Goal: Information Seeking & Learning: Check status

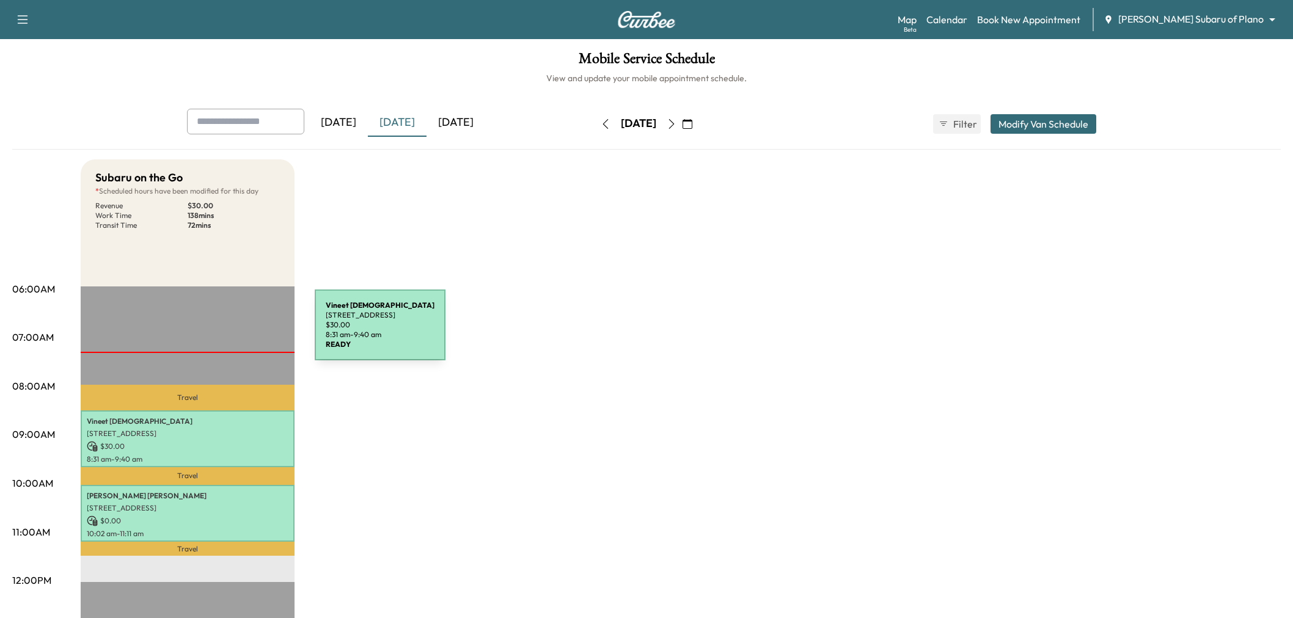
scroll to position [86, 0]
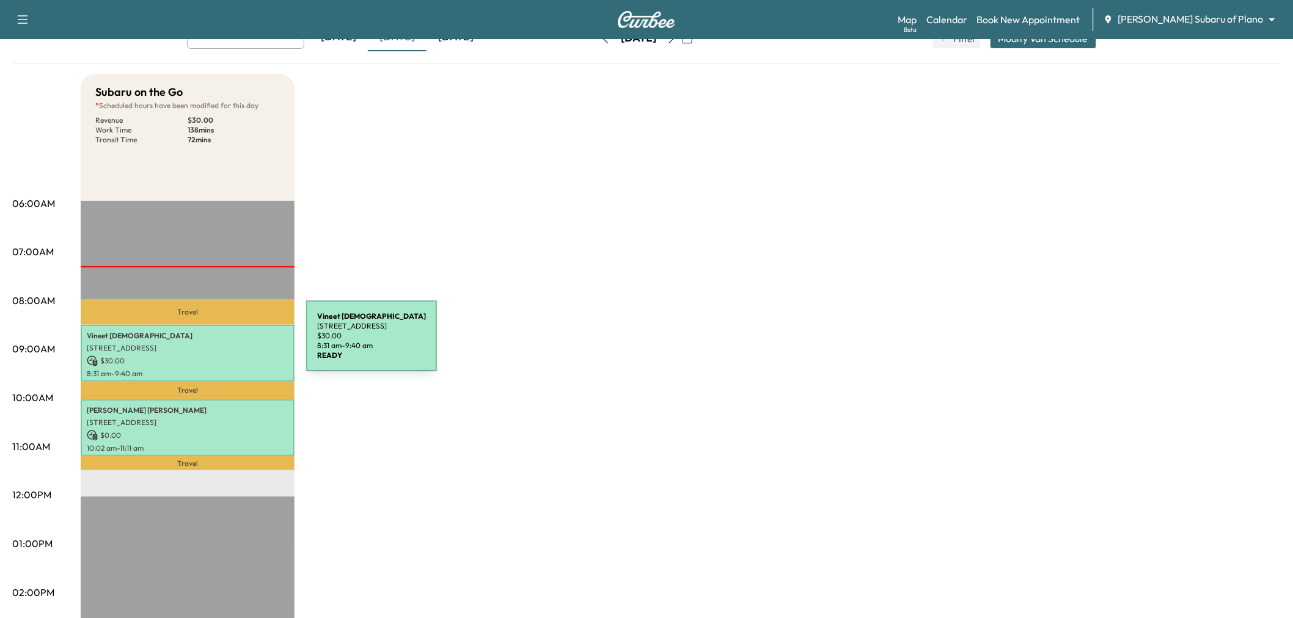
click at [214, 343] on p "[STREET_ADDRESS]" at bounding box center [188, 348] width 202 height 10
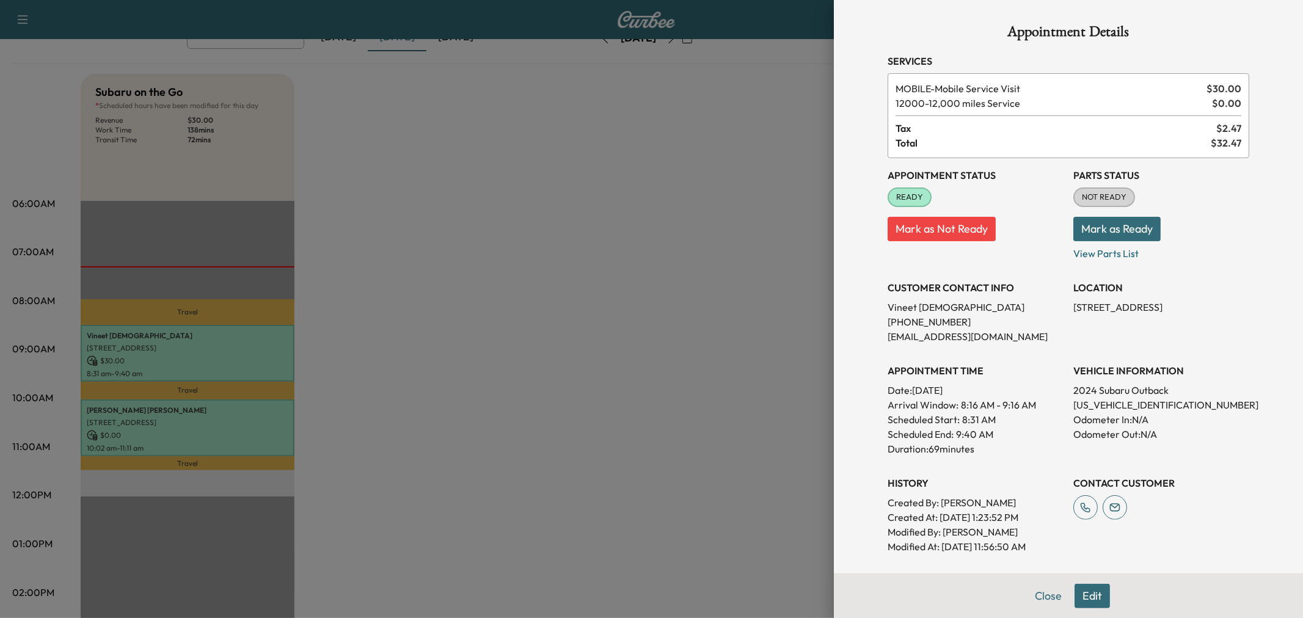
click at [214, 420] on div at bounding box center [651, 309] width 1303 height 618
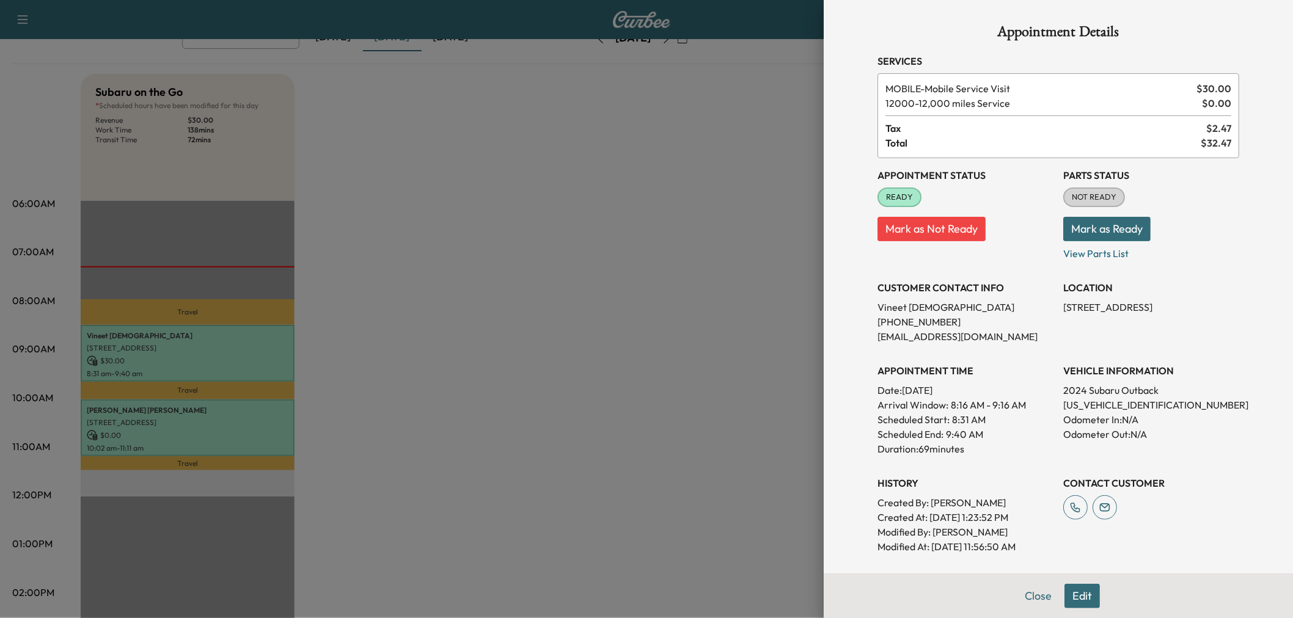
click at [214, 420] on p "[STREET_ADDRESS]" at bounding box center [188, 423] width 202 height 10
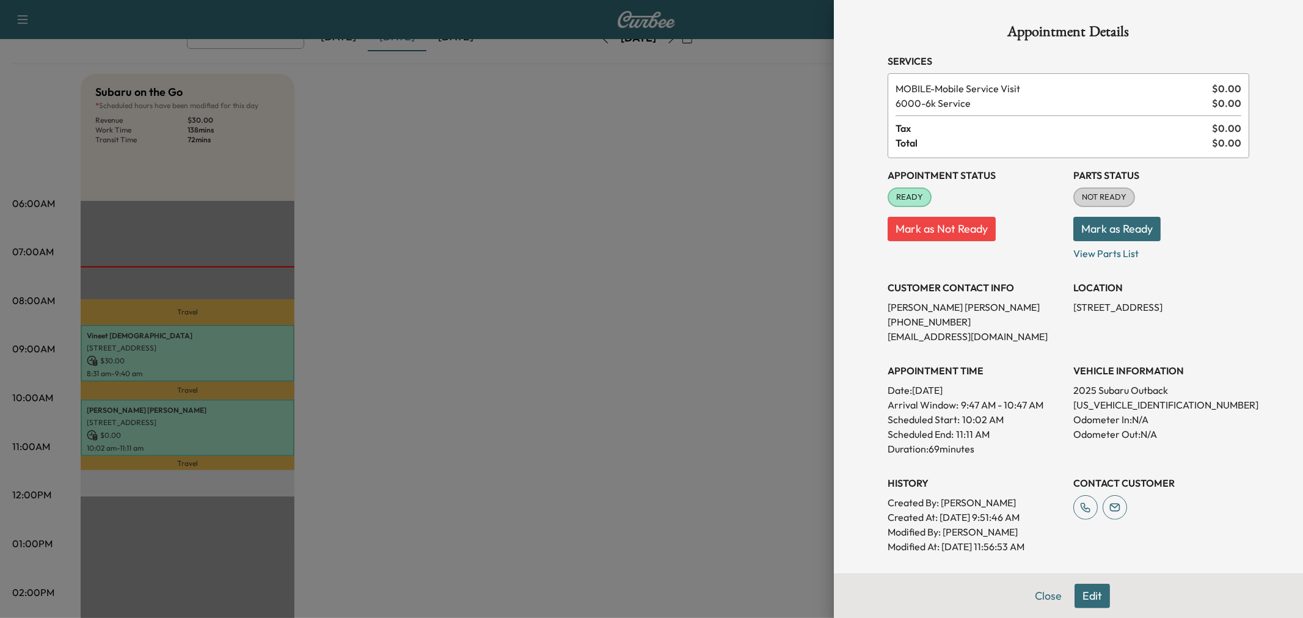
click at [228, 353] on div at bounding box center [651, 309] width 1303 height 618
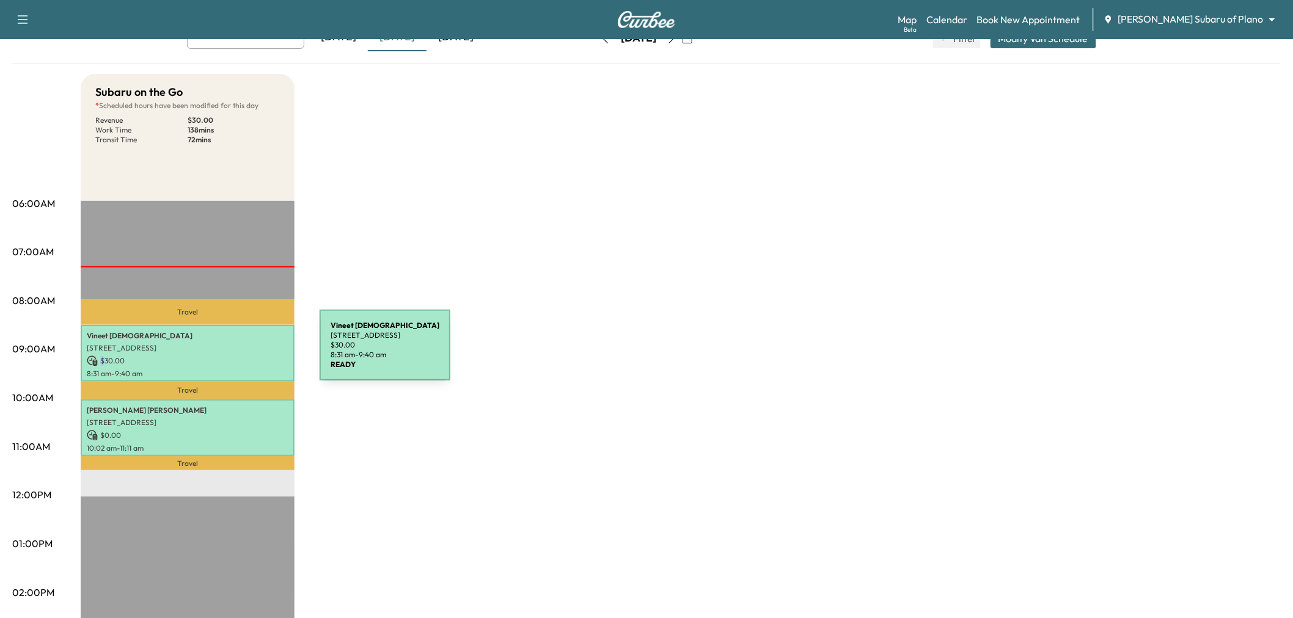
click at [228, 356] on p "$ 30.00" at bounding box center [188, 361] width 202 height 11
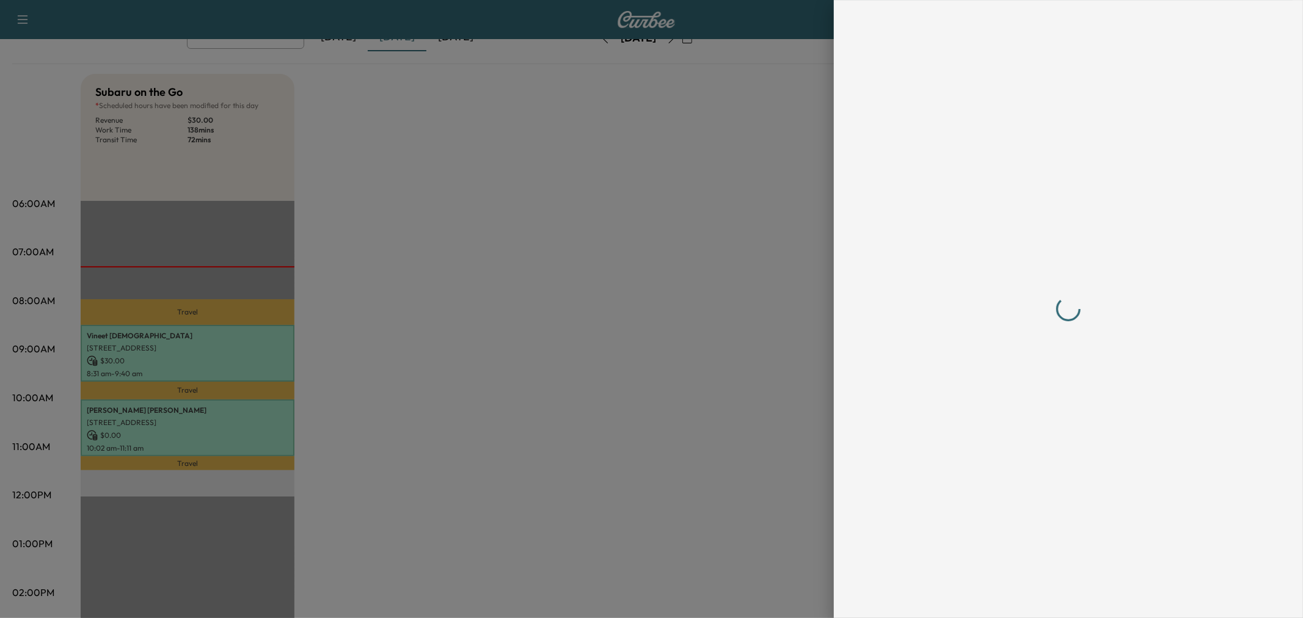
click at [420, 341] on div at bounding box center [651, 309] width 1303 height 618
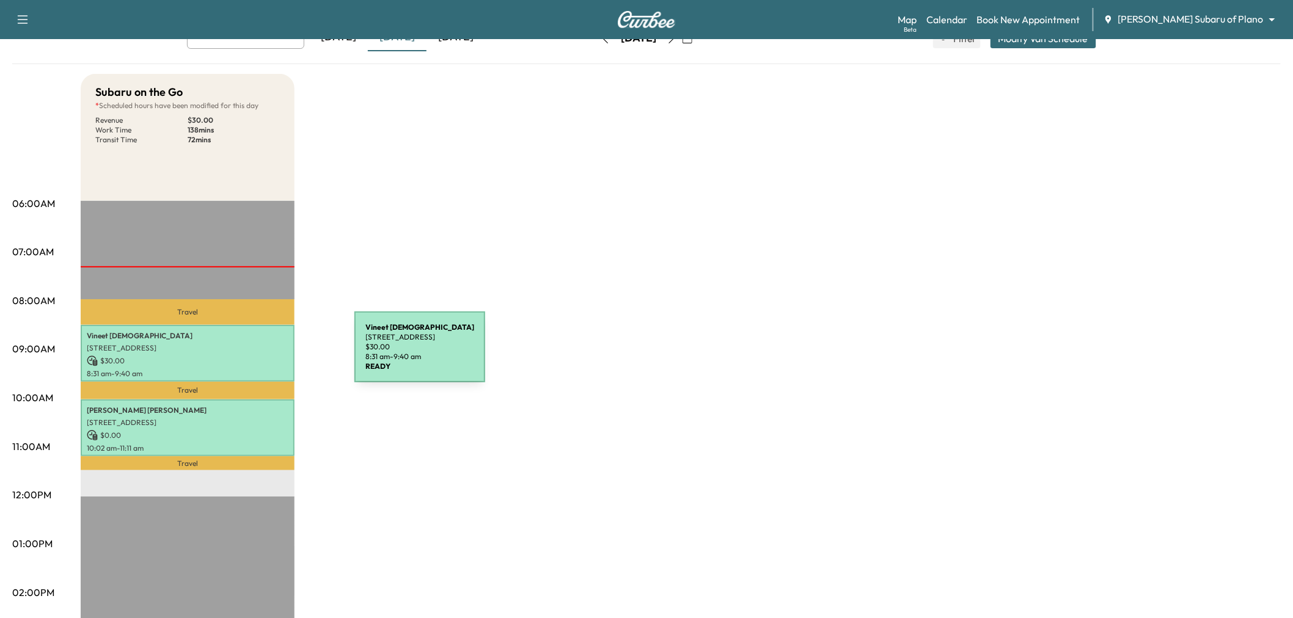
click at [263, 356] on p "$ 30.00" at bounding box center [188, 361] width 202 height 11
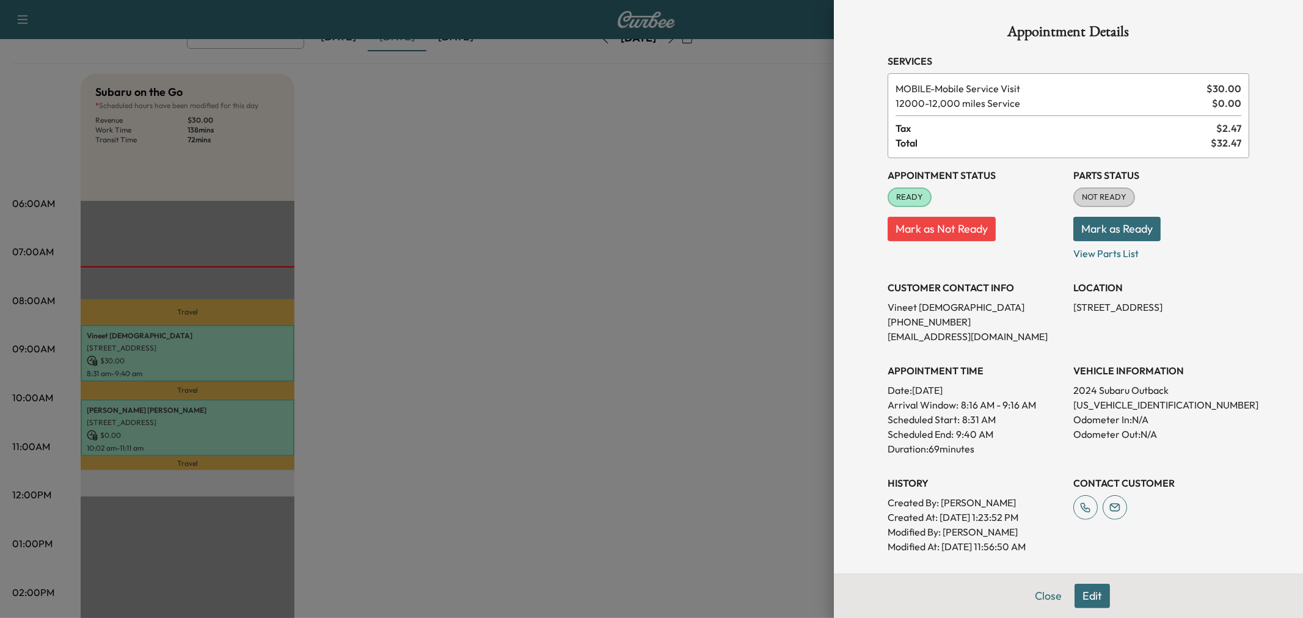
click at [389, 313] on div at bounding box center [651, 309] width 1303 height 618
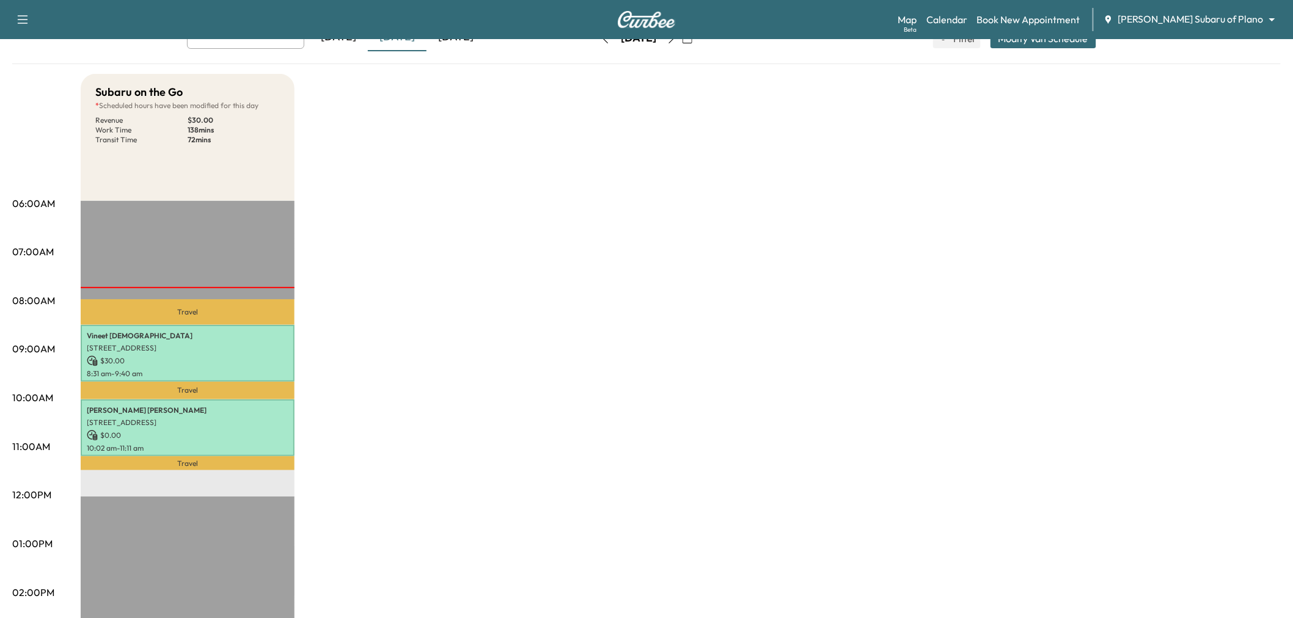
click at [436, 231] on div "Subaru on the Go * Scheduled hours have been modified for this day Revenue $ 30…" at bounding box center [681, 532] width 1200 height 916
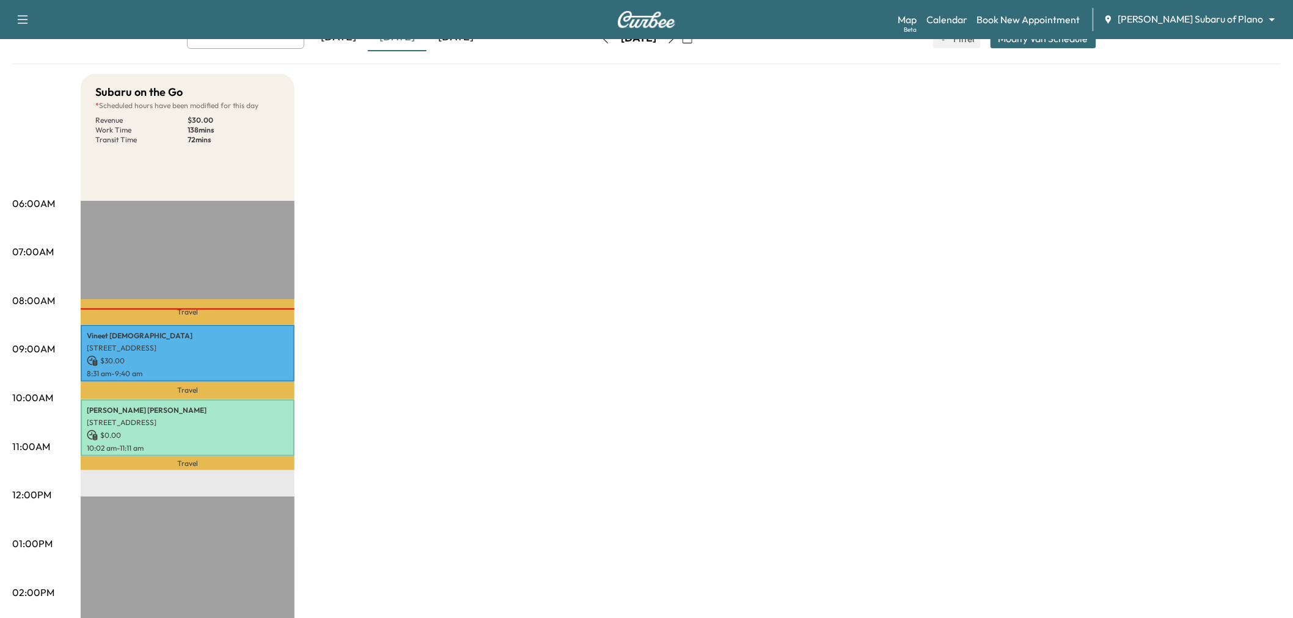
scroll to position [0, 0]
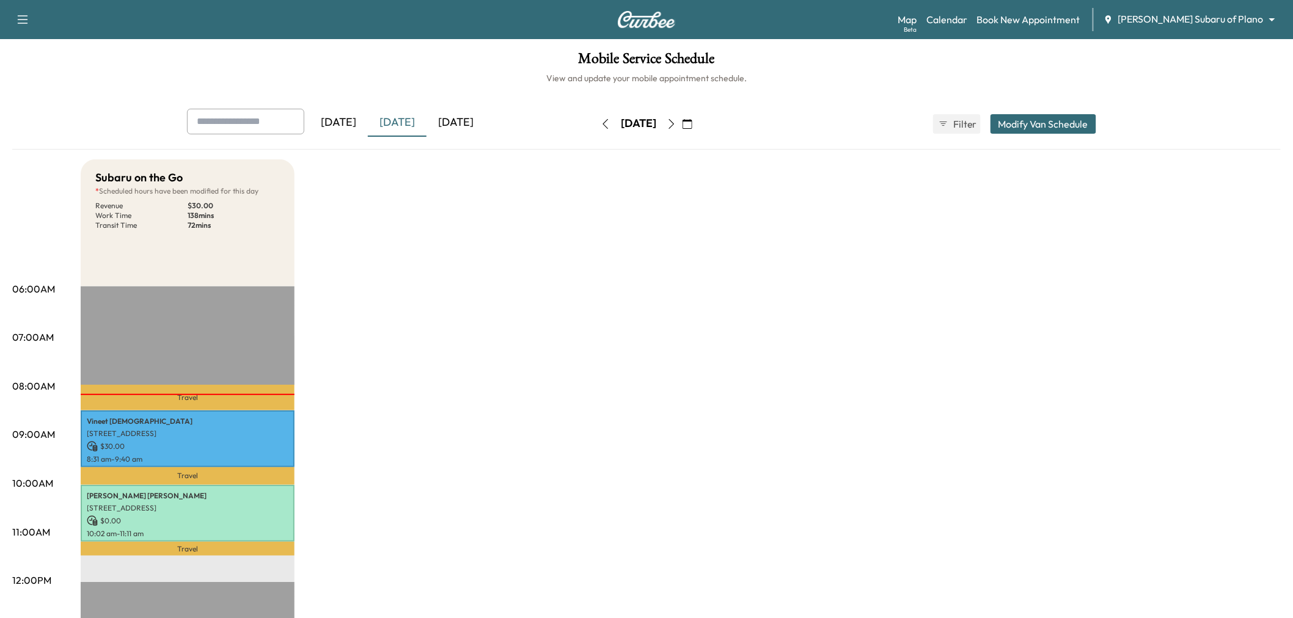
click at [692, 125] on icon "button" at bounding box center [687, 124] width 10 height 10
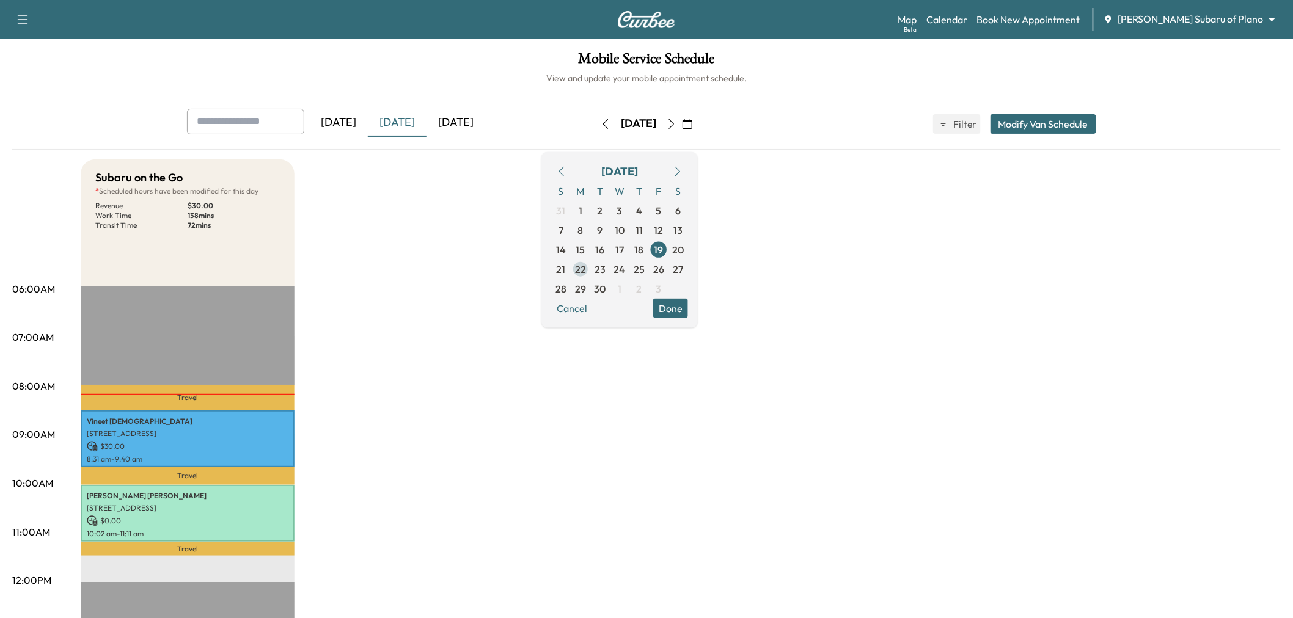
click at [586, 266] on span "22" at bounding box center [580, 268] width 11 height 15
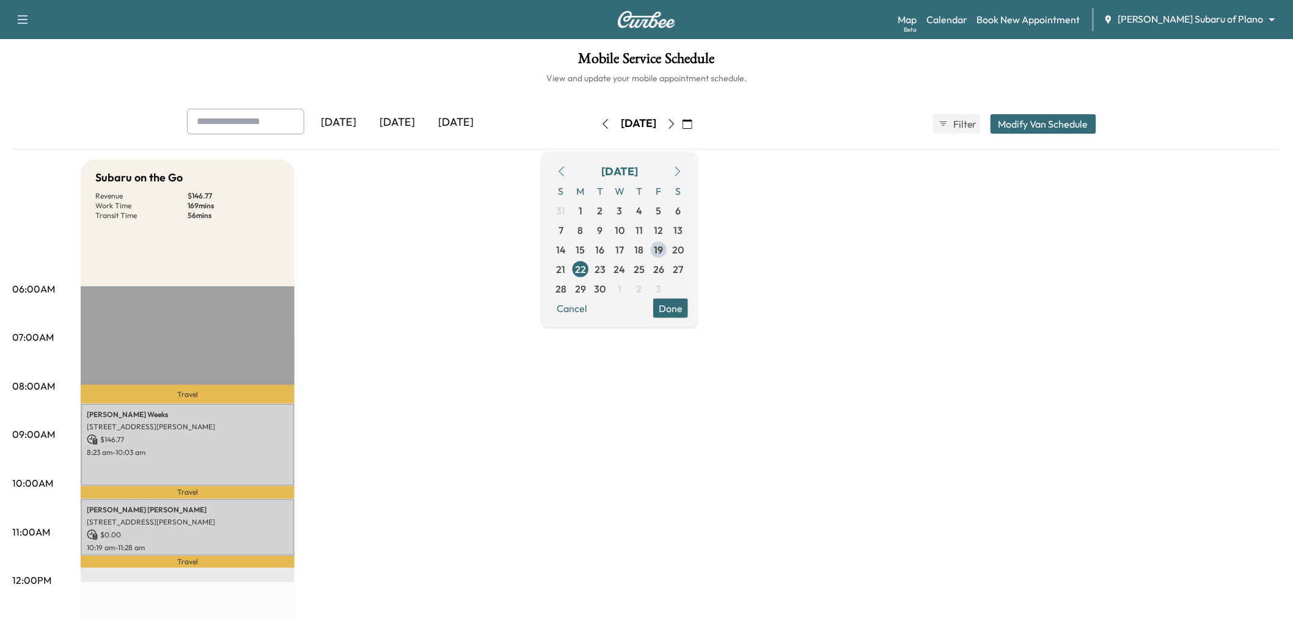
click at [688, 304] on button "Done" at bounding box center [670, 308] width 35 height 20
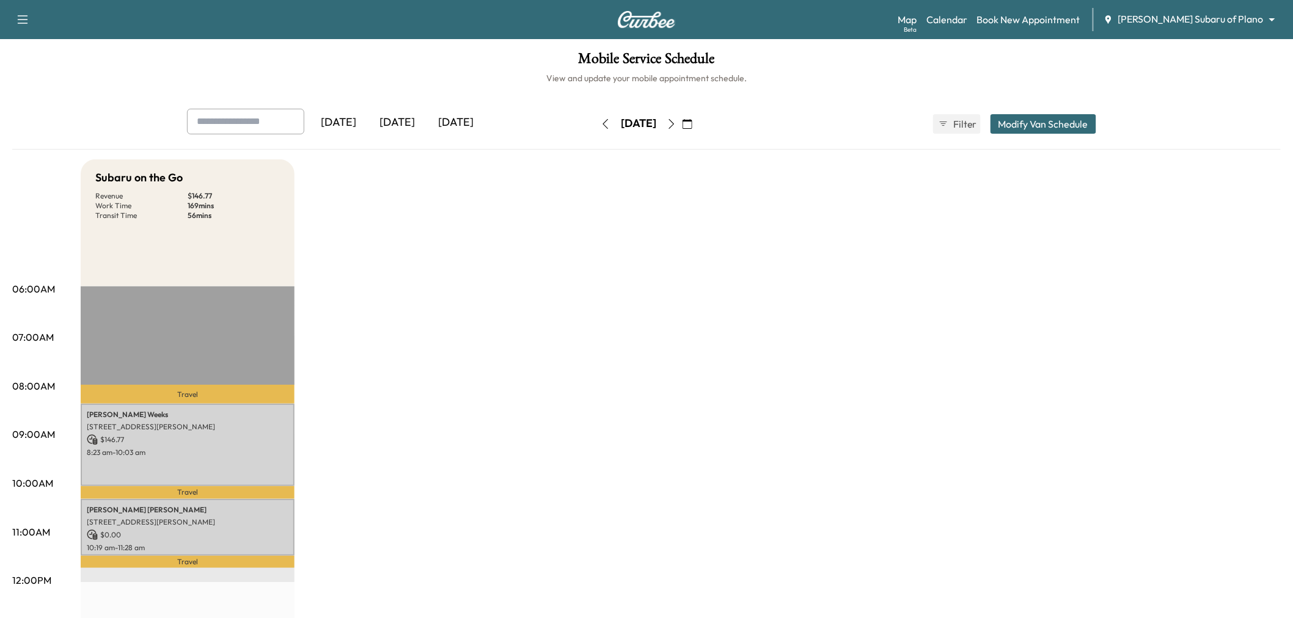
click at [573, 387] on div "Subaru on the Go Revenue $ 146.77 Work Time 169 mins Transit Time 56 mins Trave…" at bounding box center [681, 617] width 1200 height 916
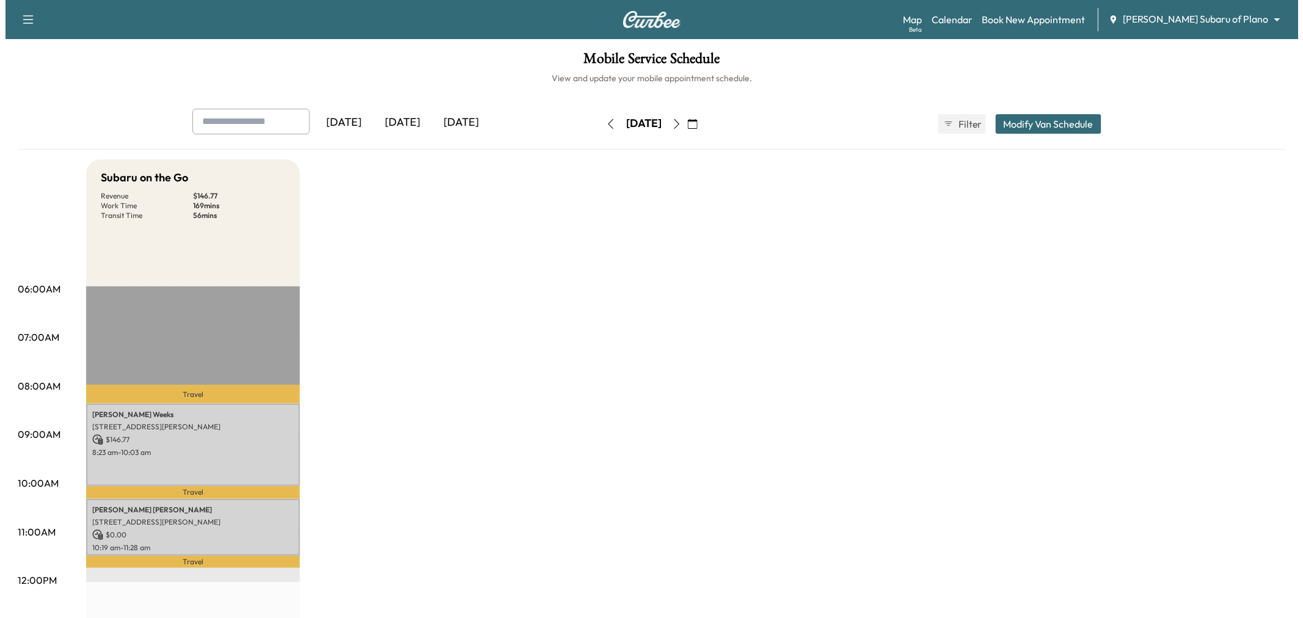
scroll to position [203, 0]
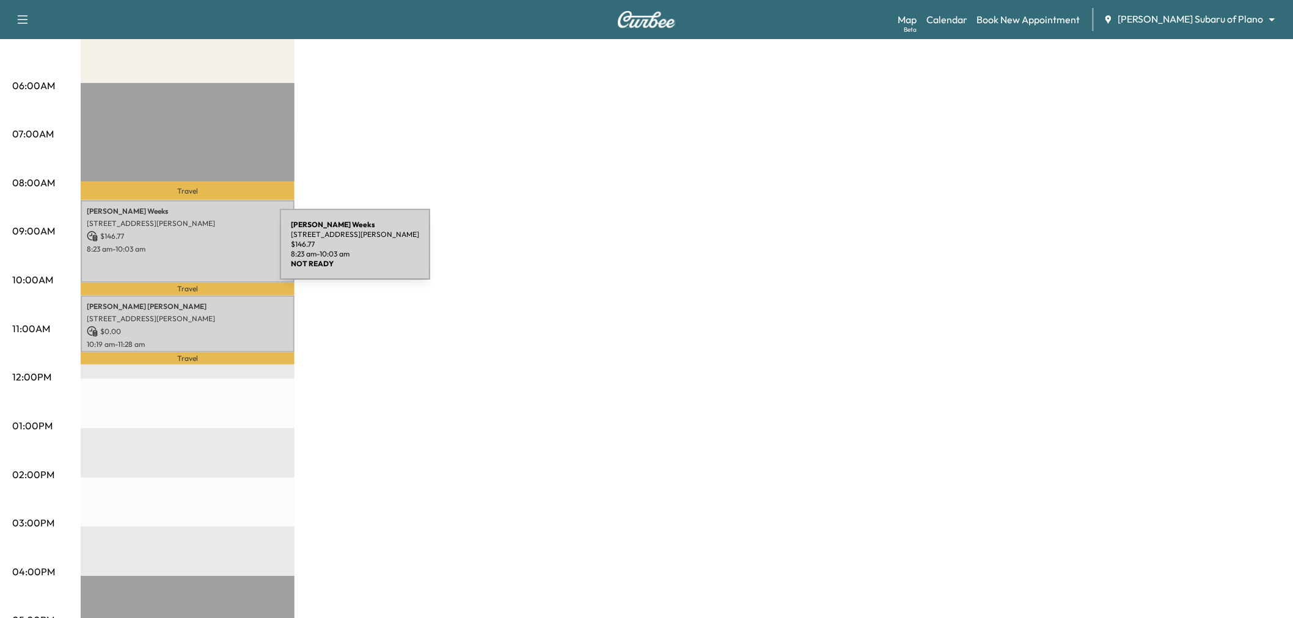
click at [188, 252] on p "8:23 am - 10:03 am" at bounding box center [188, 249] width 202 height 10
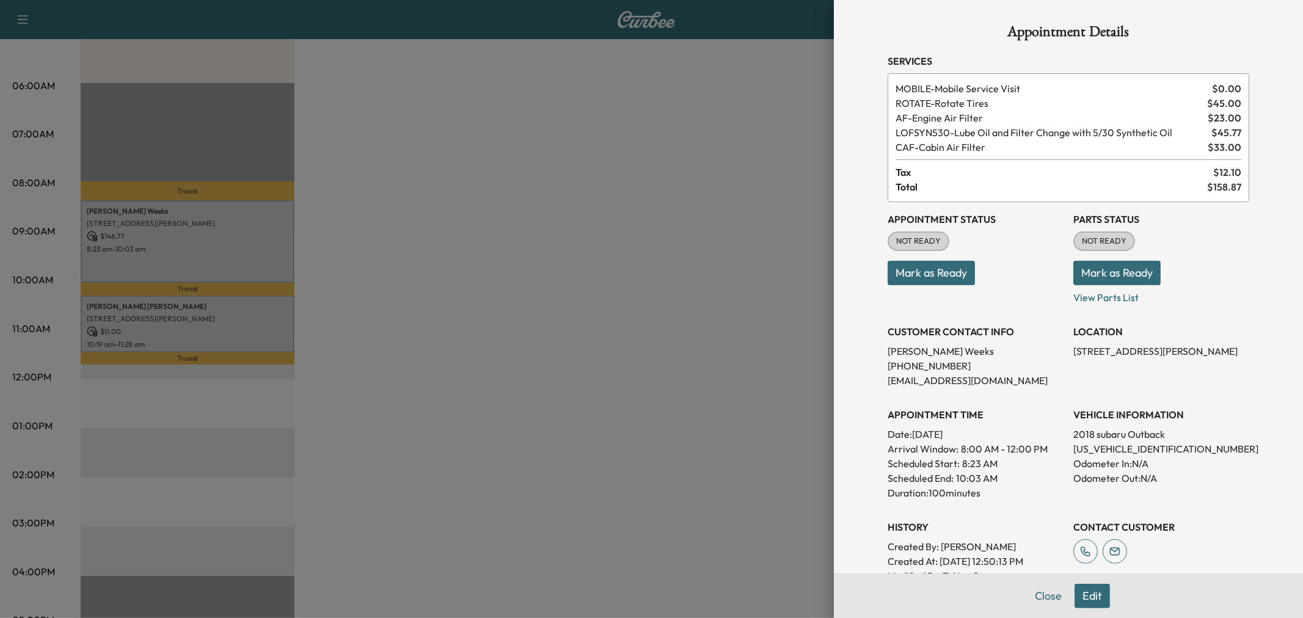
click at [189, 252] on div at bounding box center [651, 309] width 1303 height 618
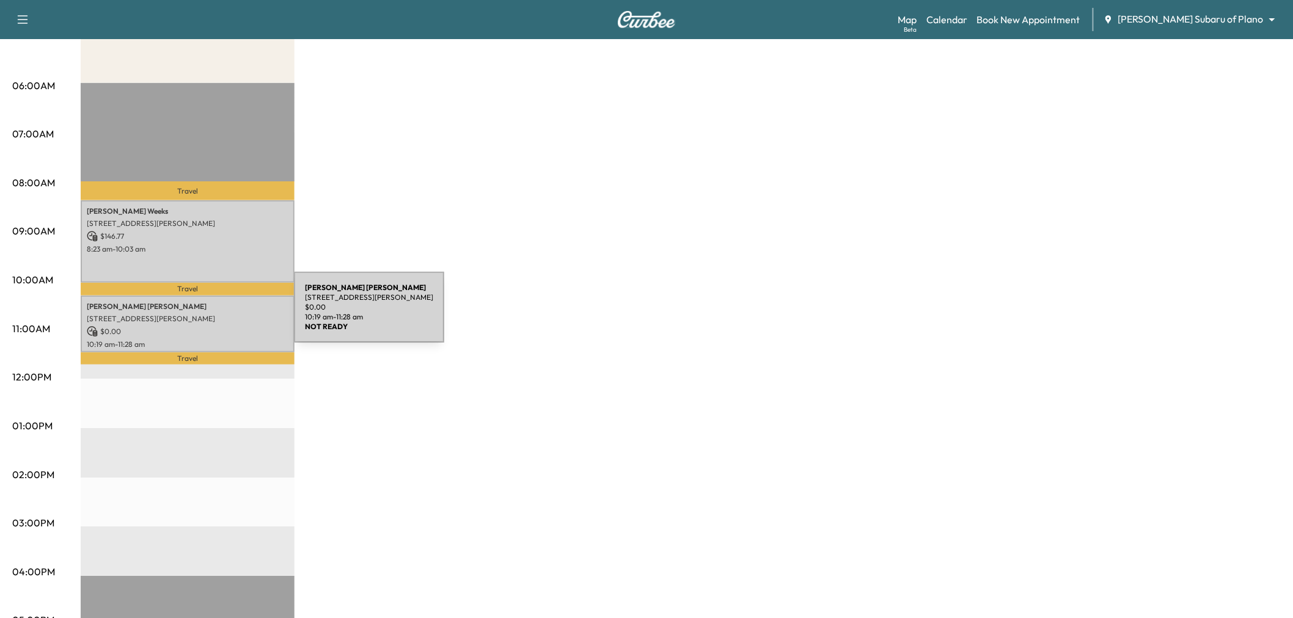
click at [204, 319] on p "[STREET_ADDRESS][PERSON_NAME]" at bounding box center [188, 319] width 202 height 10
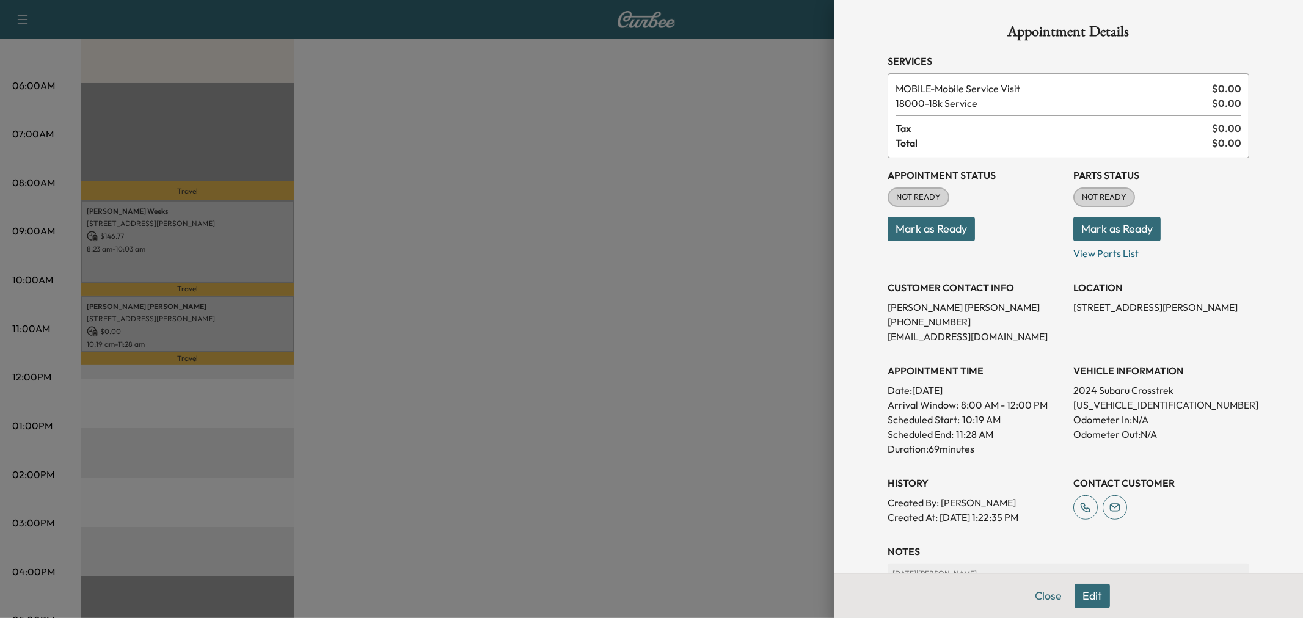
click at [204, 319] on div at bounding box center [651, 309] width 1303 height 618
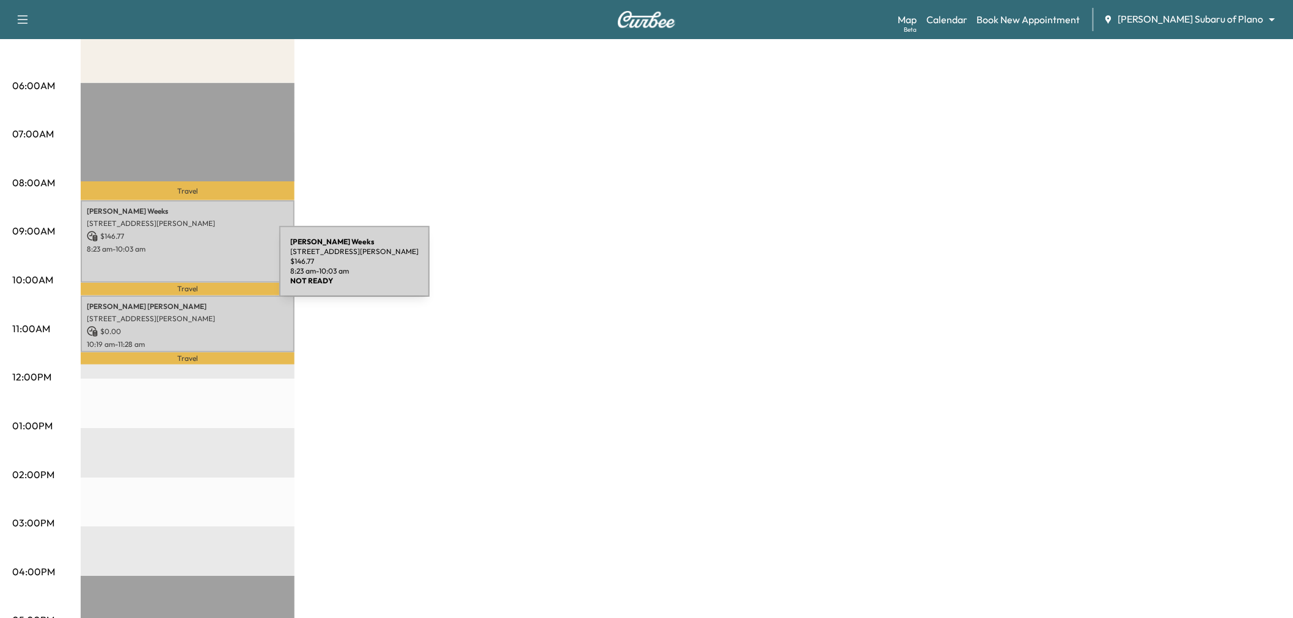
click at [188, 247] on p "8:23 am - 10:03 am" at bounding box center [188, 249] width 202 height 10
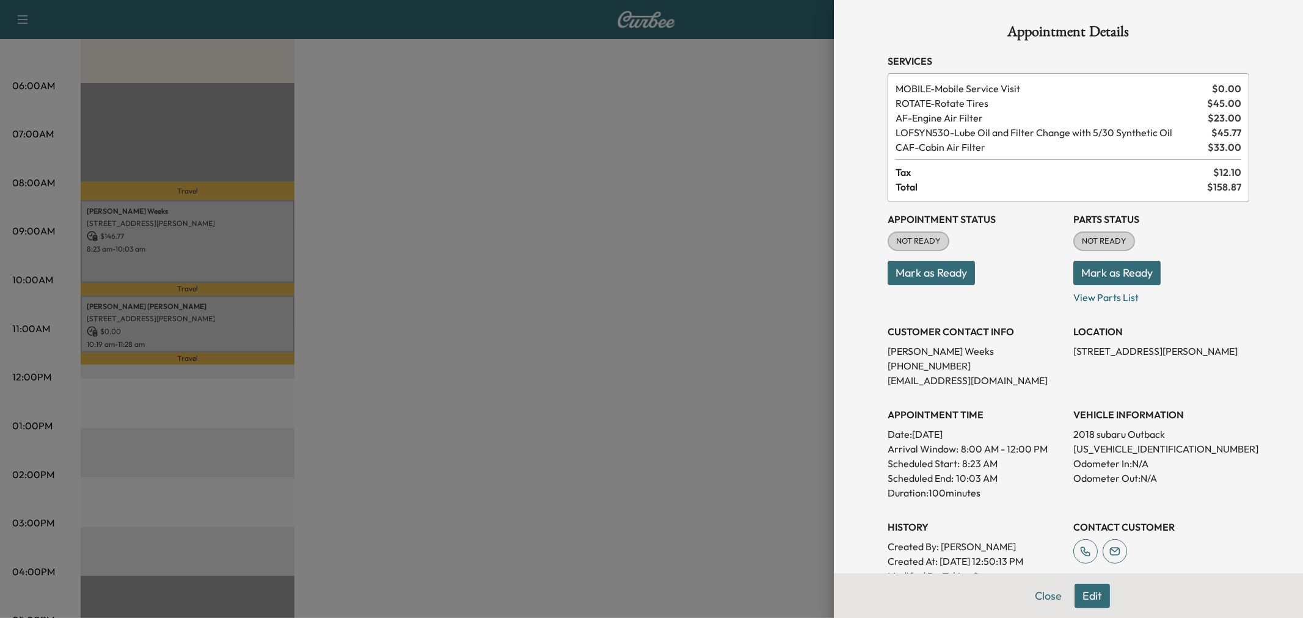
scroll to position [68, 0]
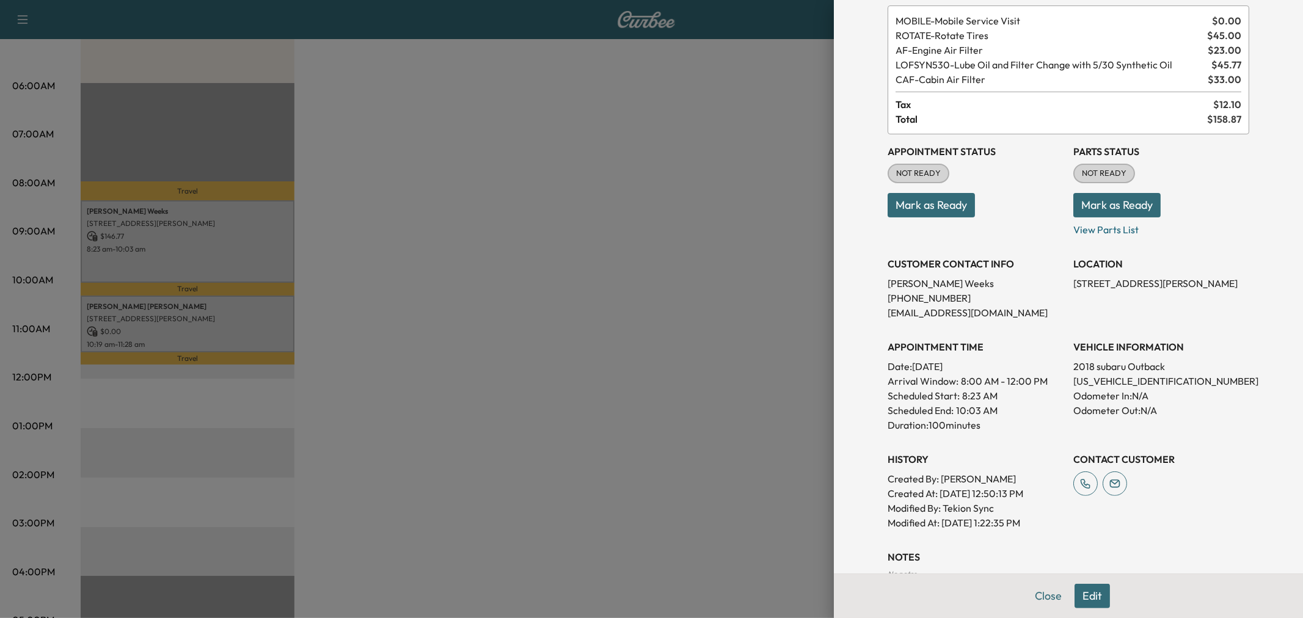
click at [255, 326] on div at bounding box center [651, 309] width 1303 height 618
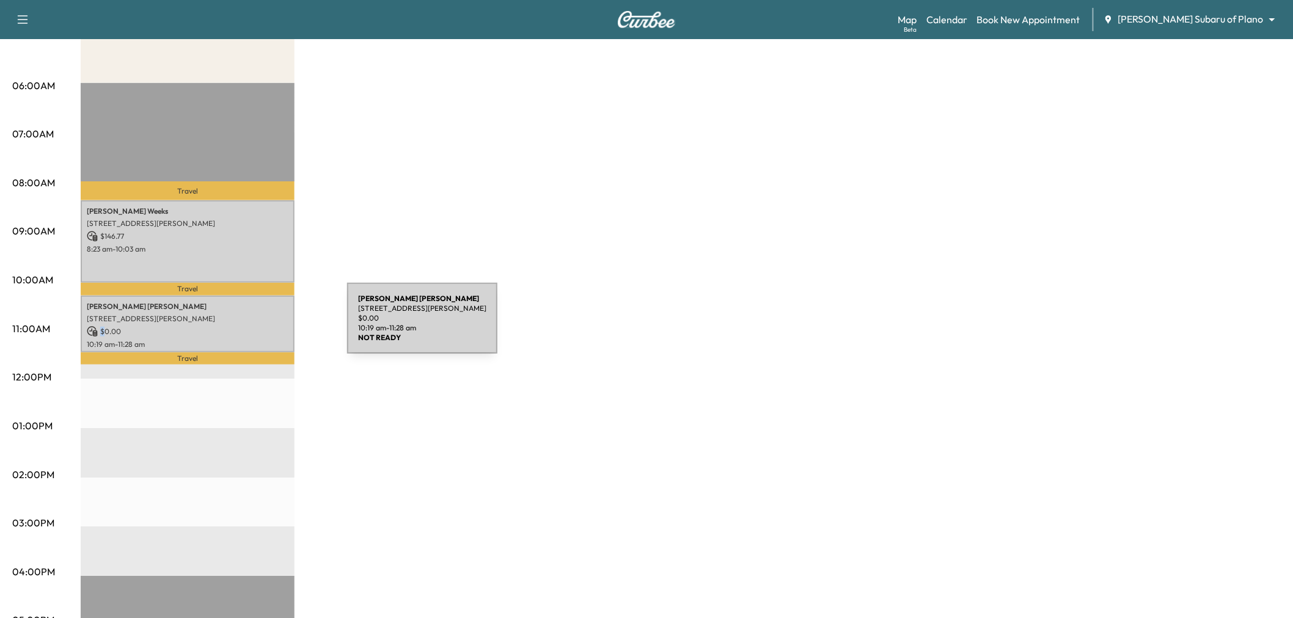
click at [255, 326] on p "$ 0.00" at bounding box center [188, 331] width 202 height 11
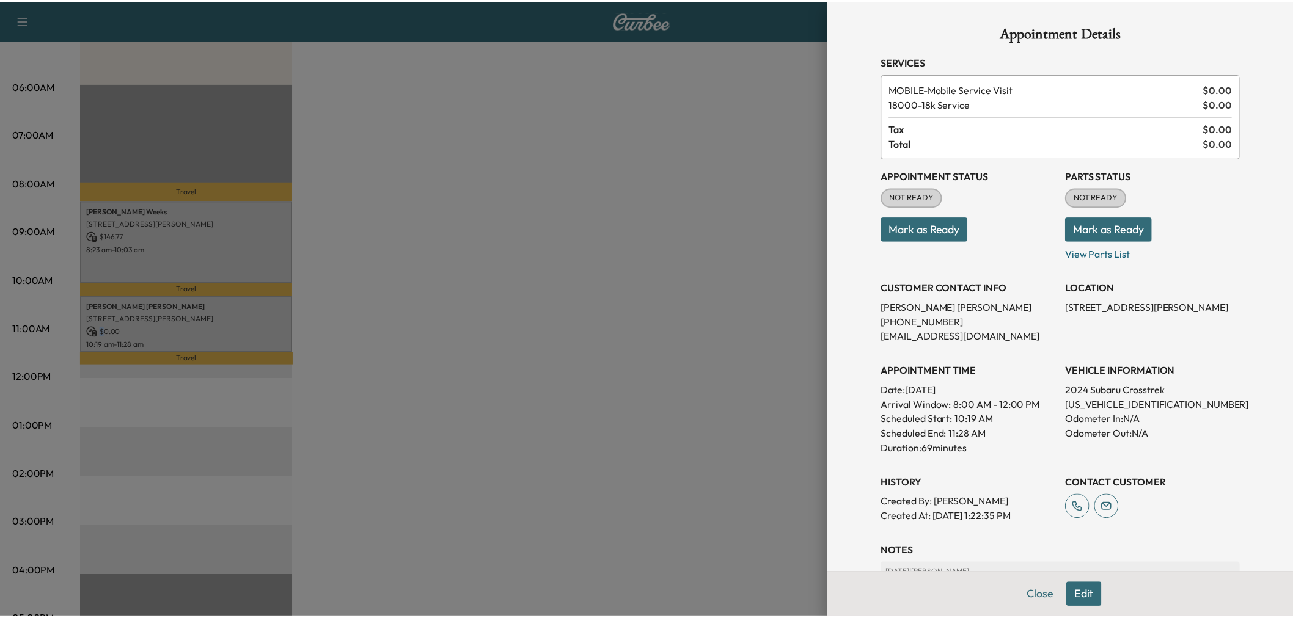
scroll to position [175, 0]
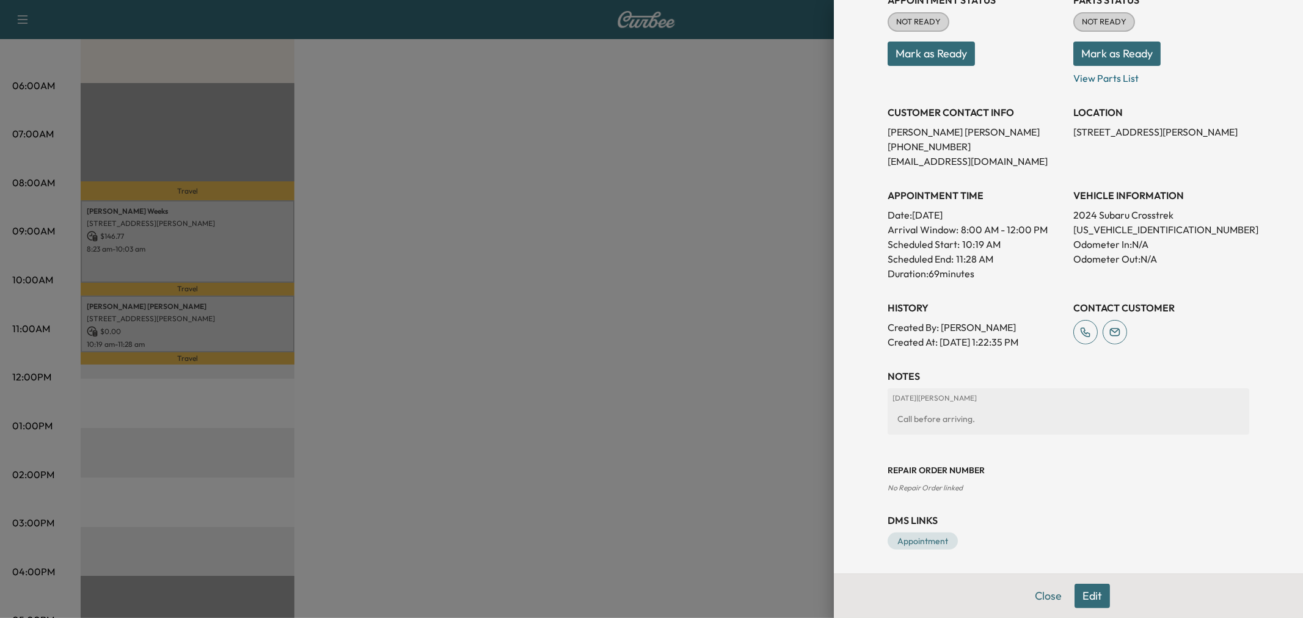
click at [717, 375] on div at bounding box center [651, 309] width 1303 height 618
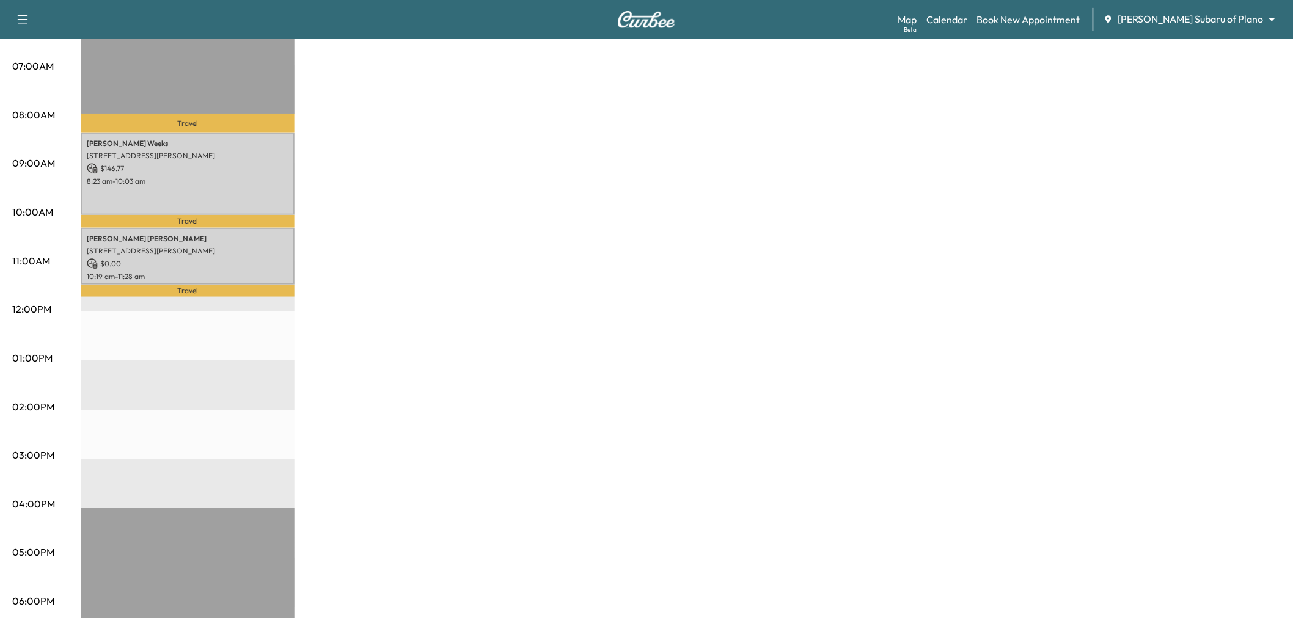
scroll to position [203, 0]
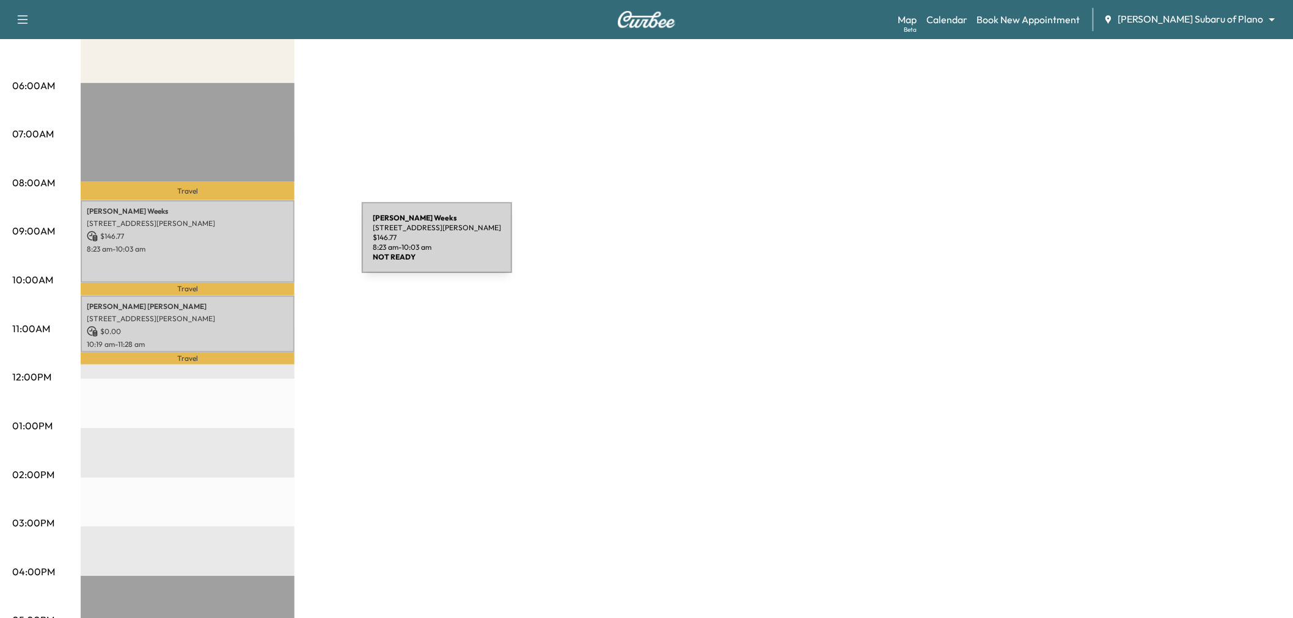
click at [238, 244] on p "8:23 am - 10:03 am" at bounding box center [188, 249] width 202 height 10
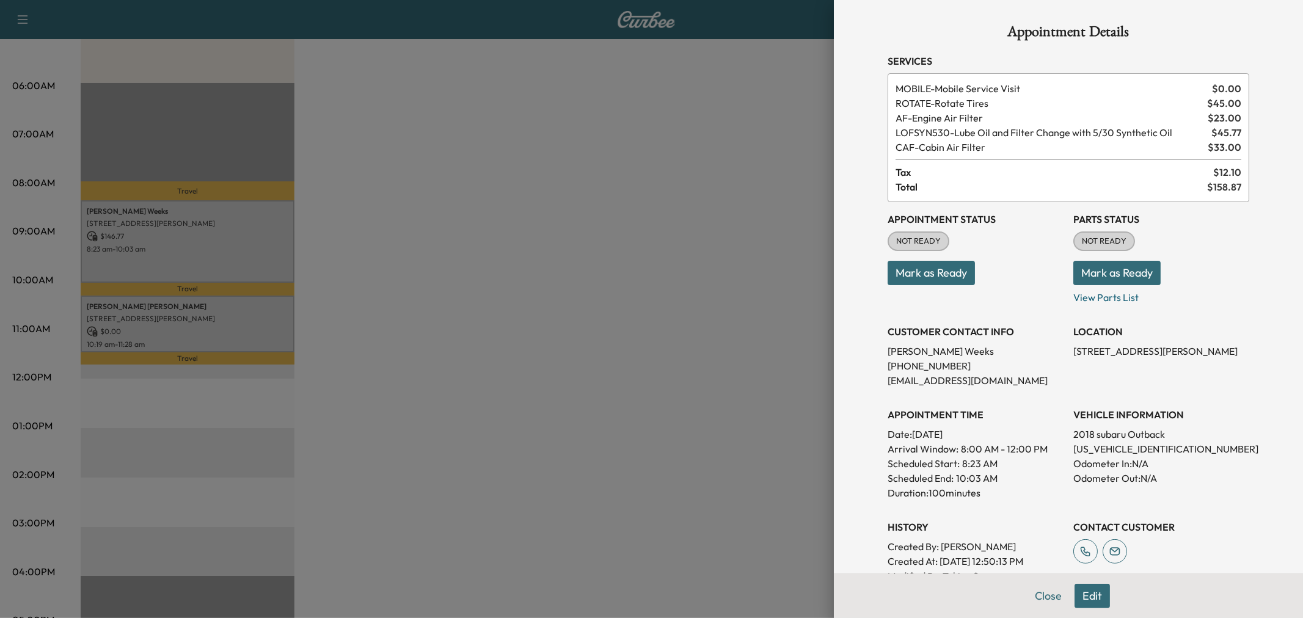
click at [497, 255] on div at bounding box center [651, 309] width 1303 height 618
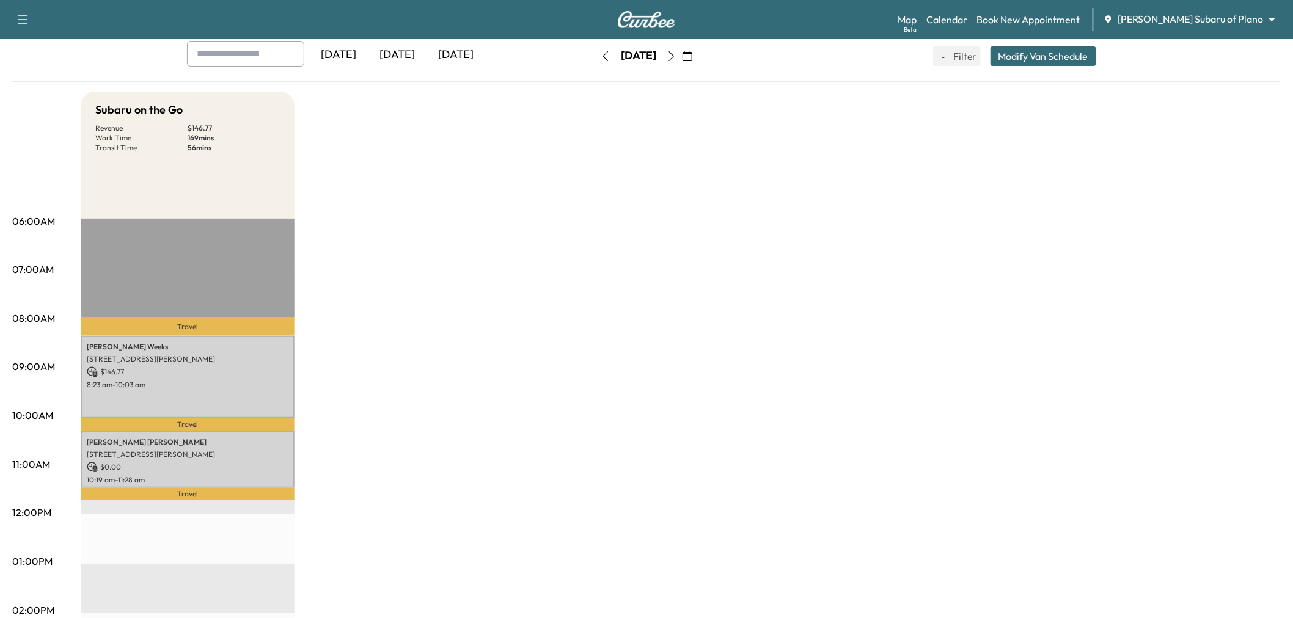
scroll to position [0, 0]
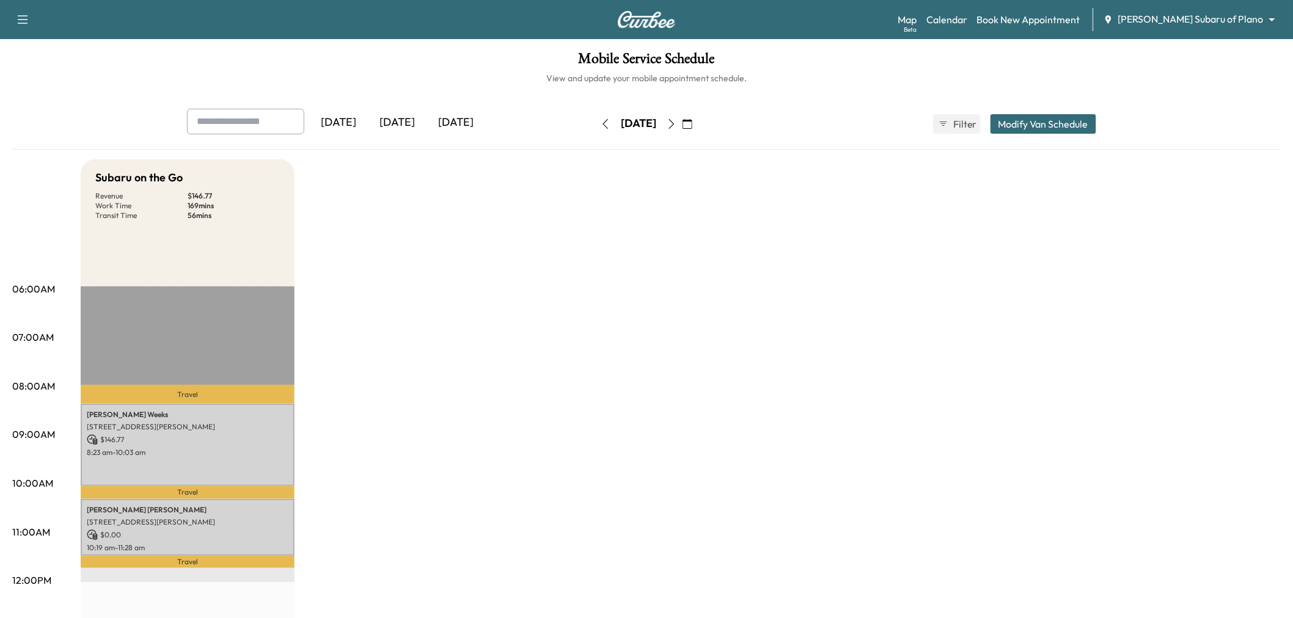
click at [520, 400] on div "Subaru on the Go Revenue $ 146.77 Work Time 169 mins Transit Time 56 mins Trave…" at bounding box center [681, 617] width 1200 height 916
click at [417, 119] on div "[DATE]" at bounding box center [397, 123] width 59 height 28
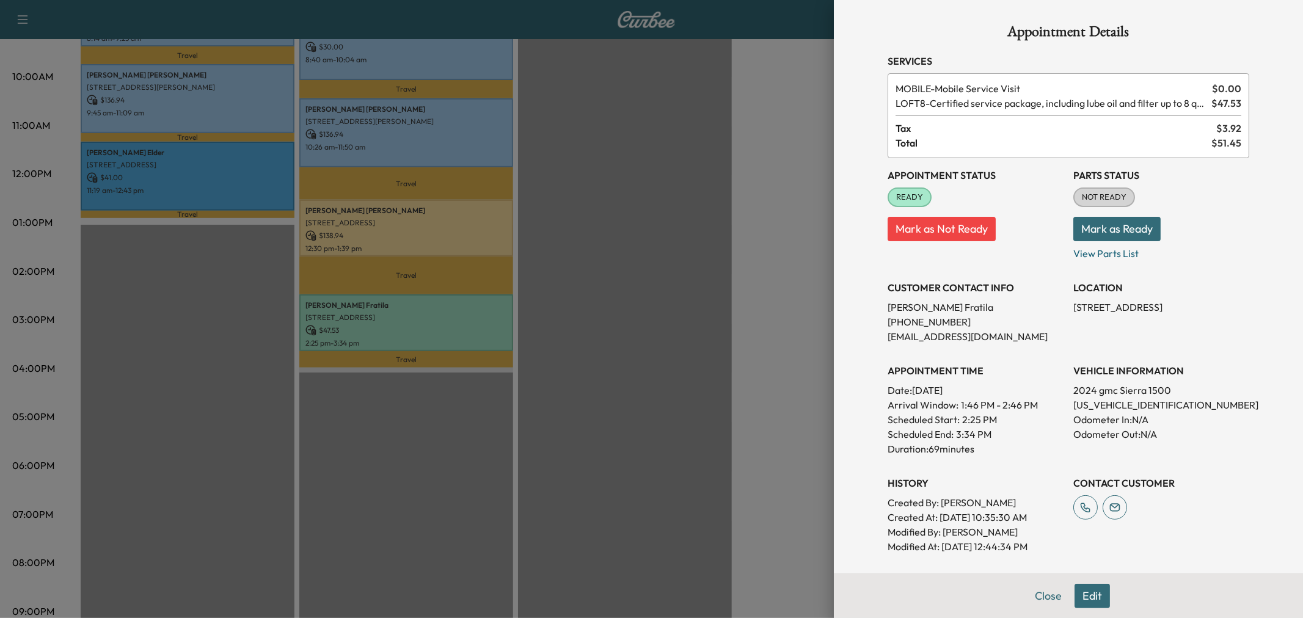
click at [649, 230] on div at bounding box center [651, 309] width 1303 height 618
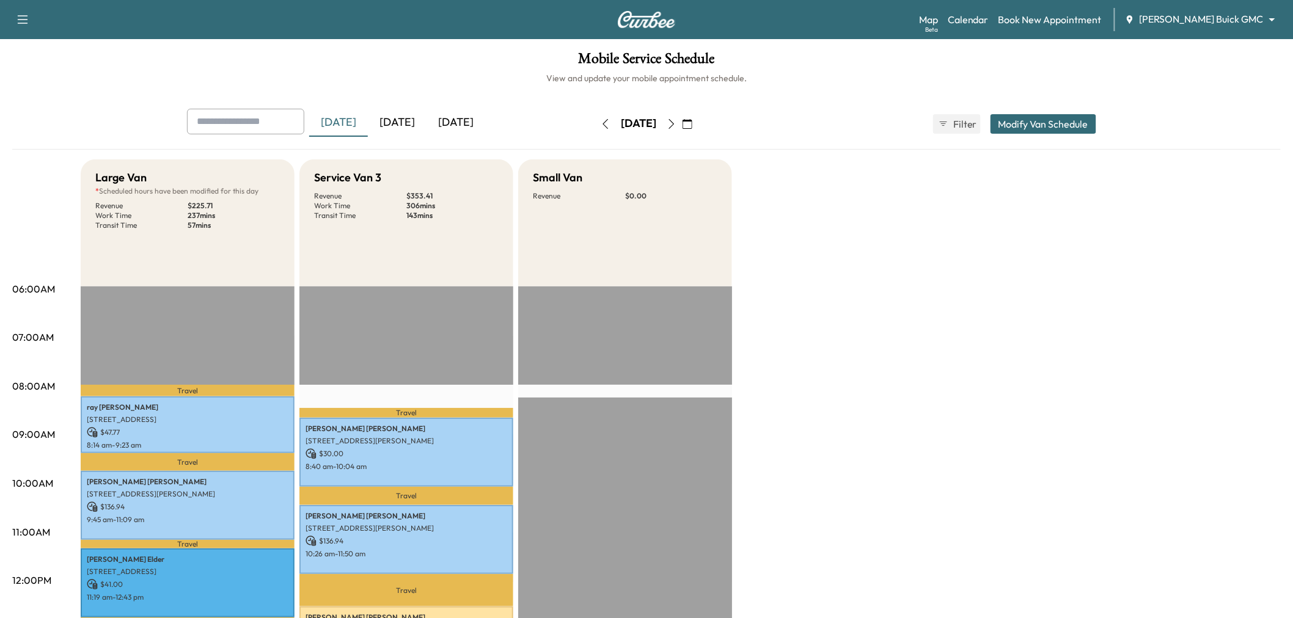
click at [404, 130] on div "[DATE]" at bounding box center [397, 123] width 59 height 28
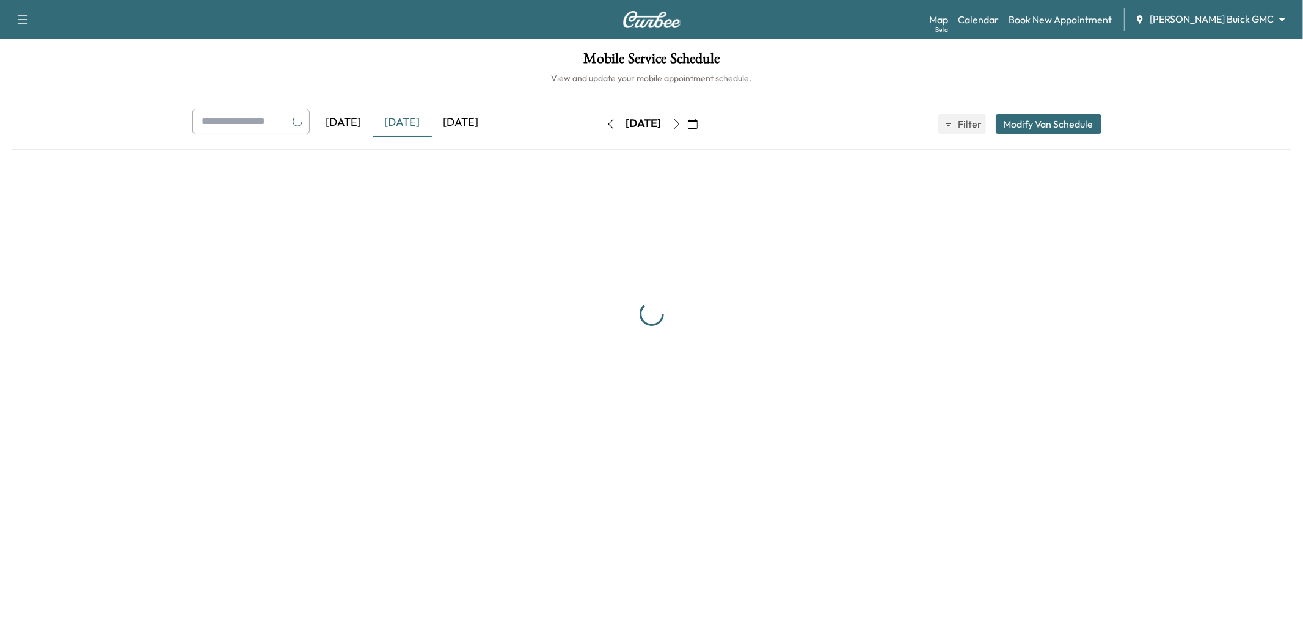
click at [404, 130] on div "[DATE]" at bounding box center [402, 123] width 59 height 28
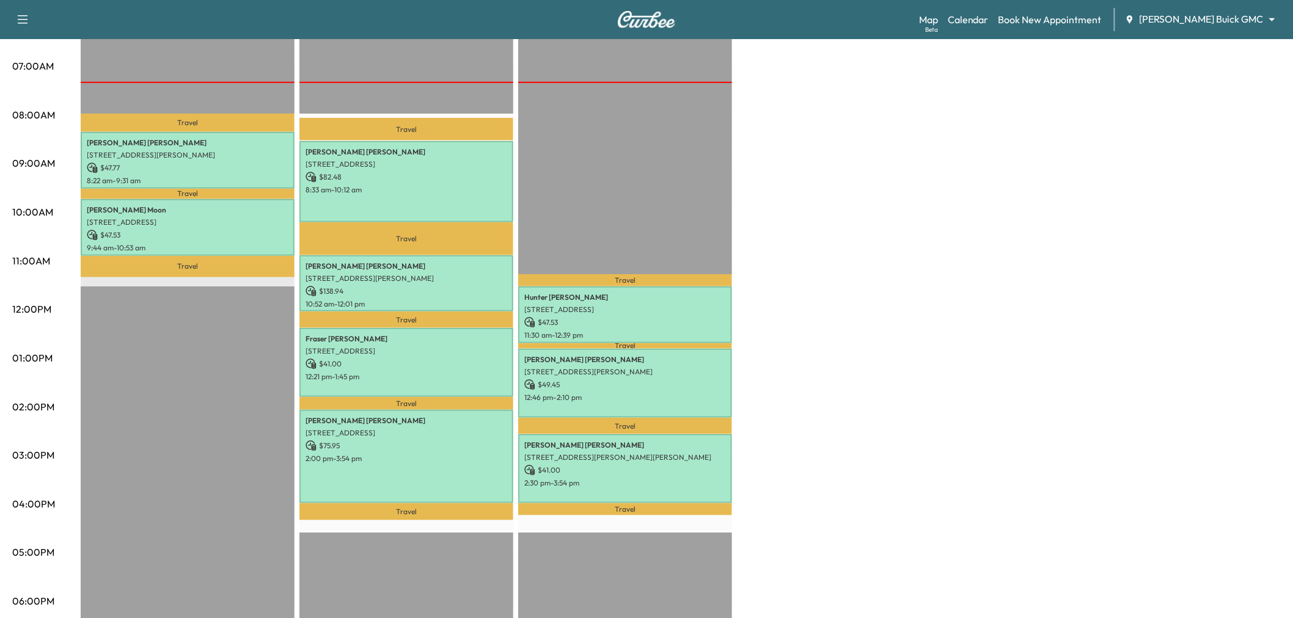
scroll to position [339, 0]
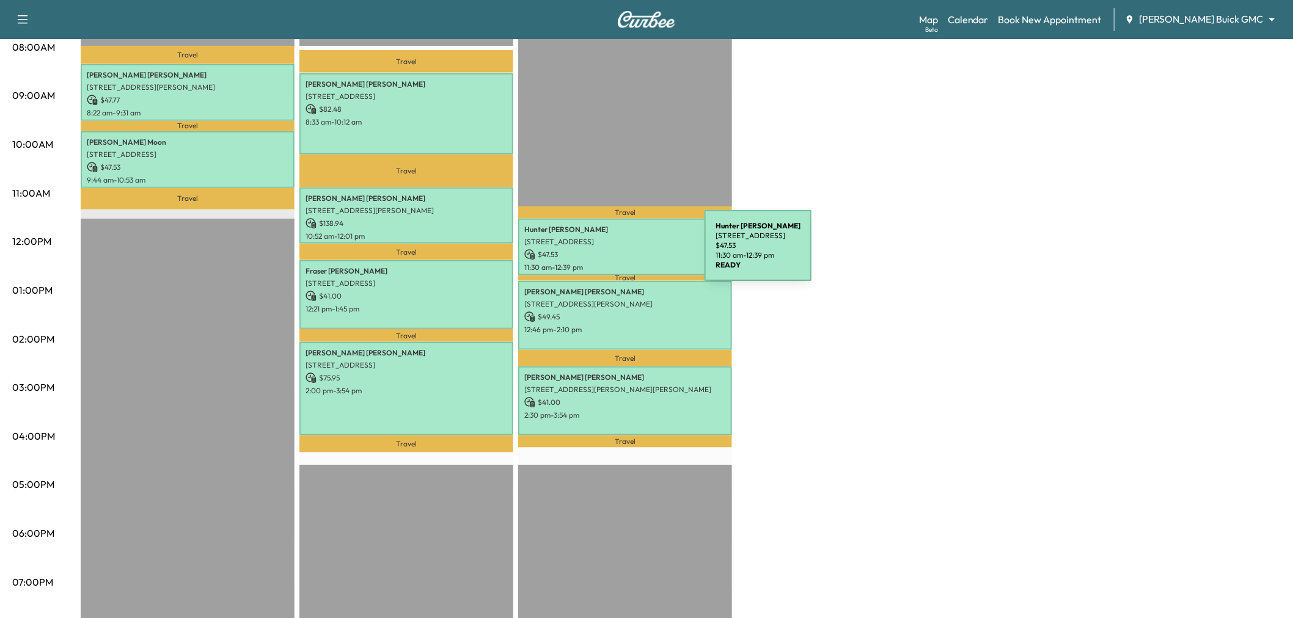
click at [613, 253] on p "$ 47.53" at bounding box center [625, 254] width 202 height 11
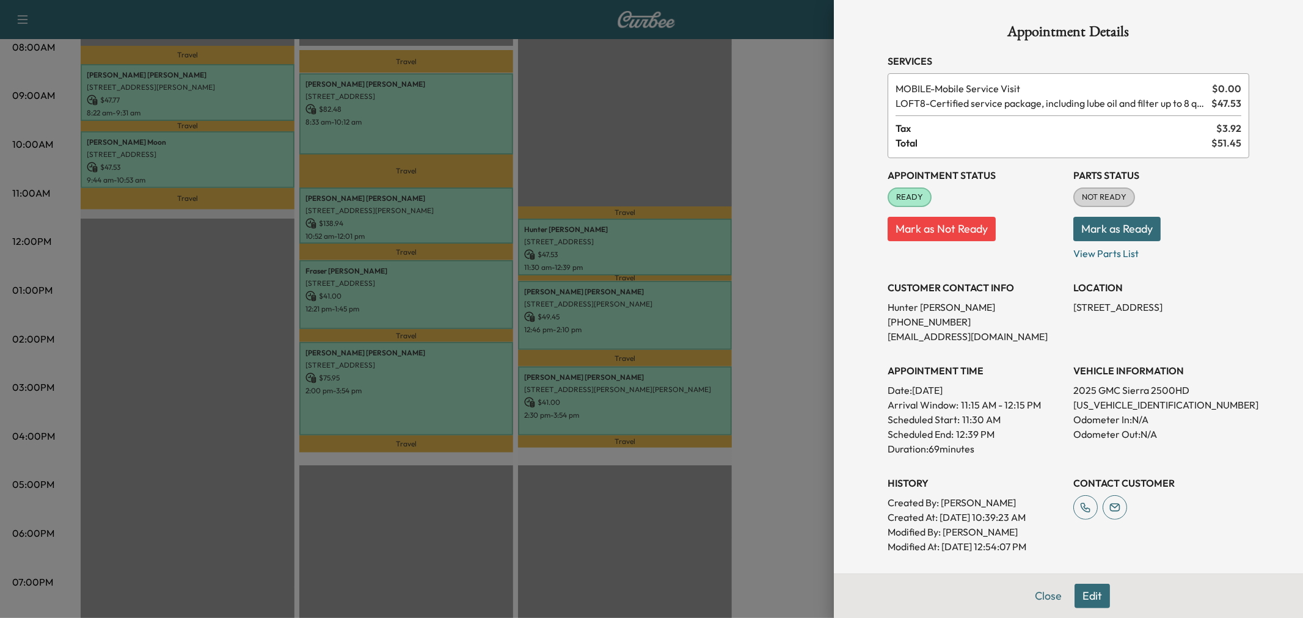
click at [759, 119] on div at bounding box center [651, 309] width 1303 height 618
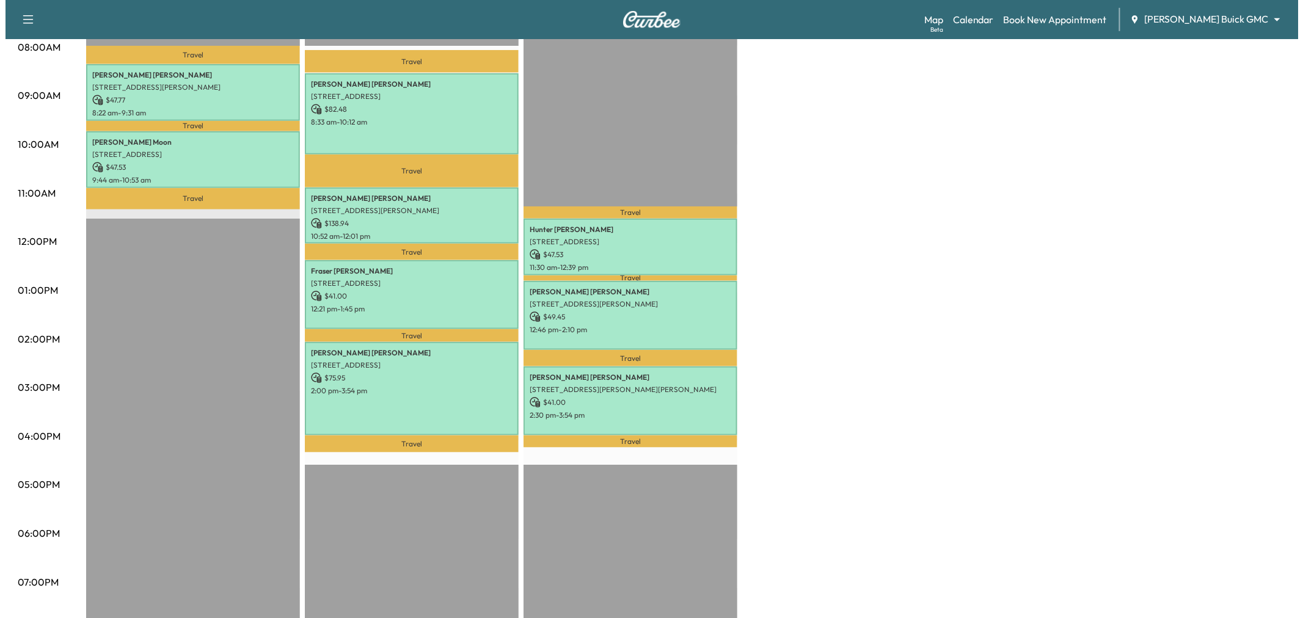
scroll to position [136, 0]
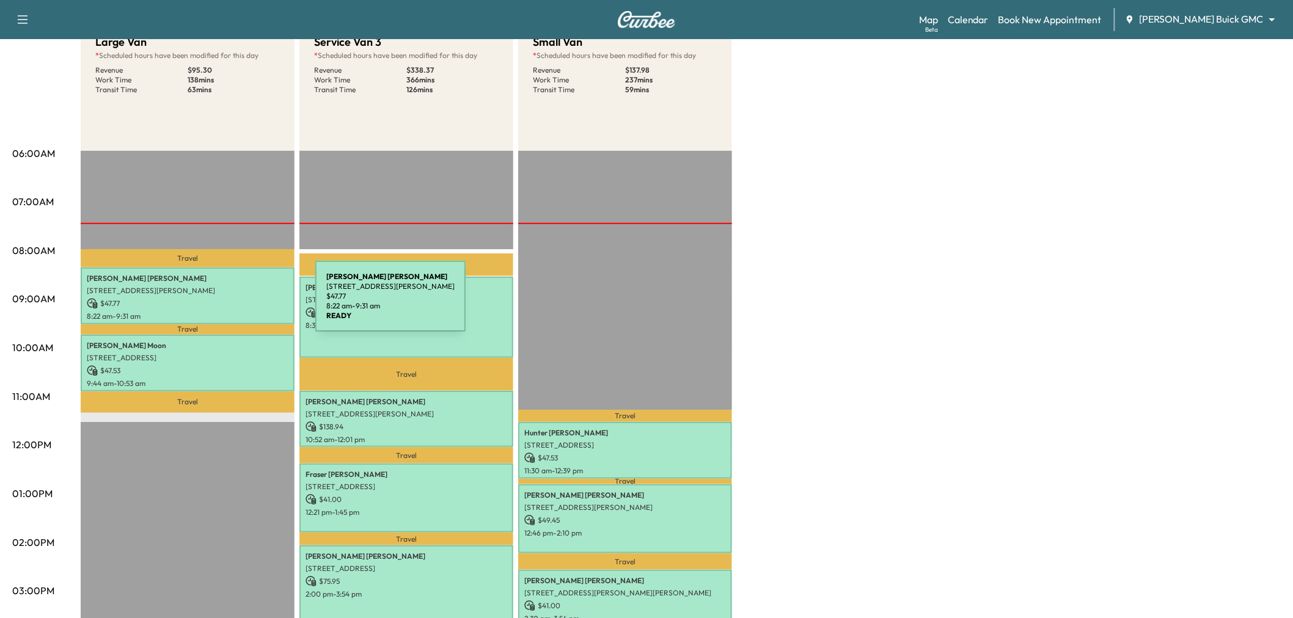
click at [224, 304] on p "$ 47.77" at bounding box center [188, 303] width 202 height 11
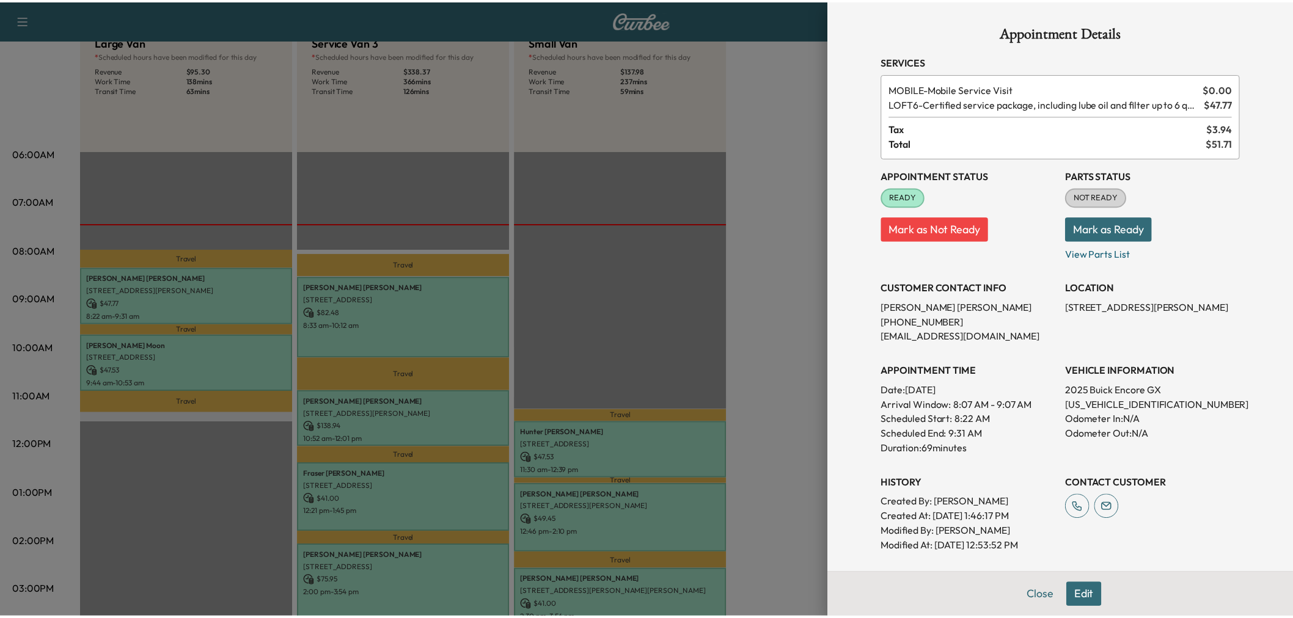
scroll to position [68, 0]
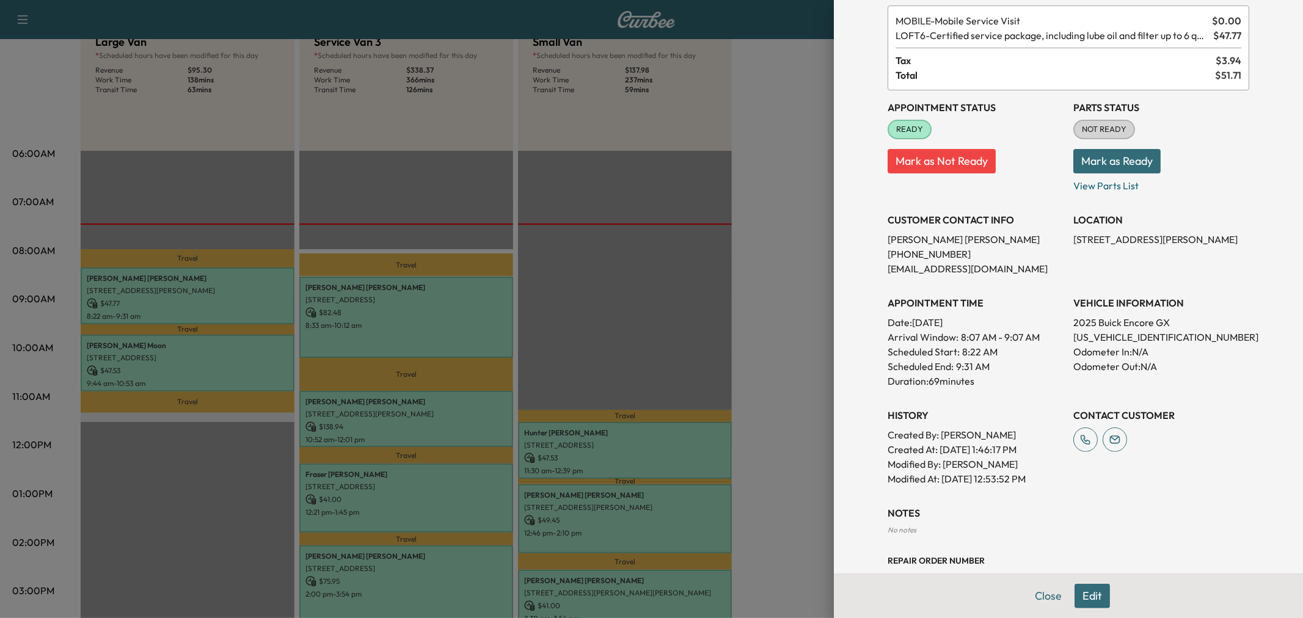
click at [244, 341] on div at bounding box center [651, 309] width 1303 height 618
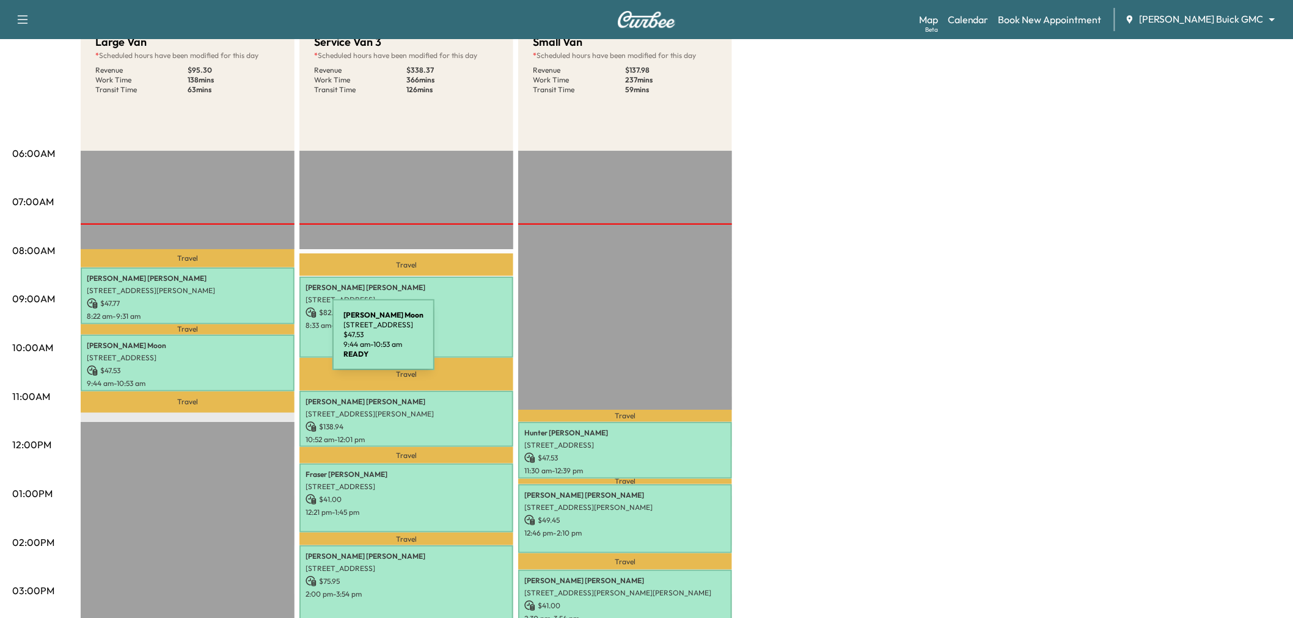
click at [241, 342] on p "Parker Moon" at bounding box center [188, 346] width 202 height 10
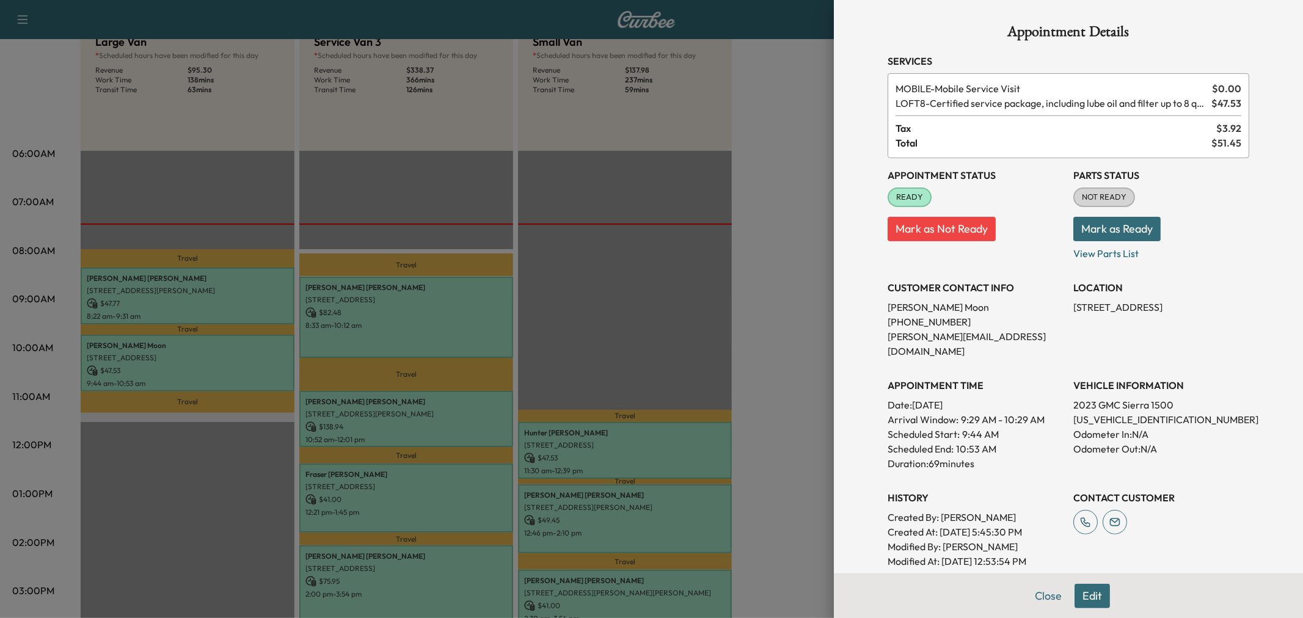
click at [671, 263] on div at bounding box center [651, 309] width 1303 height 618
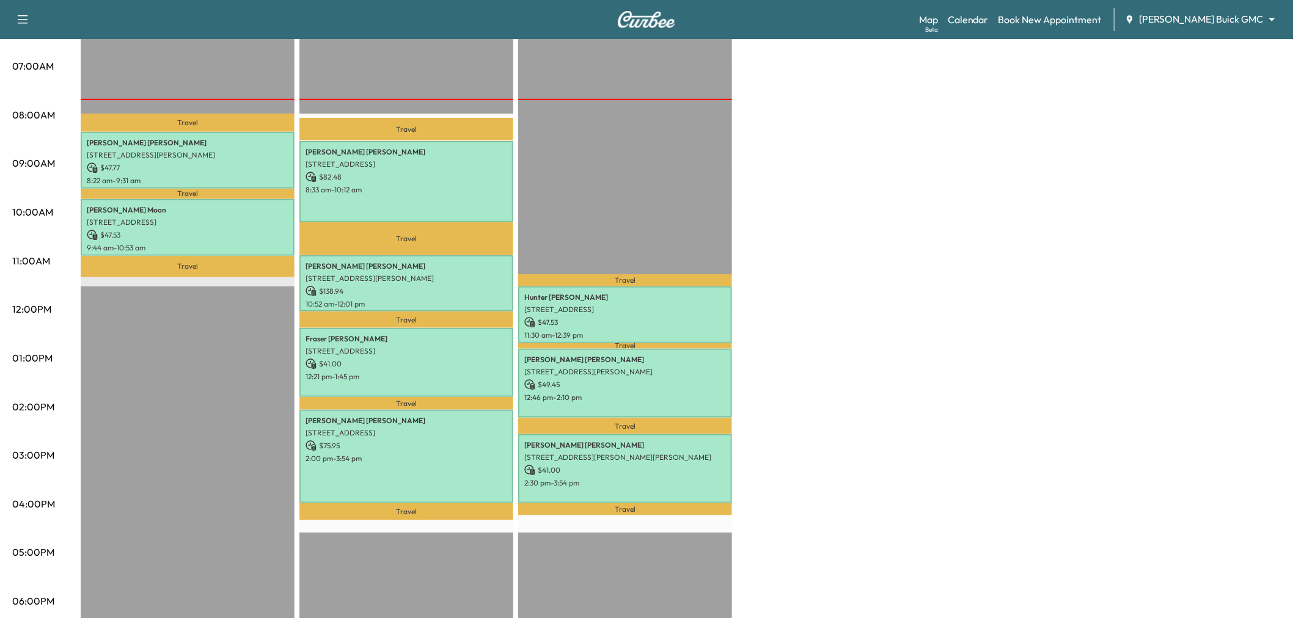
scroll to position [339, 0]
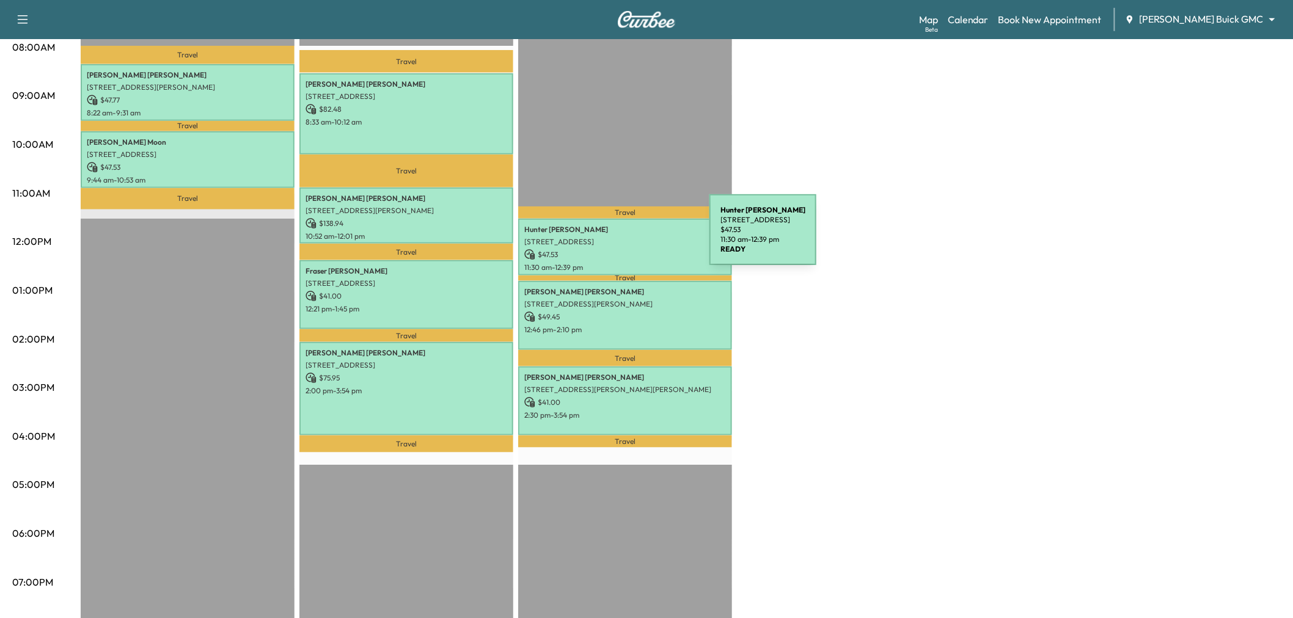
click at [618, 237] on p "7235 Sanctuary Dr, Frisco, TX 75033, USA" at bounding box center [625, 242] width 202 height 10
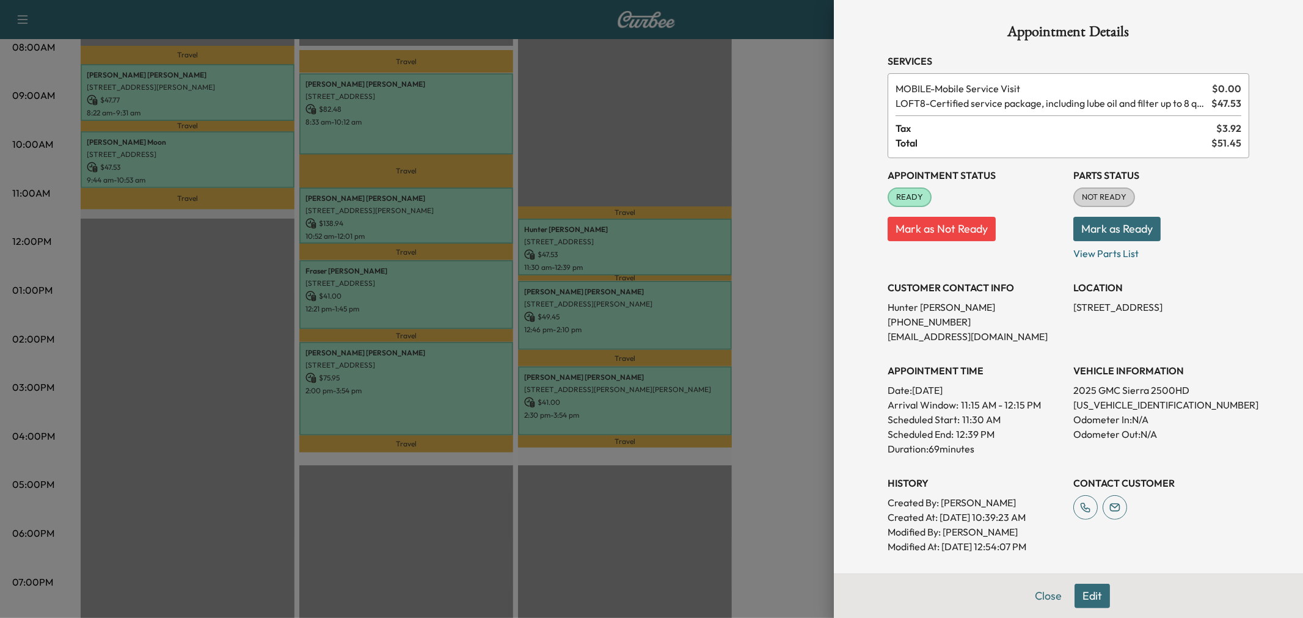
click at [693, 304] on div at bounding box center [651, 309] width 1303 height 618
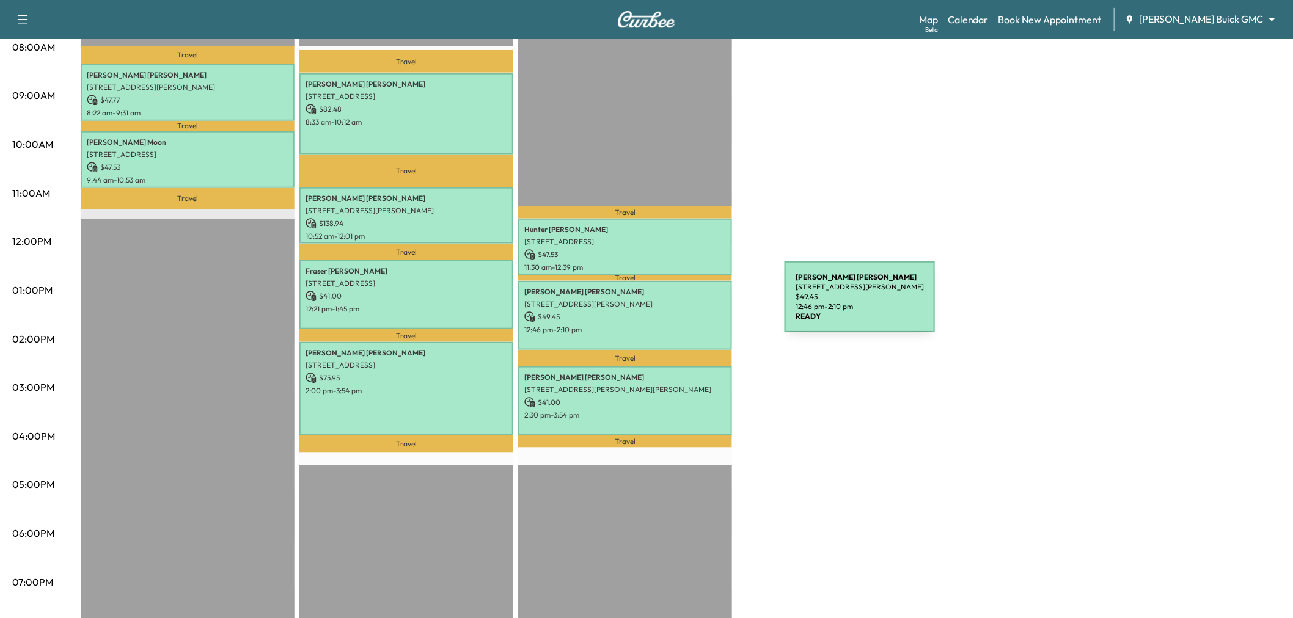
click at [693, 304] on div "Bryan Mcdaniel 2932 Reynolds Ln, Frisco, TX 75034, USA $ 49.45 12:46 pm - 2:10 …" at bounding box center [625, 315] width 214 height 69
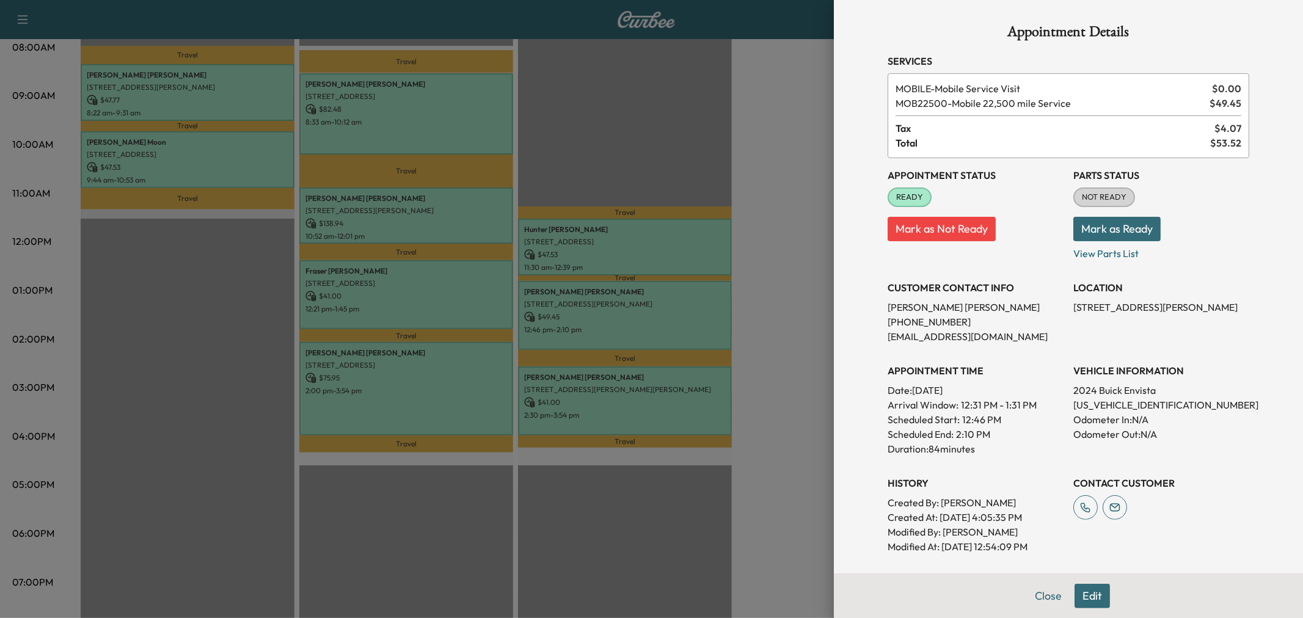
click at [693, 399] on div at bounding box center [651, 309] width 1303 height 618
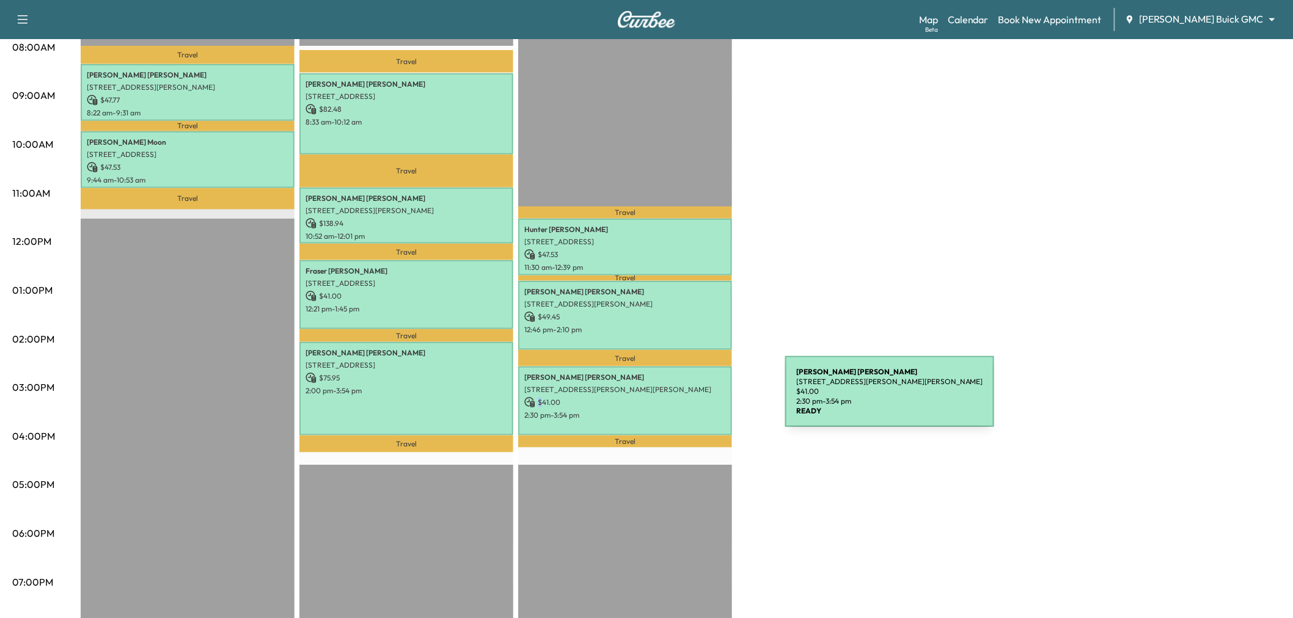
click at [693, 399] on p "$ 41.00" at bounding box center [625, 402] width 202 height 11
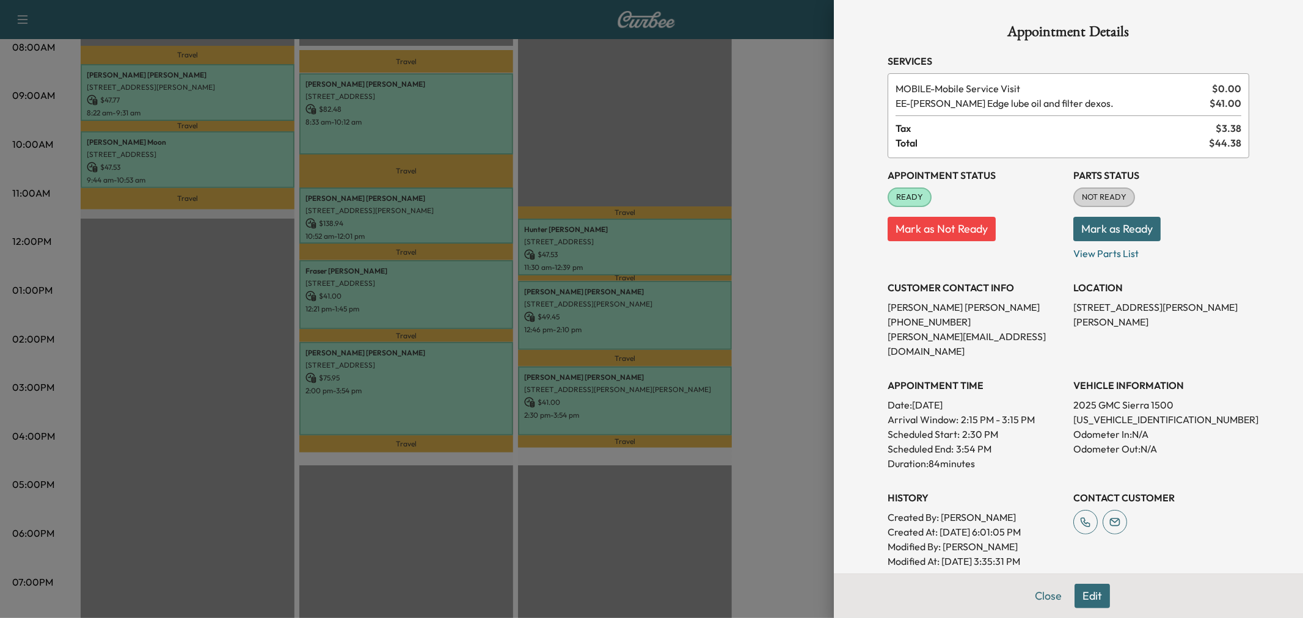
click at [766, 240] on div at bounding box center [651, 309] width 1303 height 618
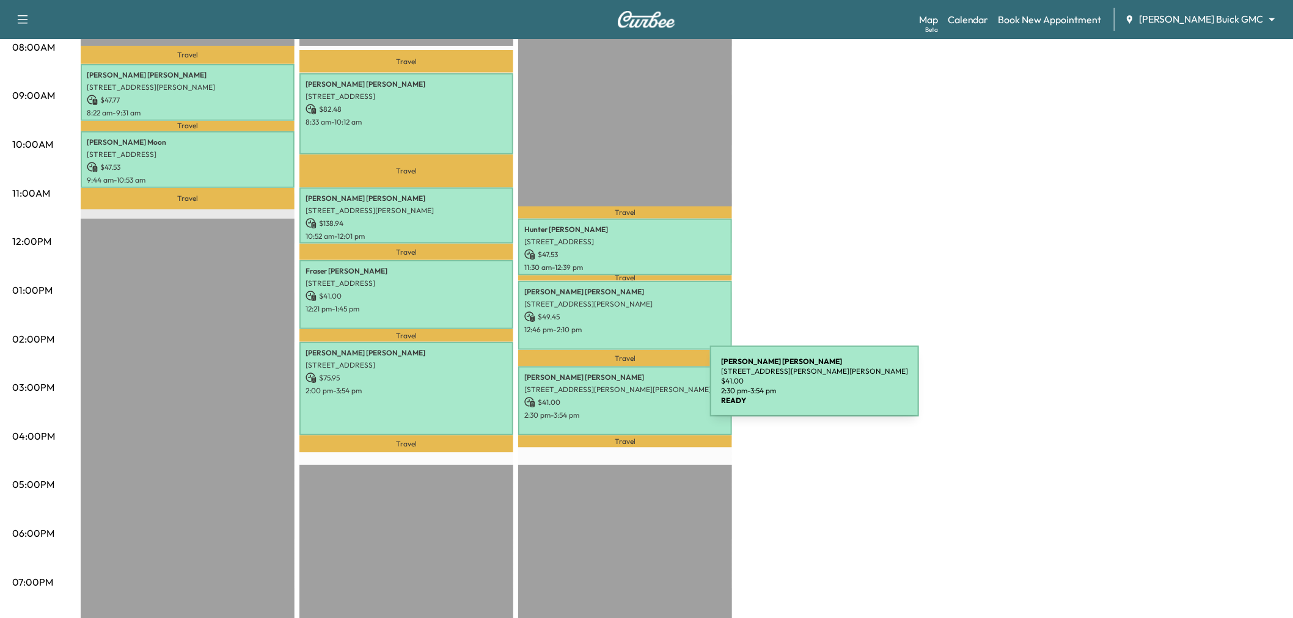
click at [618, 389] on div "Kevin Walsh 8951 Collin McKinney Parkway, McKinney, TX 75070, US $ 41.00 2:30 p…" at bounding box center [625, 401] width 214 height 69
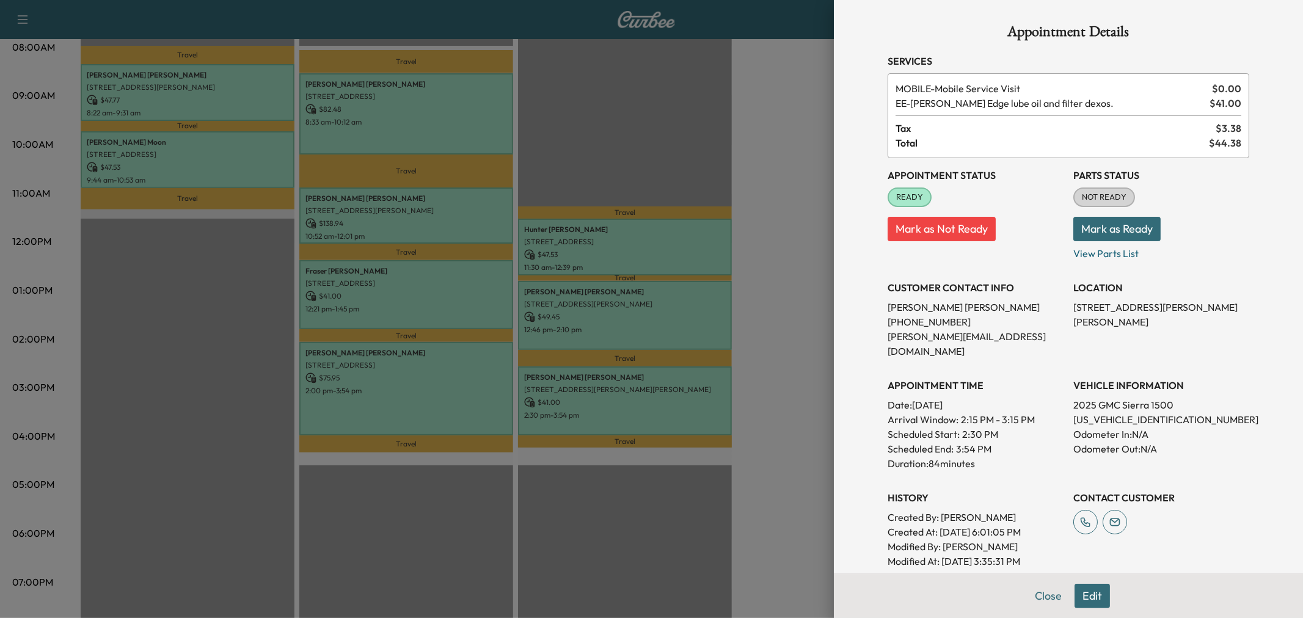
click at [714, 390] on div at bounding box center [651, 309] width 1303 height 618
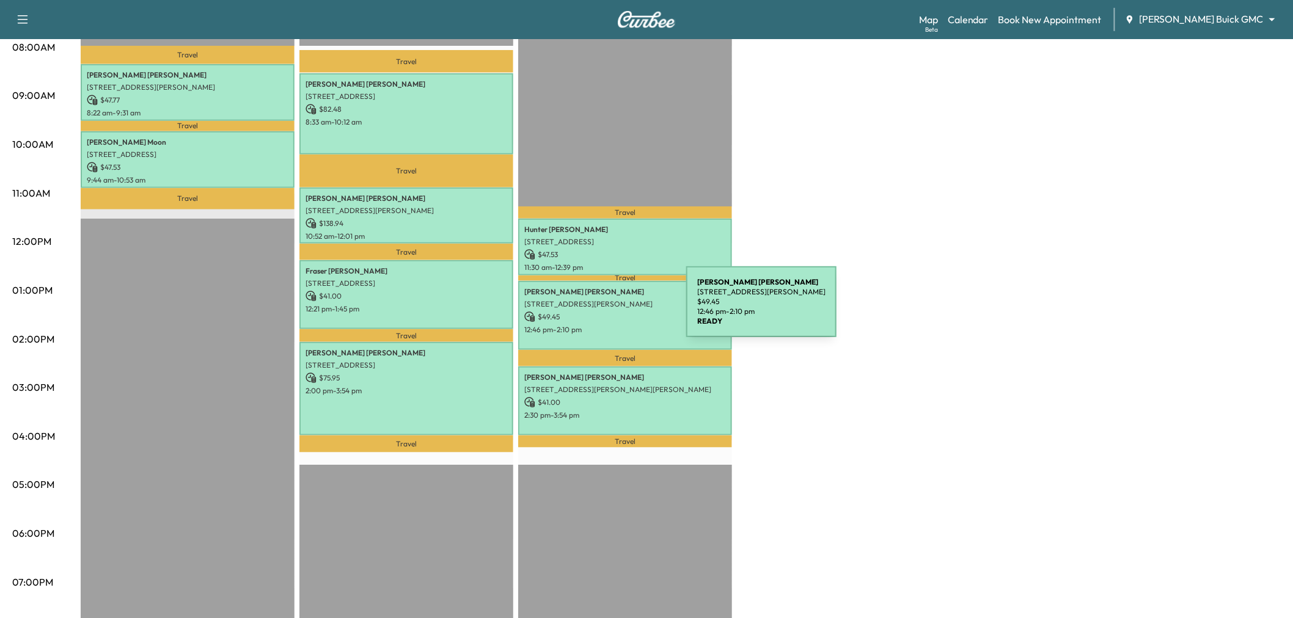
click at [594, 312] on p "$ 49.45" at bounding box center [625, 317] width 202 height 11
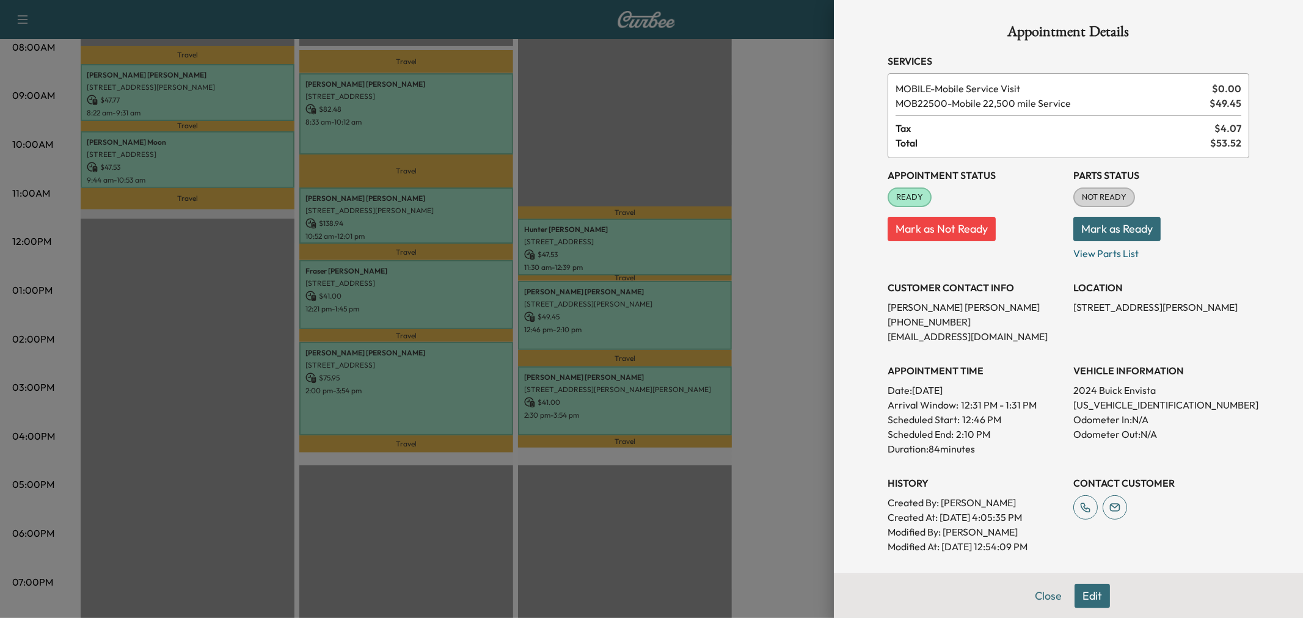
click at [668, 318] on div at bounding box center [651, 309] width 1303 height 618
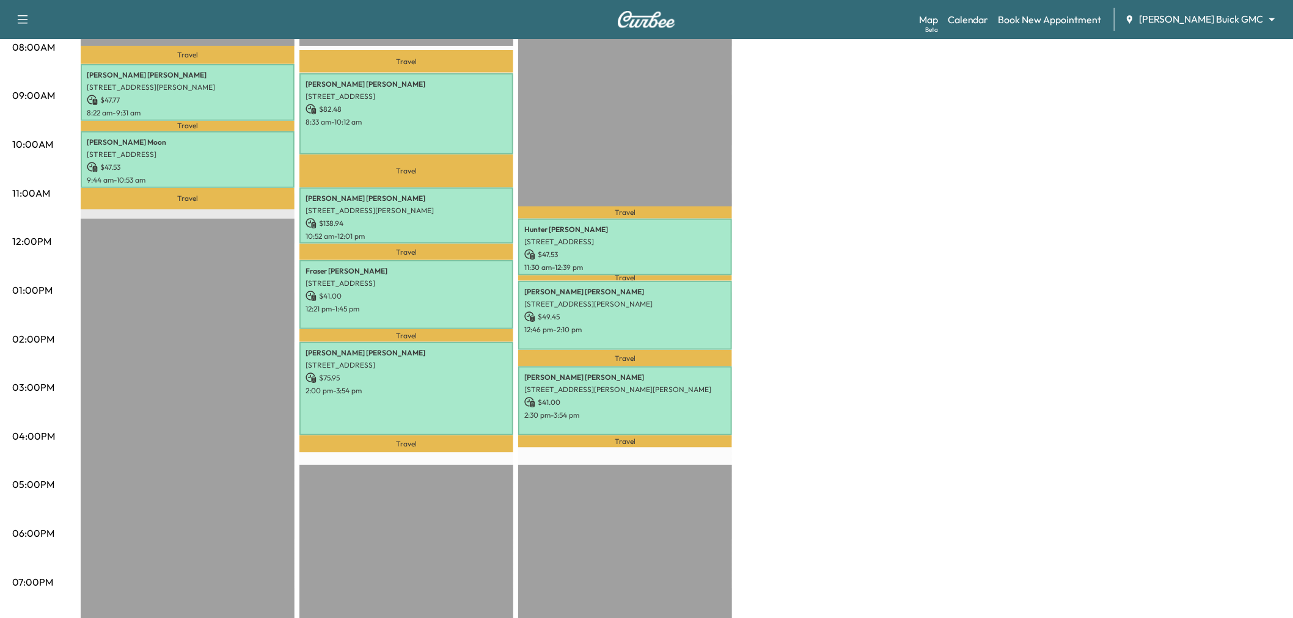
click at [819, 326] on div "Large Van * Scheduled hours have been modified for this day Revenue $ 95.30 Wor…" at bounding box center [681, 278] width 1200 height 916
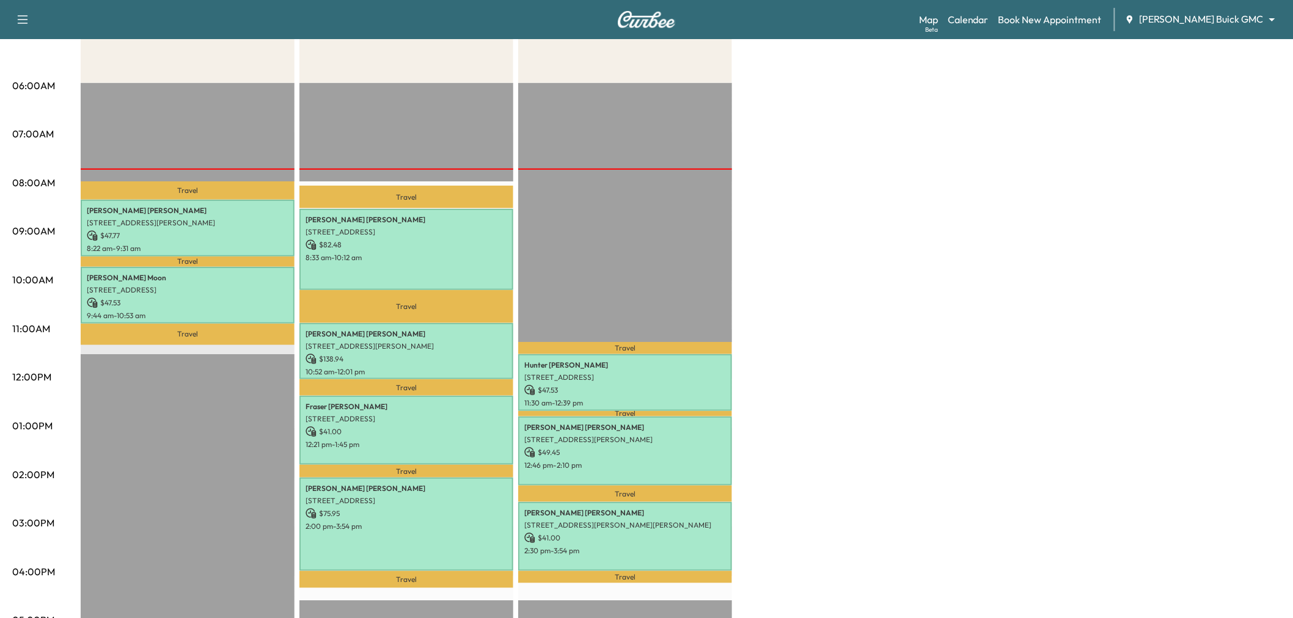
click at [869, 287] on div "Large Van * Scheduled hours have been modified for this day Revenue $ 95.30 Wor…" at bounding box center [681, 414] width 1200 height 916
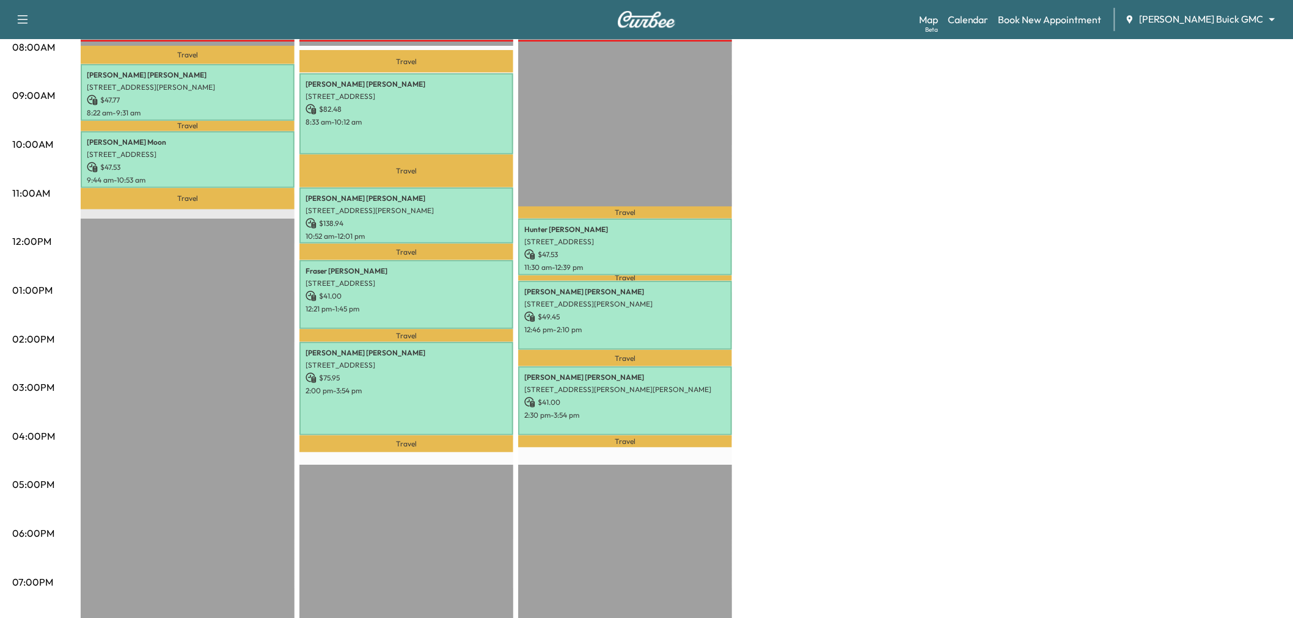
click at [805, 266] on div "Large Van * Scheduled hours have been modified for this day Revenue $ 95.30 Wor…" at bounding box center [681, 278] width 1200 height 916
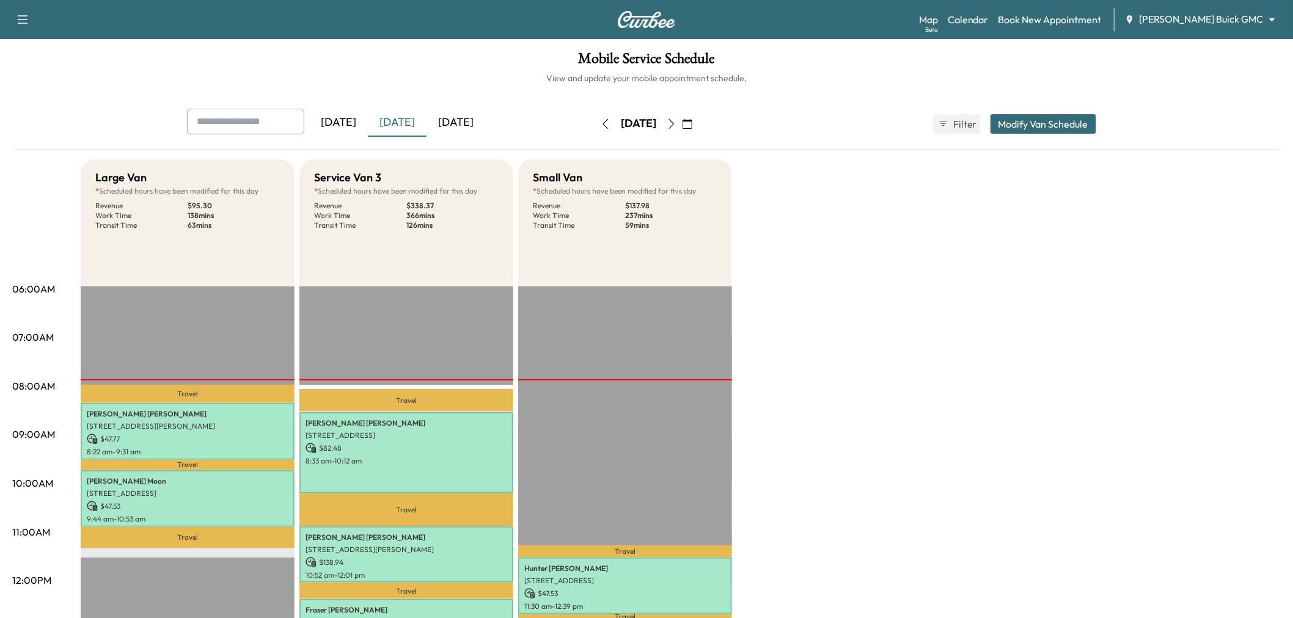
scroll to position [203, 0]
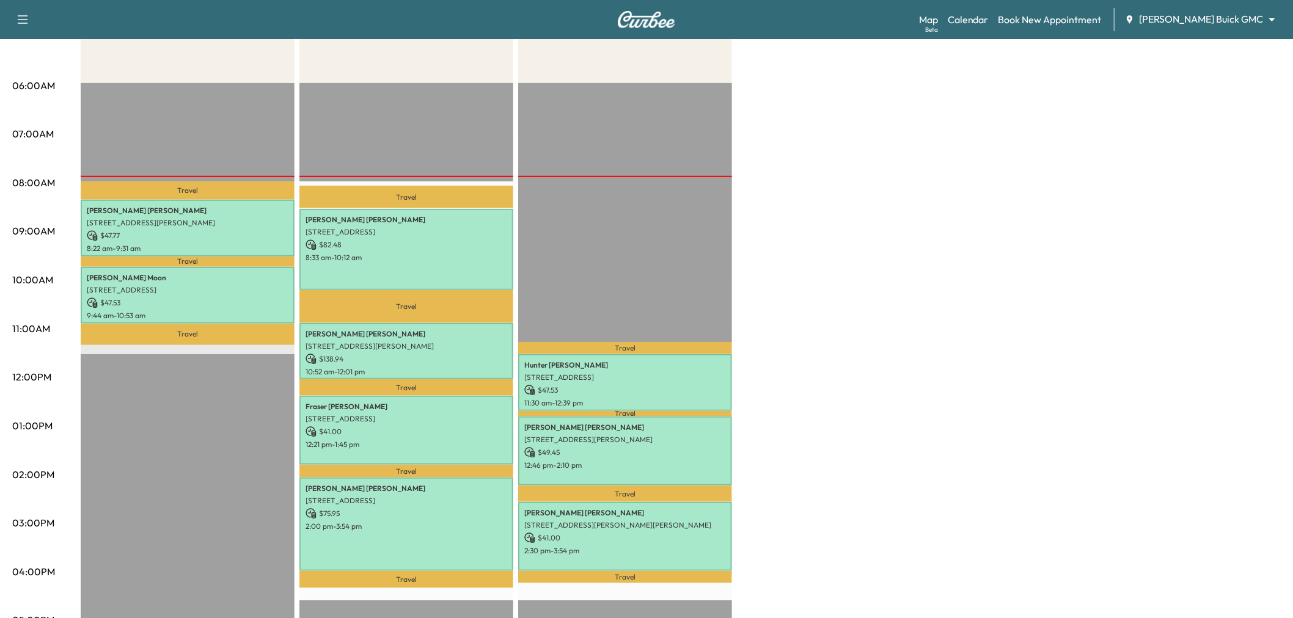
click at [813, 298] on div "Large Van * Scheduled hours have been modified for this day Revenue $ 95.30 Wor…" at bounding box center [681, 414] width 1200 height 916
click at [924, 336] on div "Large Van * Scheduled hours have been modified for this day Revenue $ 95.30 Wor…" at bounding box center [681, 414] width 1200 height 916
click at [909, 323] on div "Large Van * Scheduled hours have been modified for this day Revenue $ 95.30 Wor…" at bounding box center [681, 414] width 1200 height 916
click at [823, 246] on div "Large Van * Scheduled hours have been modified for this day Revenue $ 95.30 Wor…" at bounding box center [681, 414] width 1200 height 916
click at [815, 244] on div "Large Van * Scheduled hours have been modified for this day Revenue $ 95.30 Wor…" at bounding box center [681, 414] width 1200 height 916
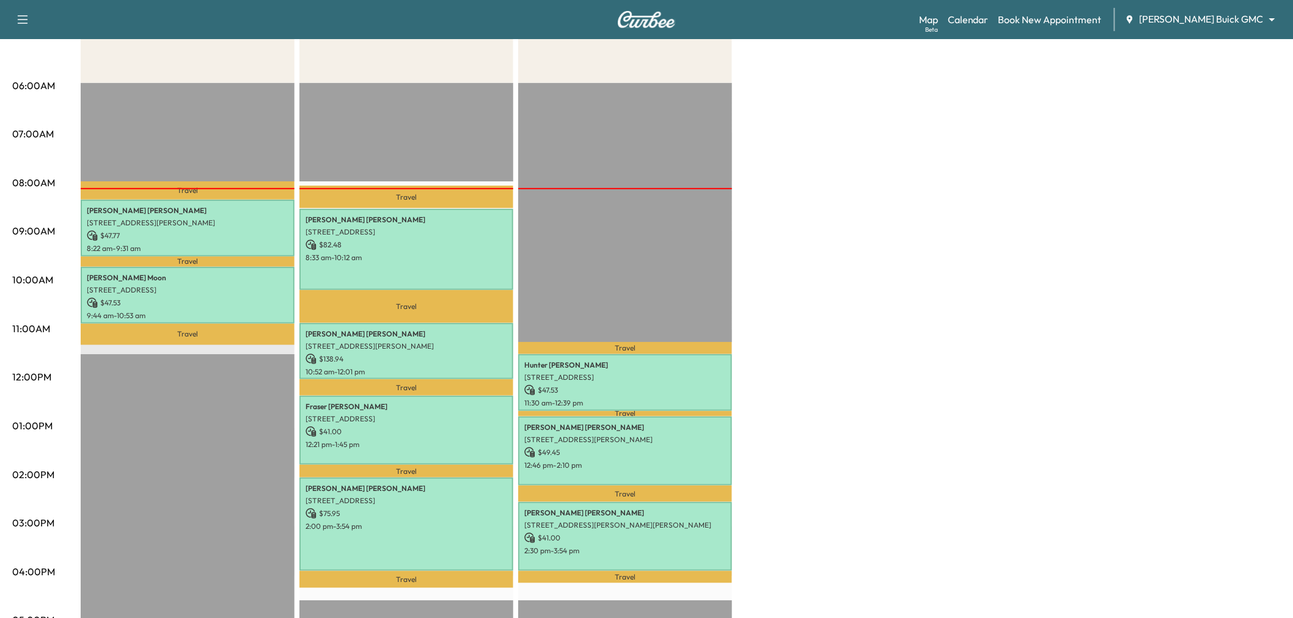
click at [442, 241] on p "$ 82.48" at bounding box center [406, 245] width 202 height 11
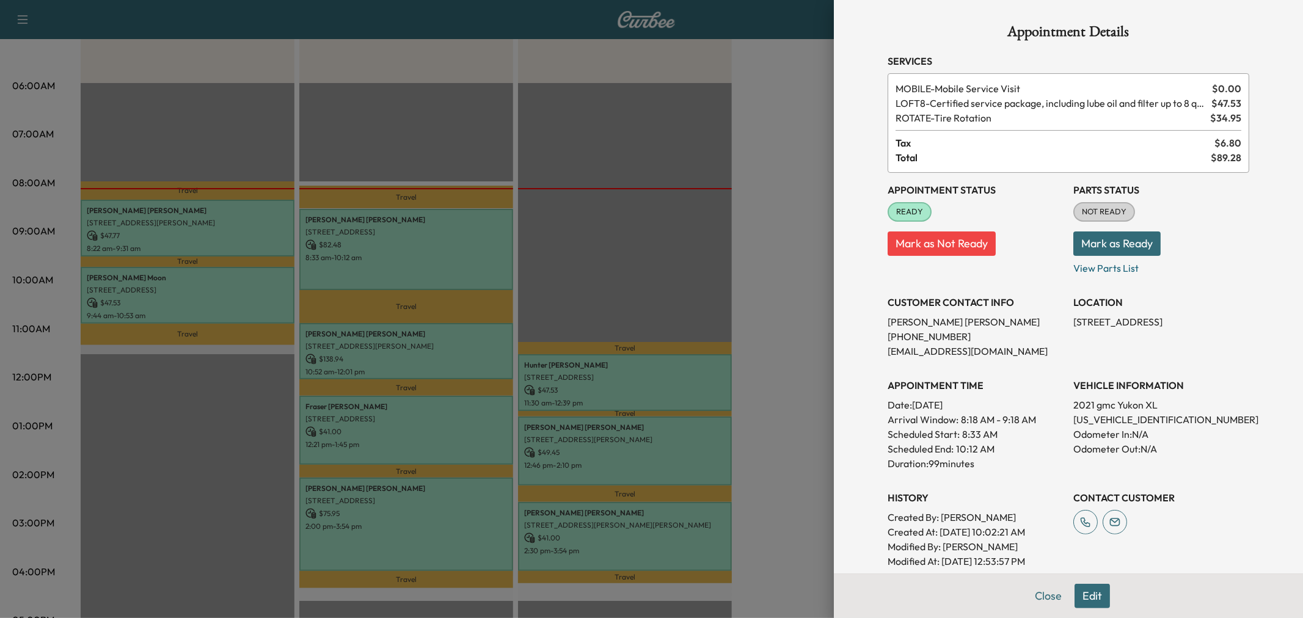
click at [435, 365] on div at bounding box center [651, 309] width 1303 height 618
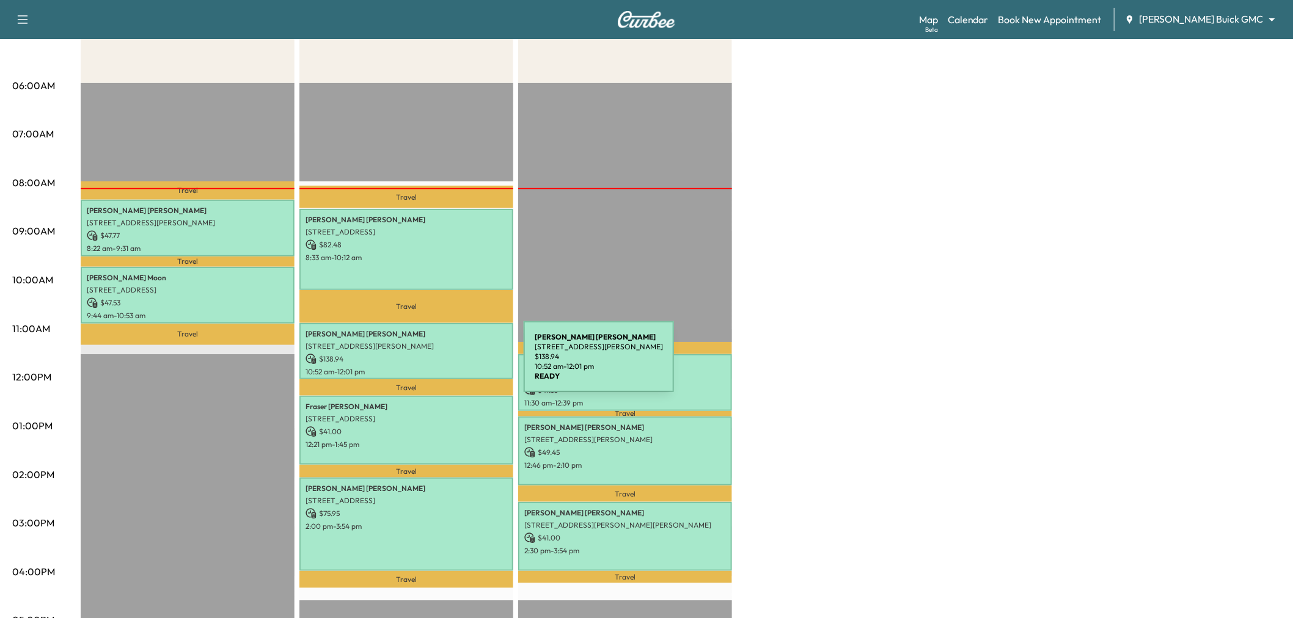
click at [432, 367] on p "10:52 am - 12:01 pm" at bounding box center [406, 372] width 202 height 10
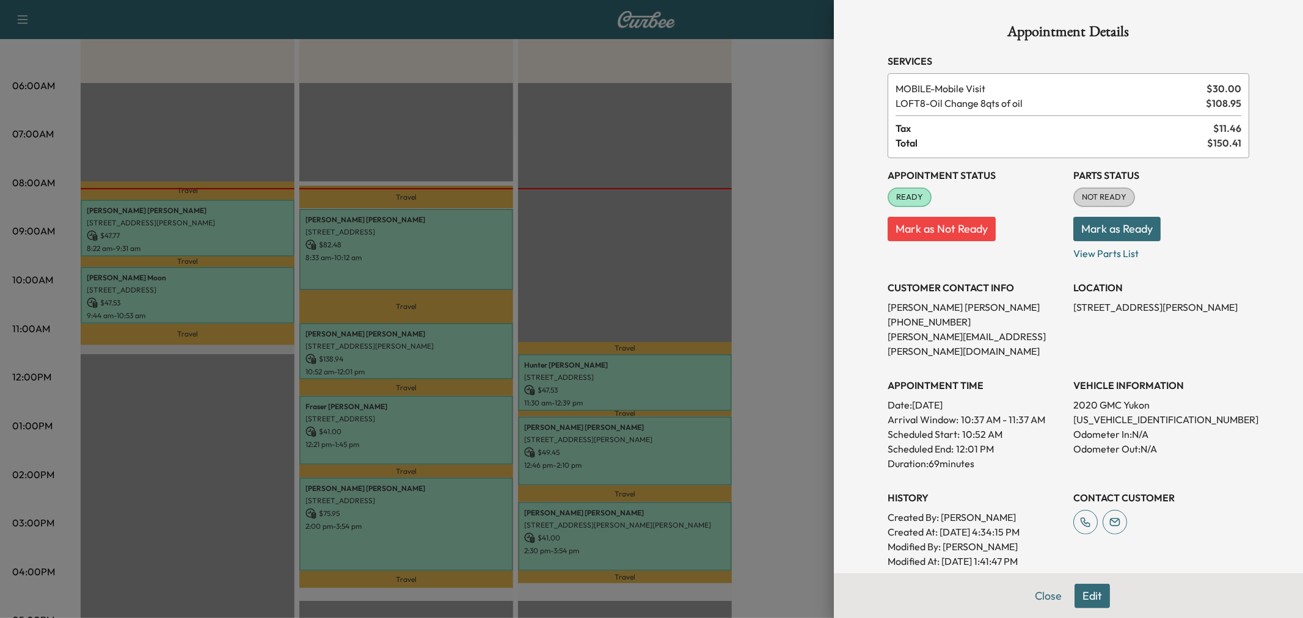
click at [422, 423] on div at bounding box center [651, 309] width 1303 height 618
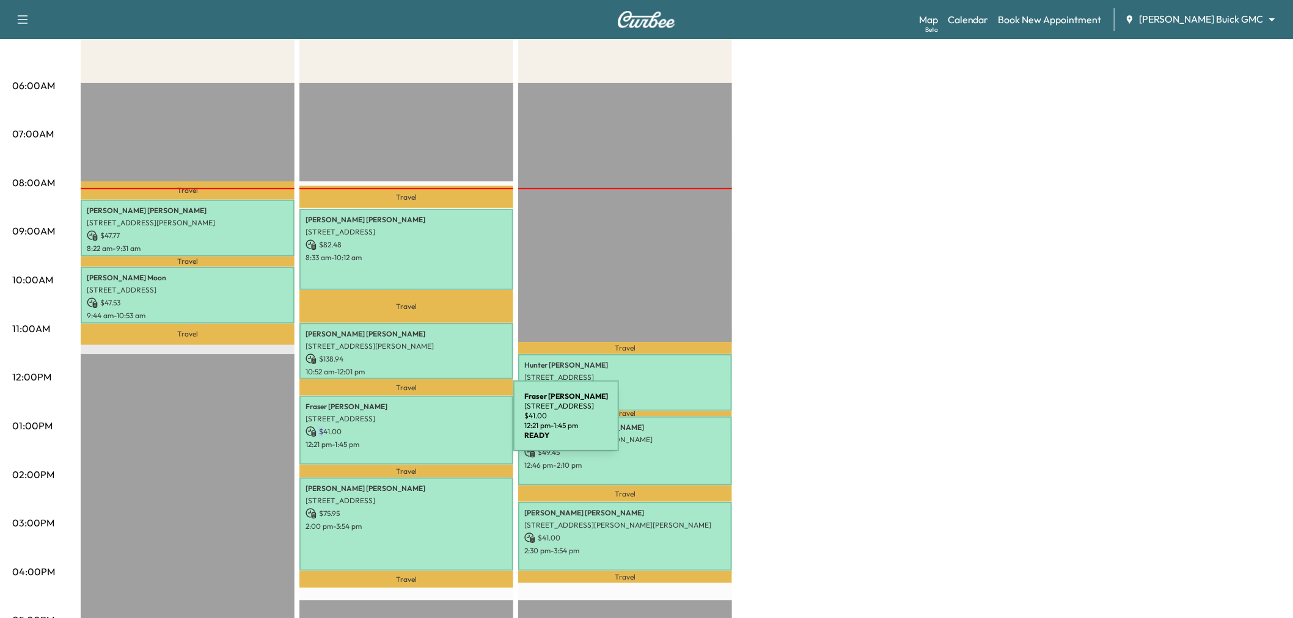
click at [422, 426] on p "$ 41.00" at bounding box center [406, 431] width 202 height 11
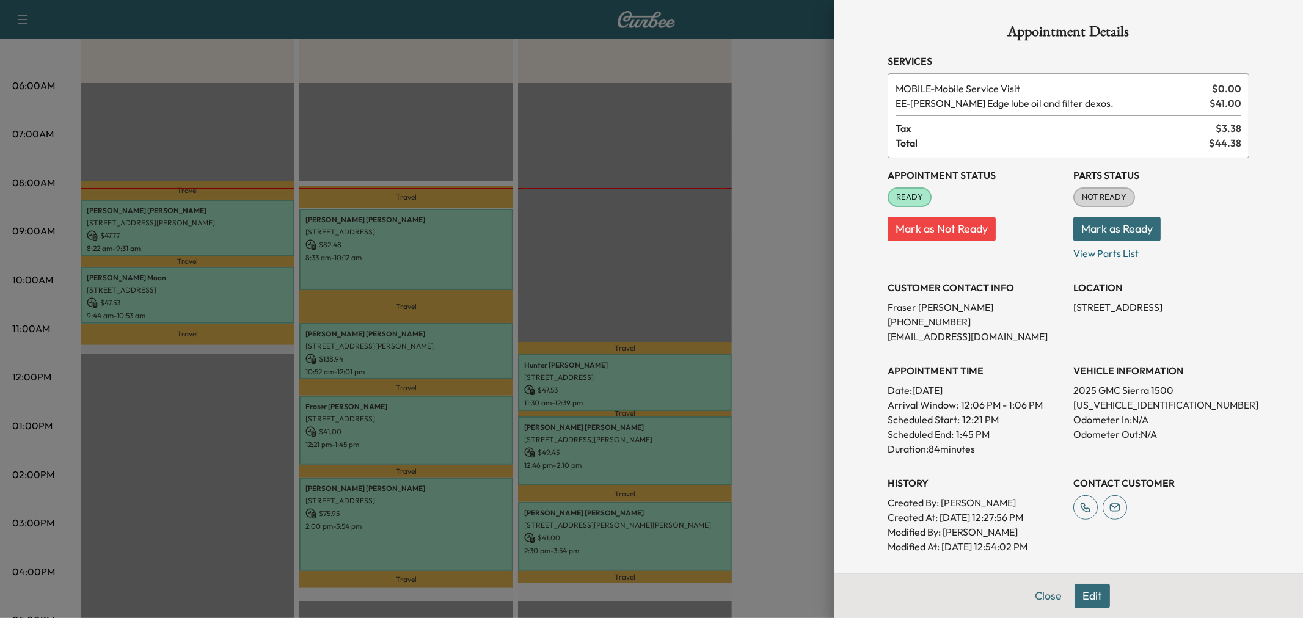
click at [422, 423] on div at bounding box center [651, 309] width 1303 height 618
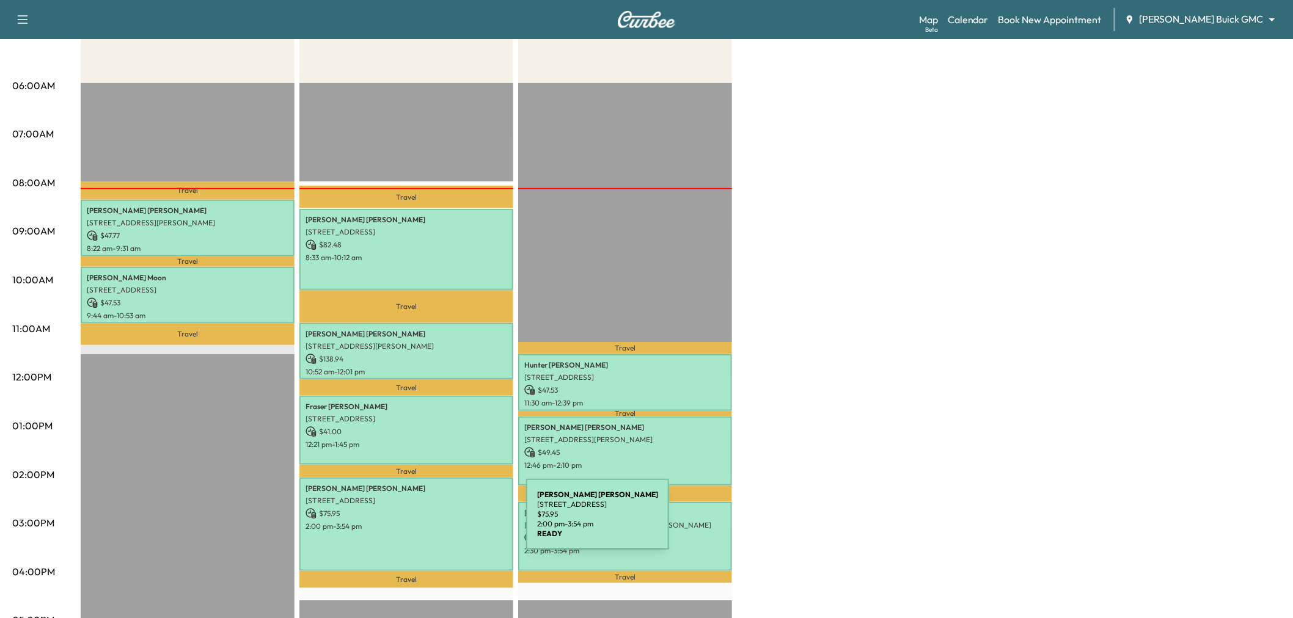
click at [434, 522] on p "2:00 pm - 3:54 pm" at bounding box center [406, 527] width 202 height 10
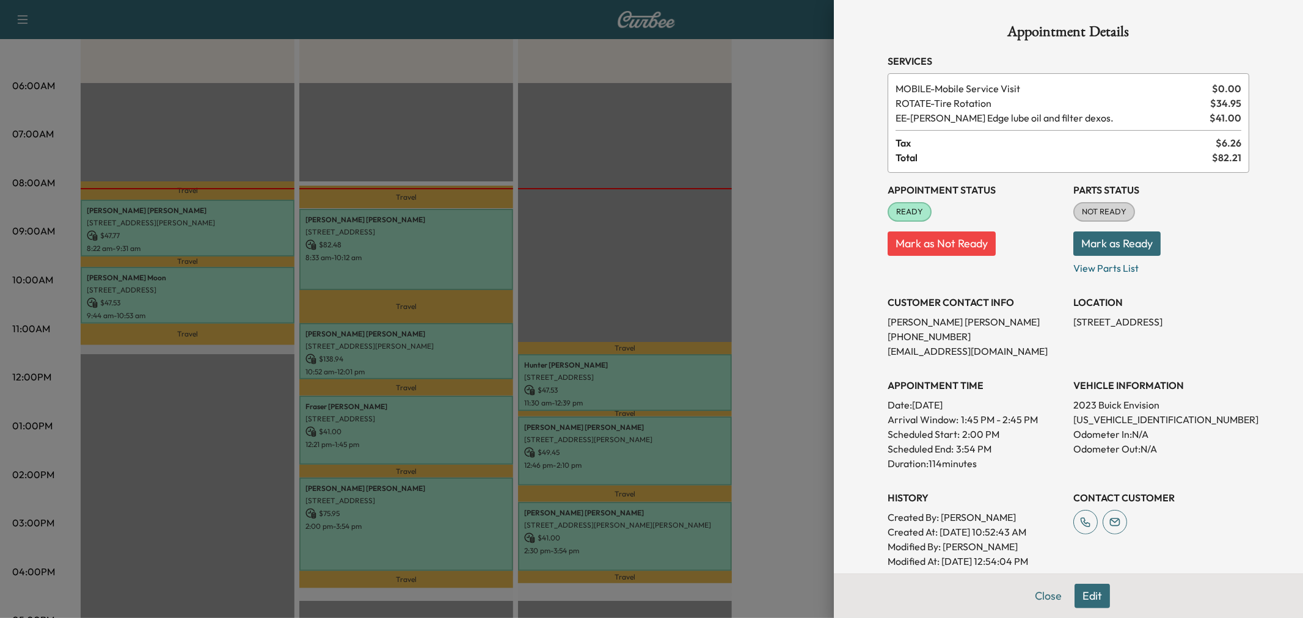
click at [442, 240] on div at bounding box center [651, 309] width 1303 height 618
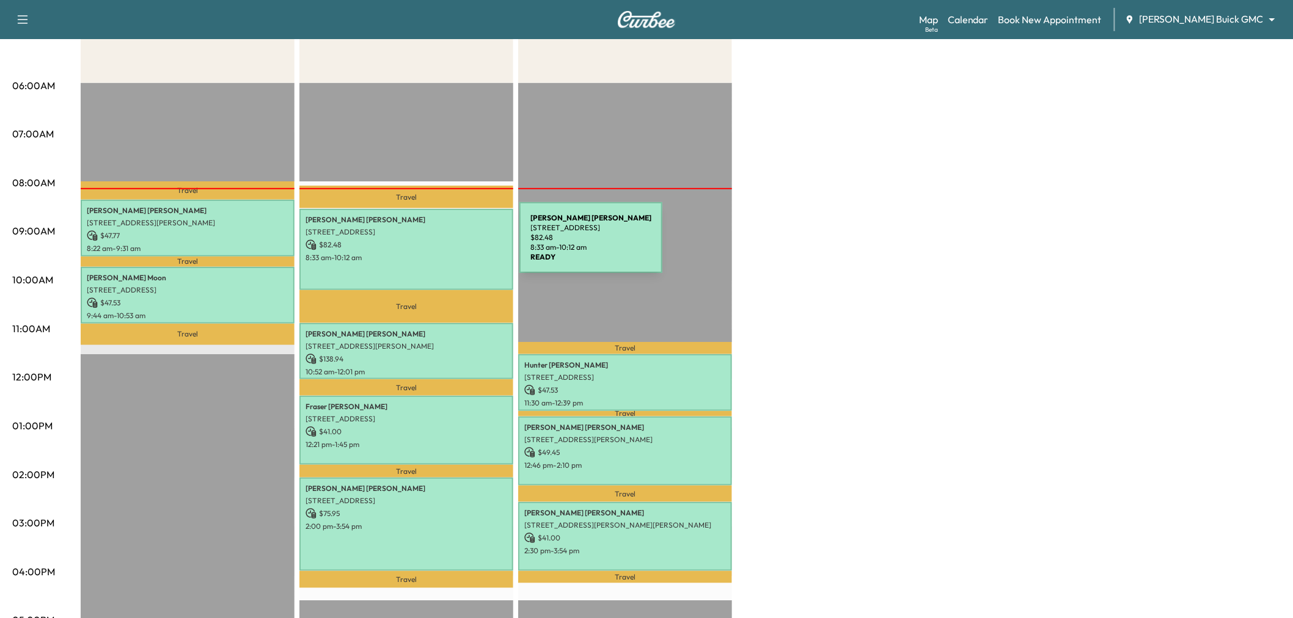
click at [428, 245] on p "$ 82.48" at bounding box center [406, 245] width 202 height 11
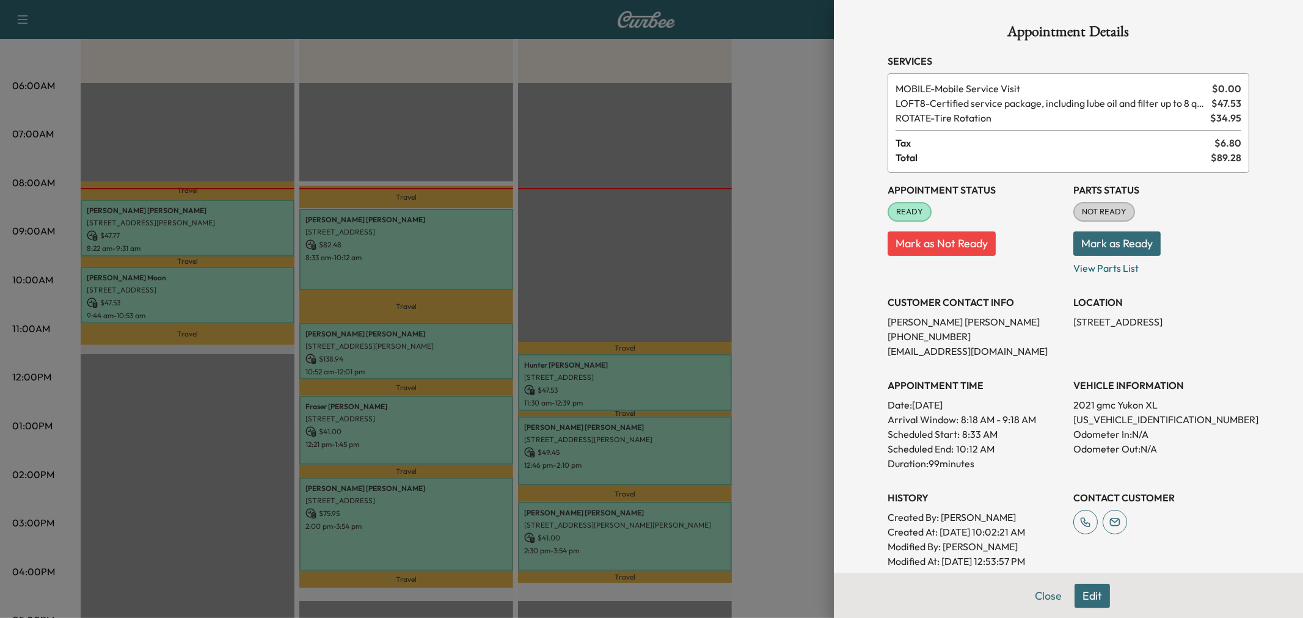
click at [464, 347] on div at bounding box center [651, 309] width 1303 height 618
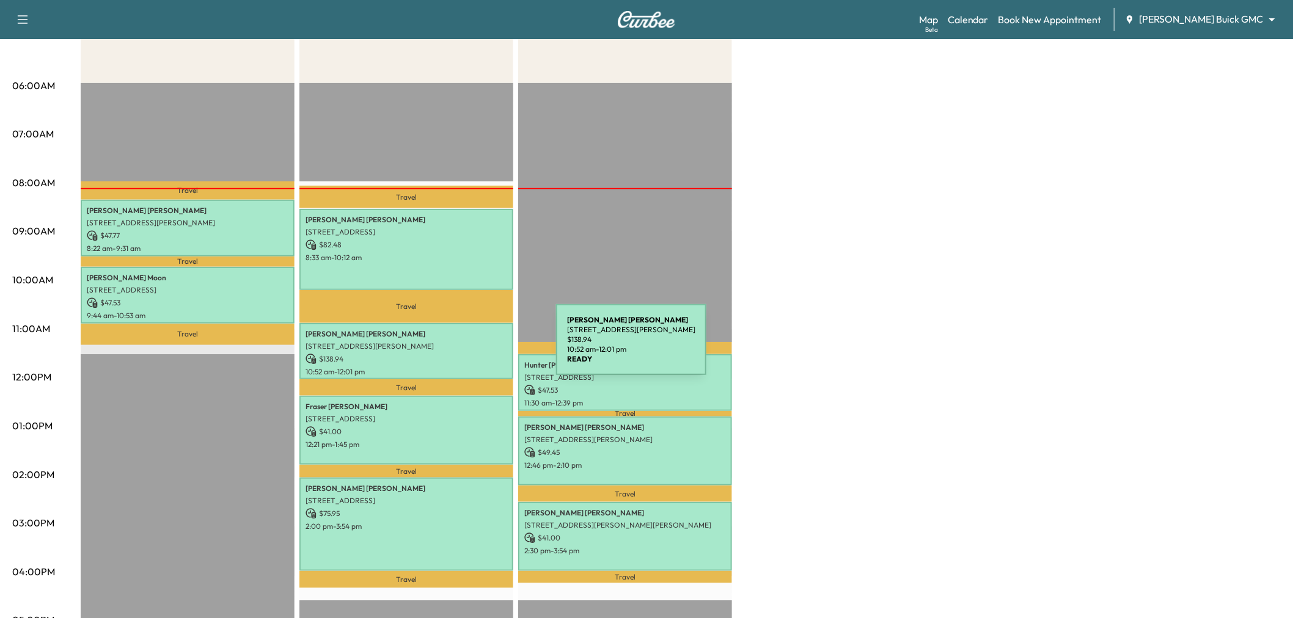
click at [464, 347] on div "Jon Davis 2105 Hubbard Park Ln, Prosper, TX 75078, USA $ 138.94 10:52 am - 12:0…" at bounding box center [406, 351] width 214 height 57
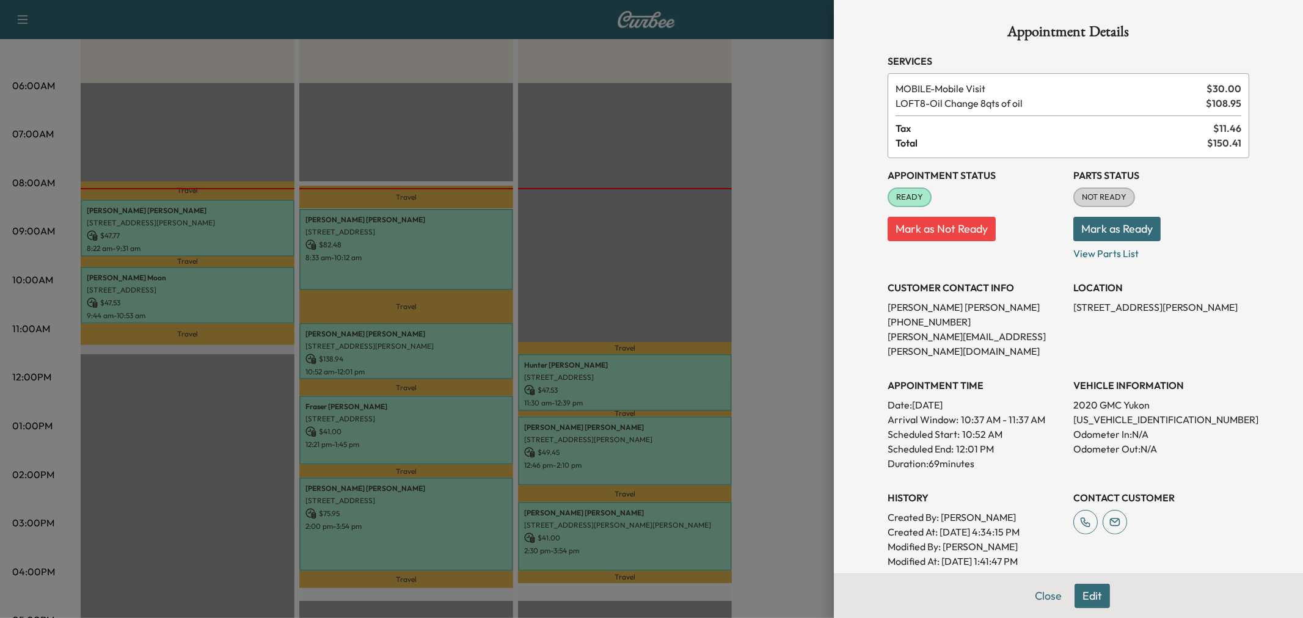
click at [399, 400] on div at bounding box center [651, 309] width 1303 height 618
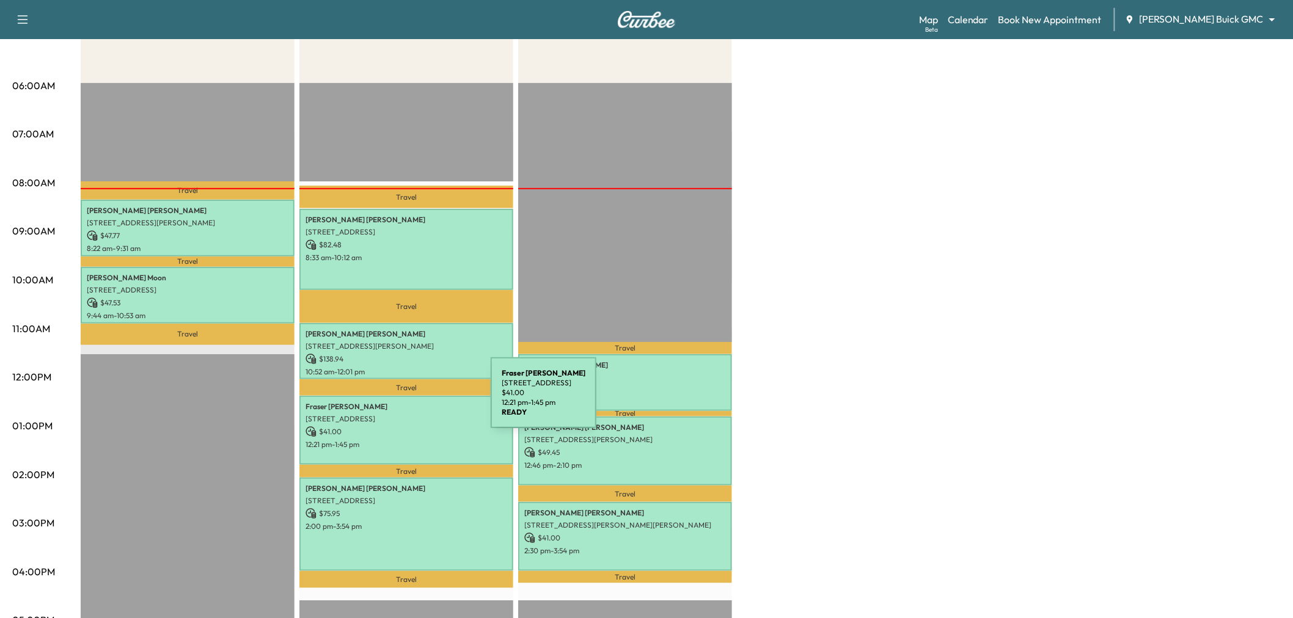
click at [399, 402] on p "Fraser Mackinnon" at bounding box center [406, 407] width 202 height 10
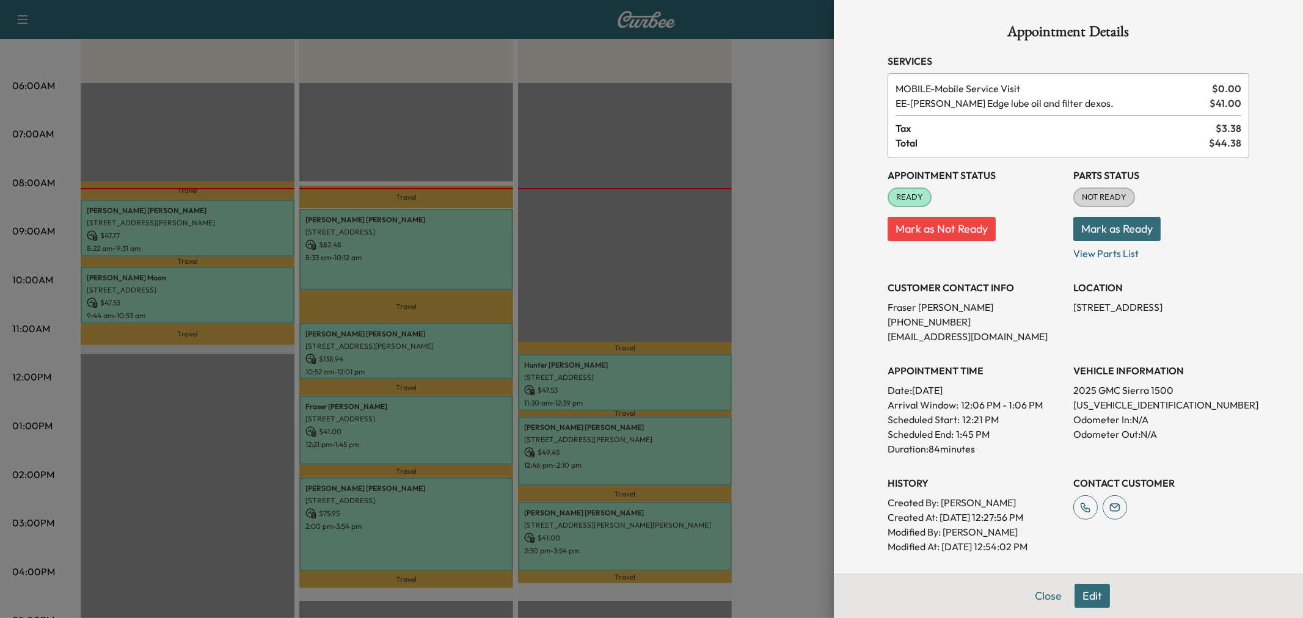
click at [564, 218] on div at bounding box center [651, 309] width 1303 height 618
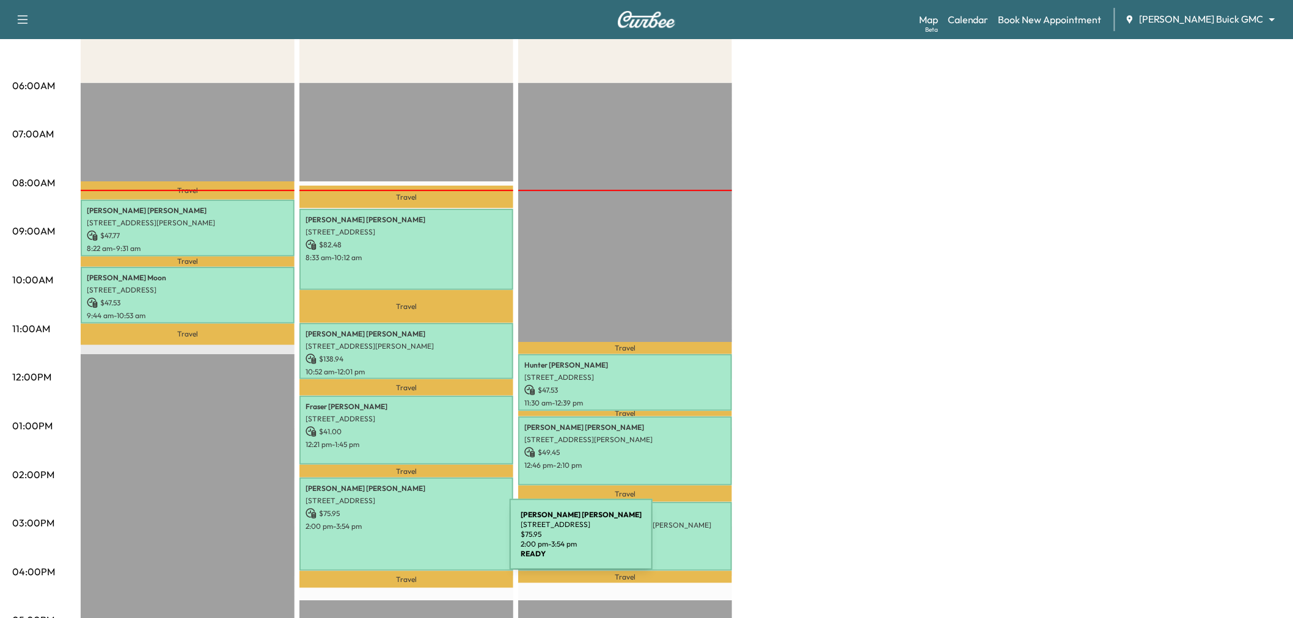
click at [418, 542] on div "karen Walker 931 Sabine Drive, Prosper, TX 75078, US $ 75.95 2:00 pm - 3:54 pm" at bounding box center [406, 524] width 214 height 93
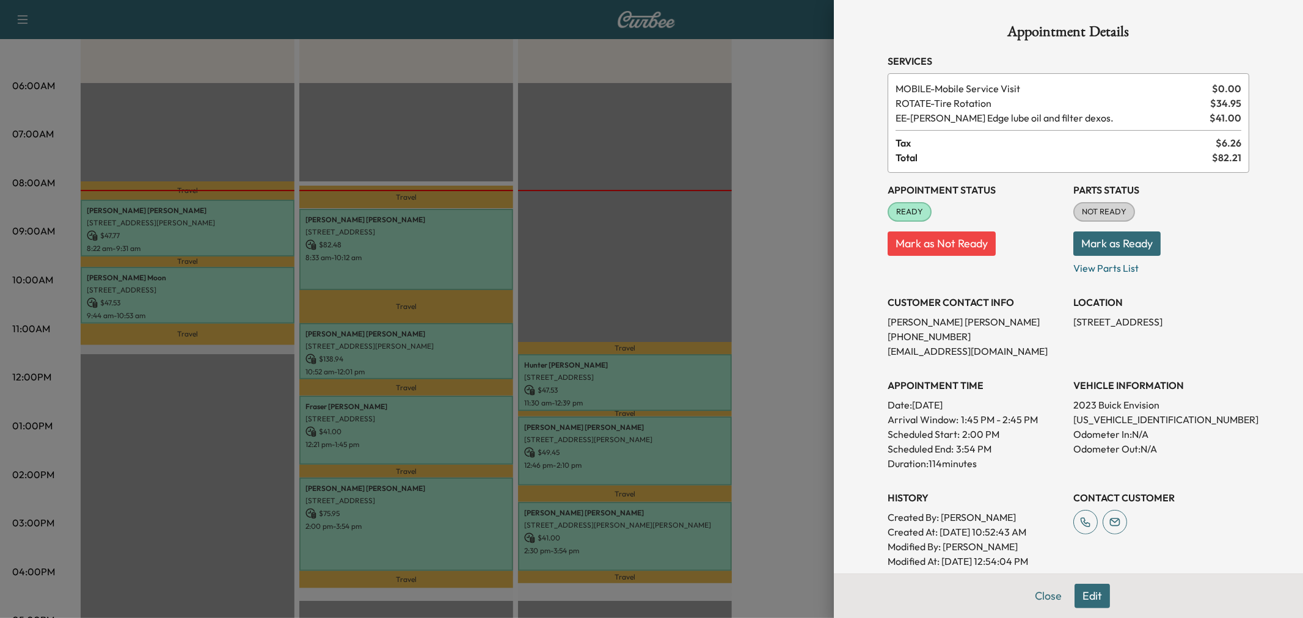
click at [773, 158] on div at bounding box center [651, 309] width 1303 height 618
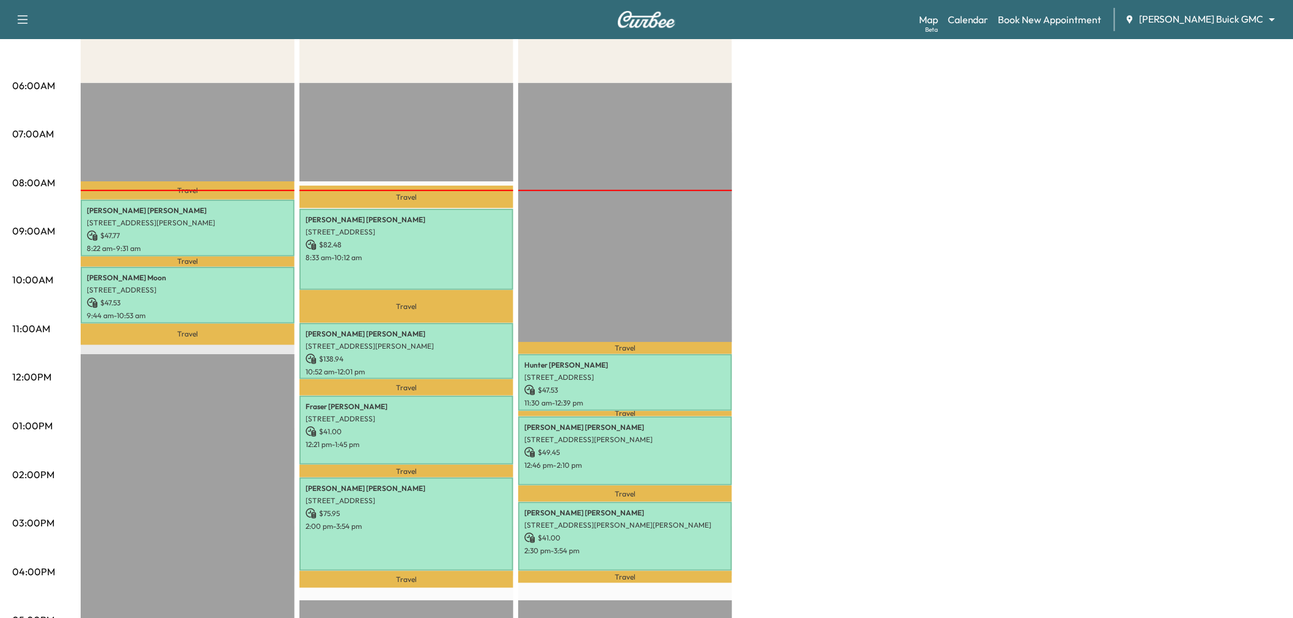
scroll to position [0, 0]
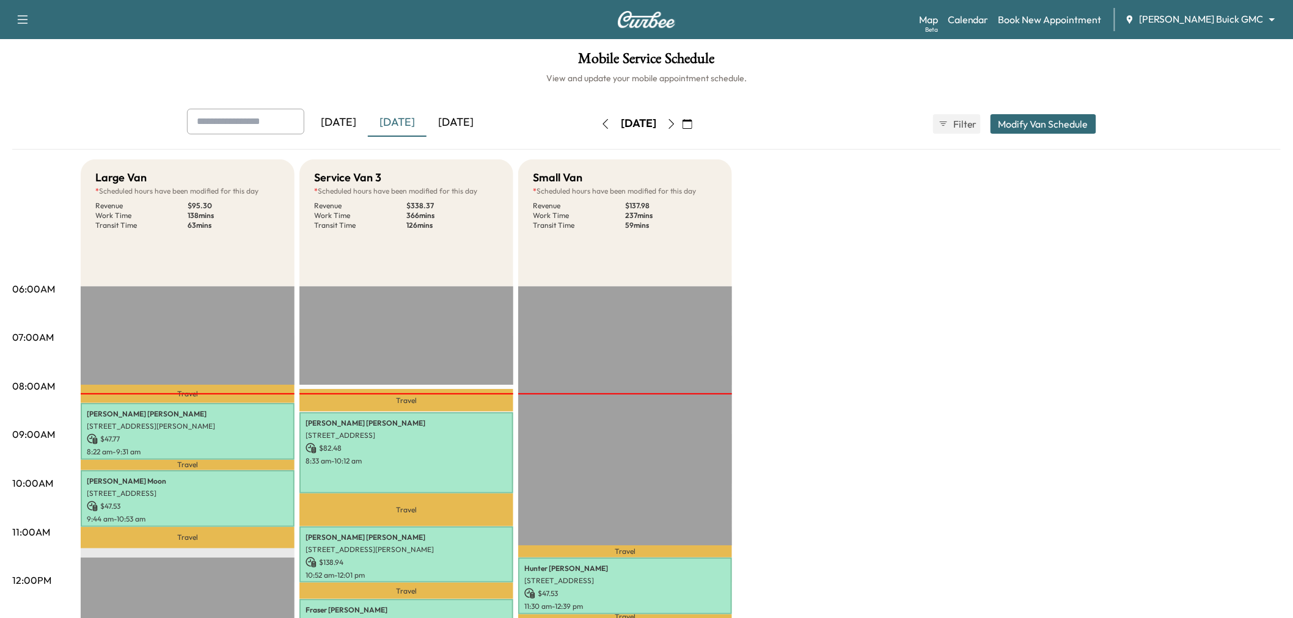
click at [676, 123] on icon "button" at bounding box center [672, 124] width 10 height 10
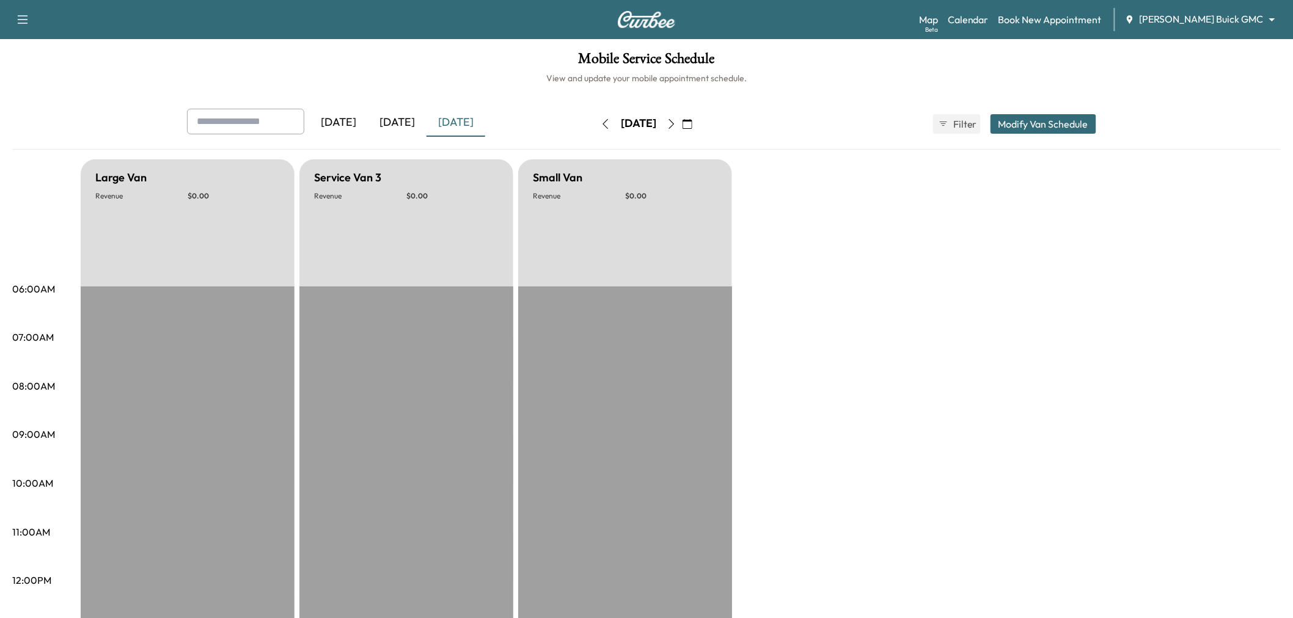
click at [682, 123] on button "button" at bounding box center [671, 124] width 21 height 20
click at [676, 123] on icon "button" at bounding box center [672, 124] width 10 height 10
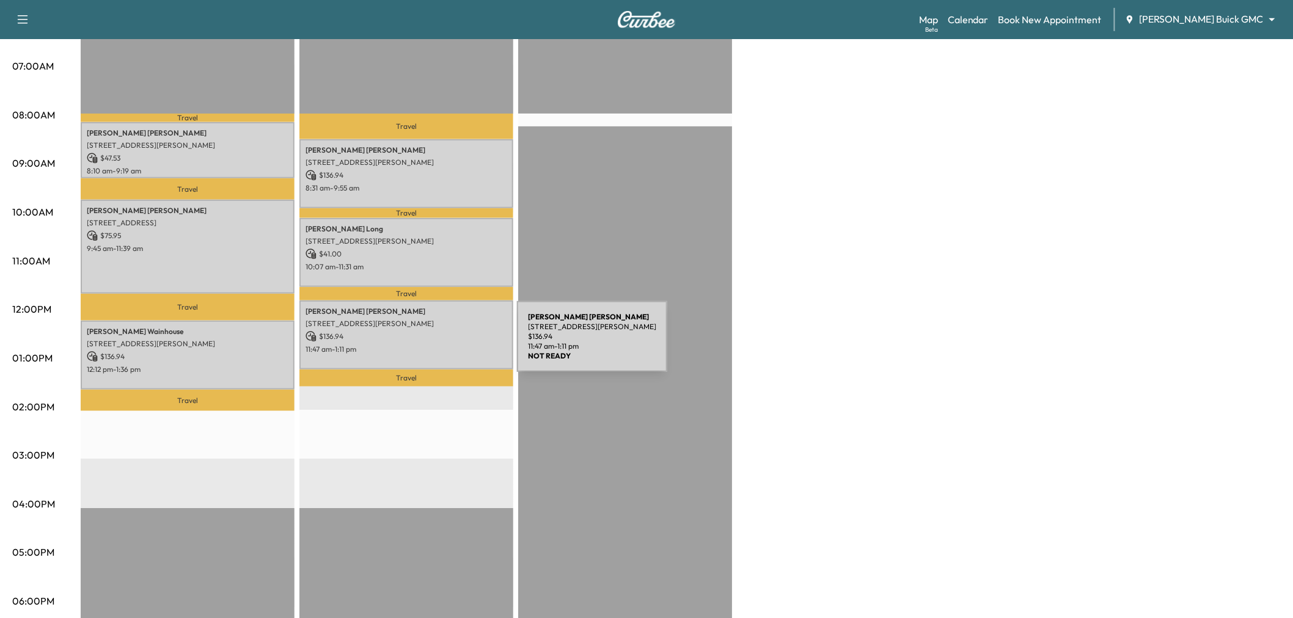
scroll to position [203, 0]
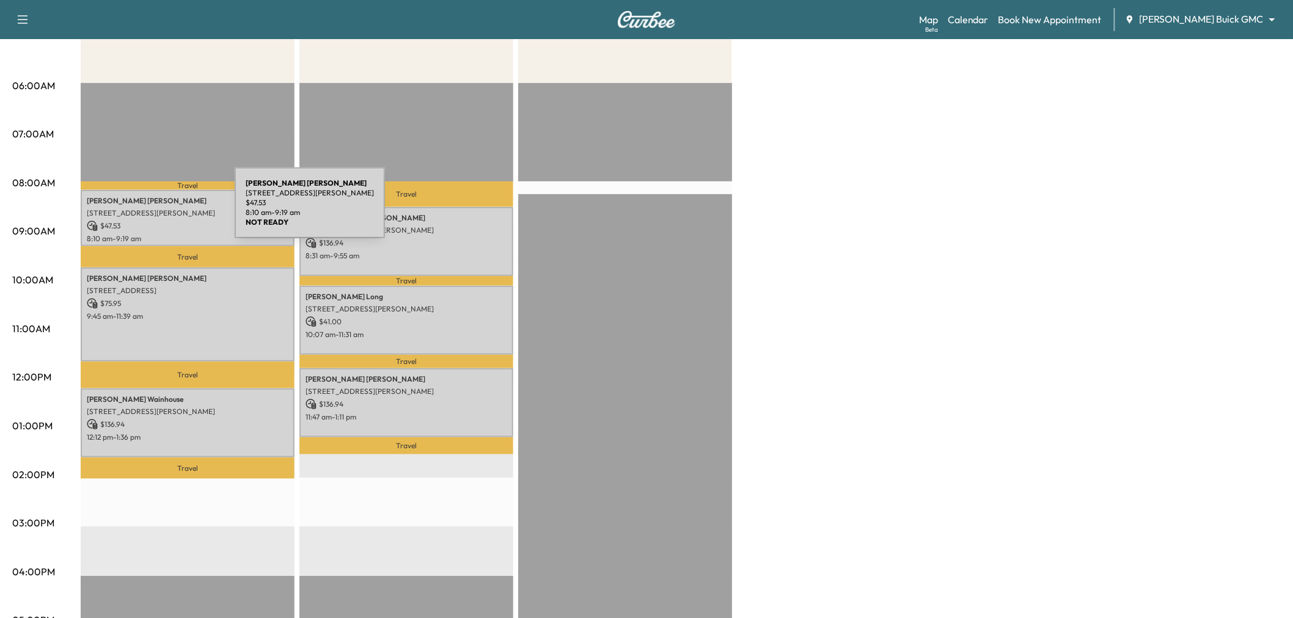
click at [144, 203] on p "Brian Roberts" at bounding box center [188, 201] width 202 height 10
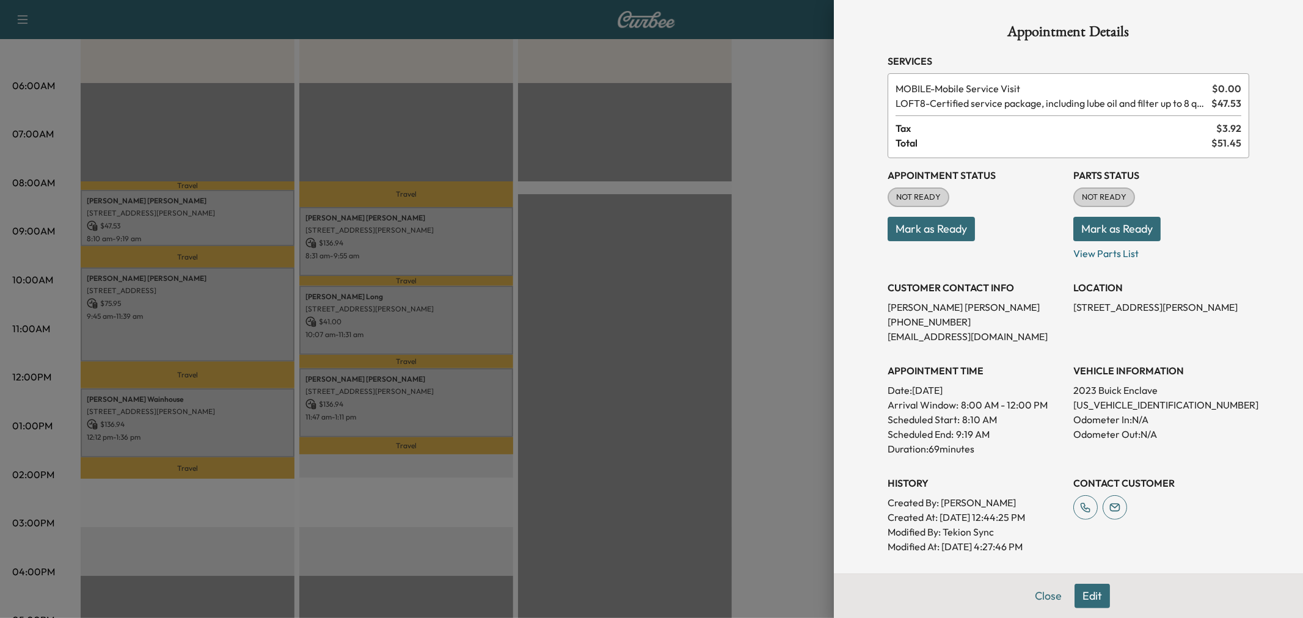
click at [156, 326] on div at bounding box center [651, 309] width 1303 height 618
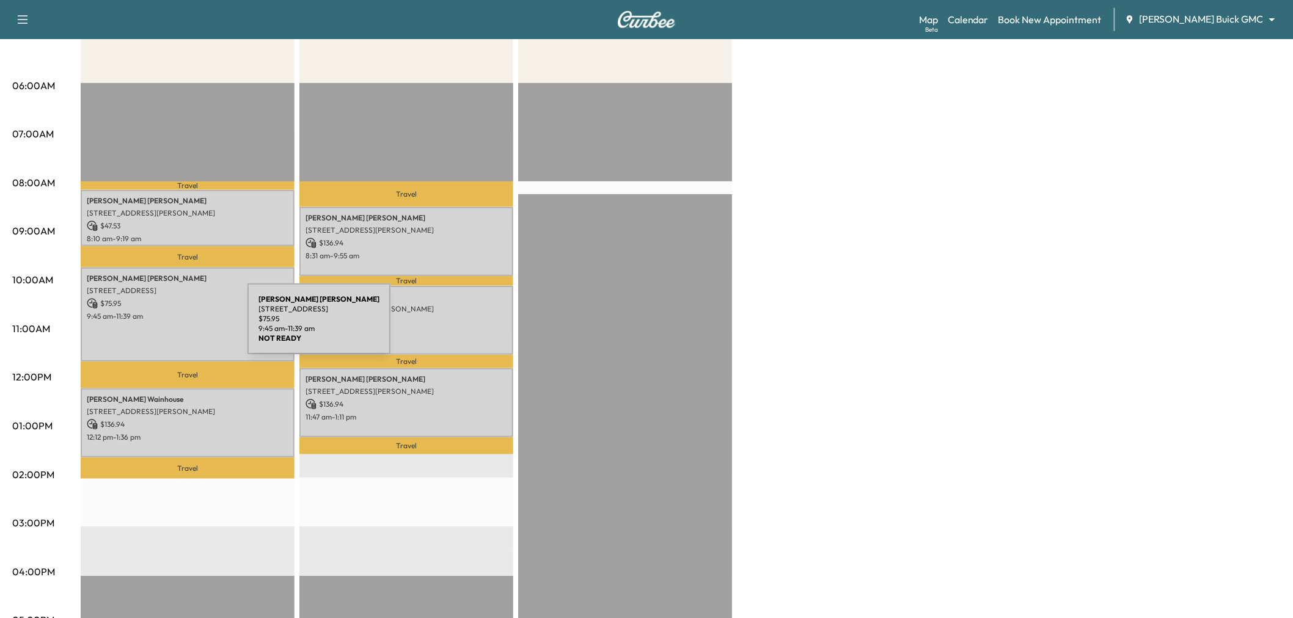
click at [156, 326] on div "Randy Cooper 711 Maple Creek Drive, Fairview, TX 75069, United States of Americ…" at bounding box center [188, 314] width 214 height 93
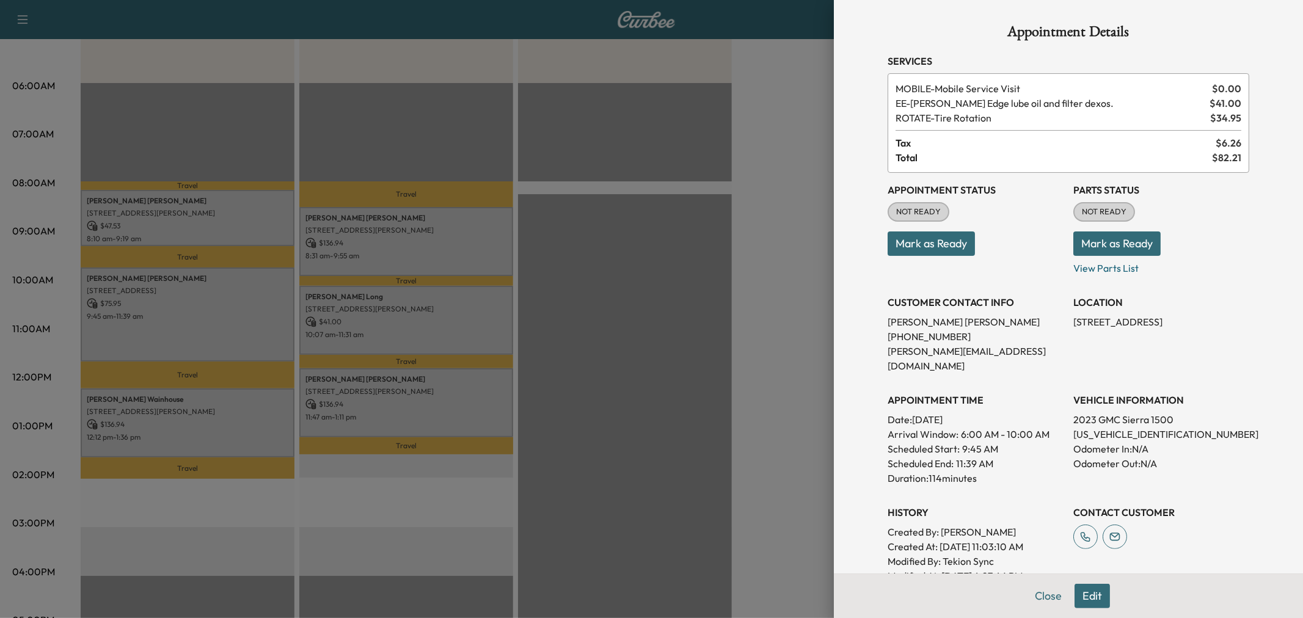
click at [156, 326] on div at bounding box center [651, 309] width 1303 height 618
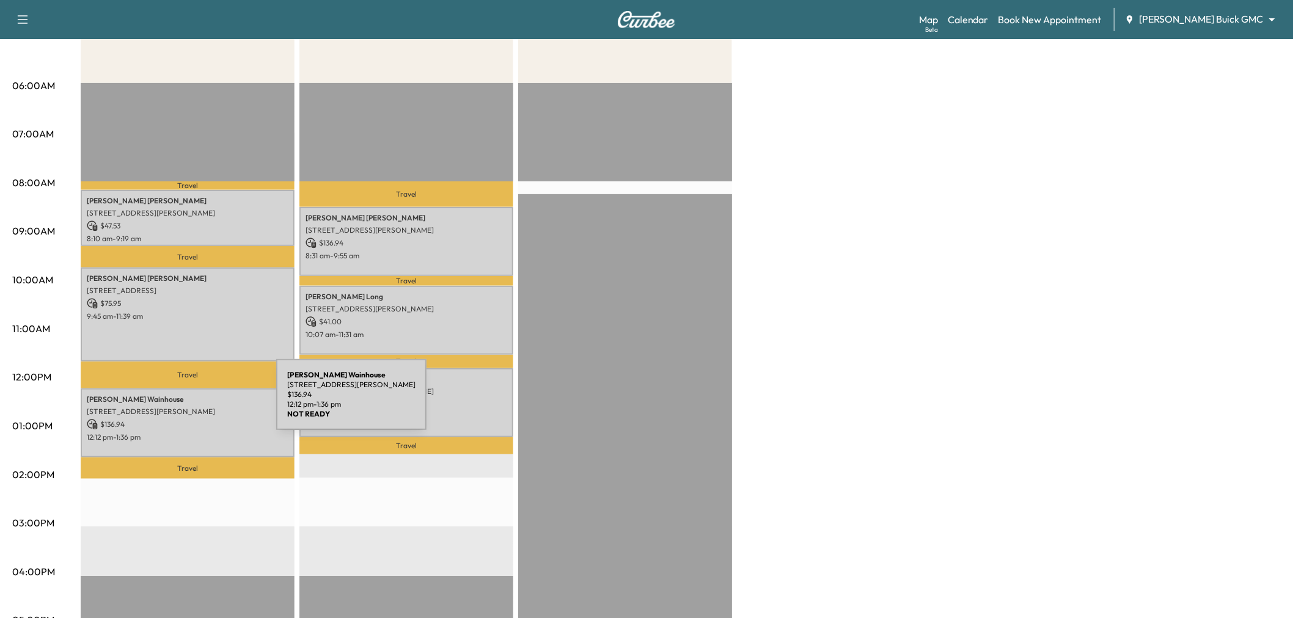
click at [185, 407] on p "4635 Travis St, Dallas, TX 75205, USA" at bounding box center [188, 412] width 202 height 10
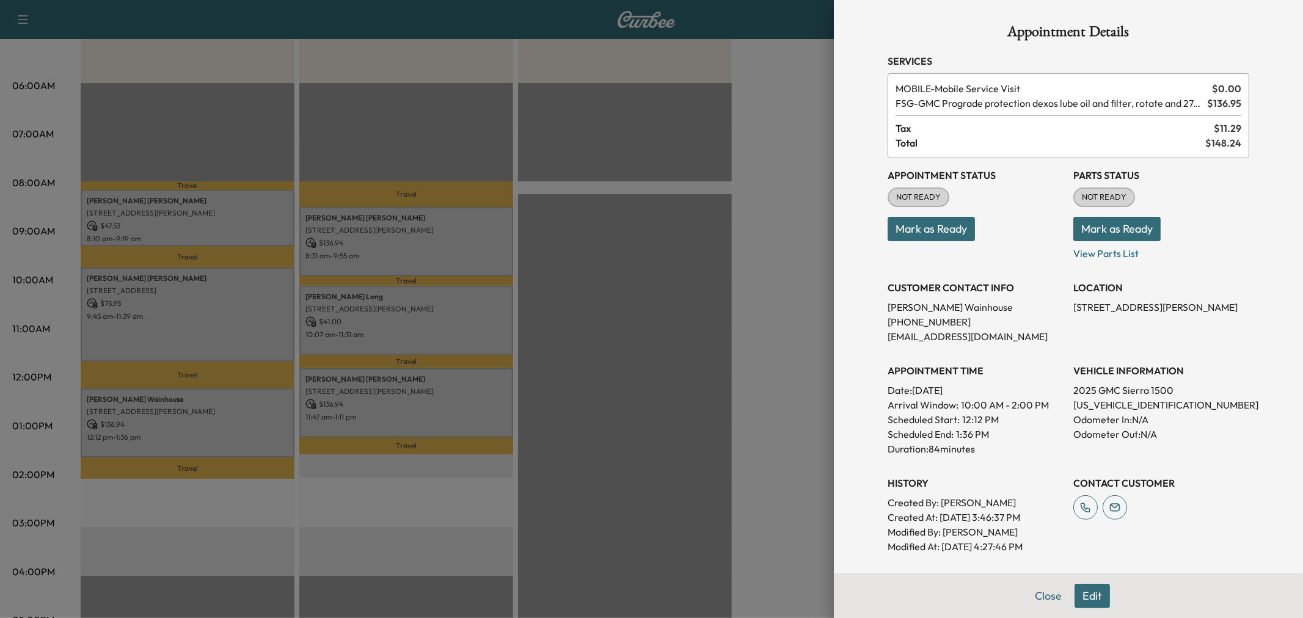
click at [185, 402] on div at bounding box center [651, 309] width 1303 height 618
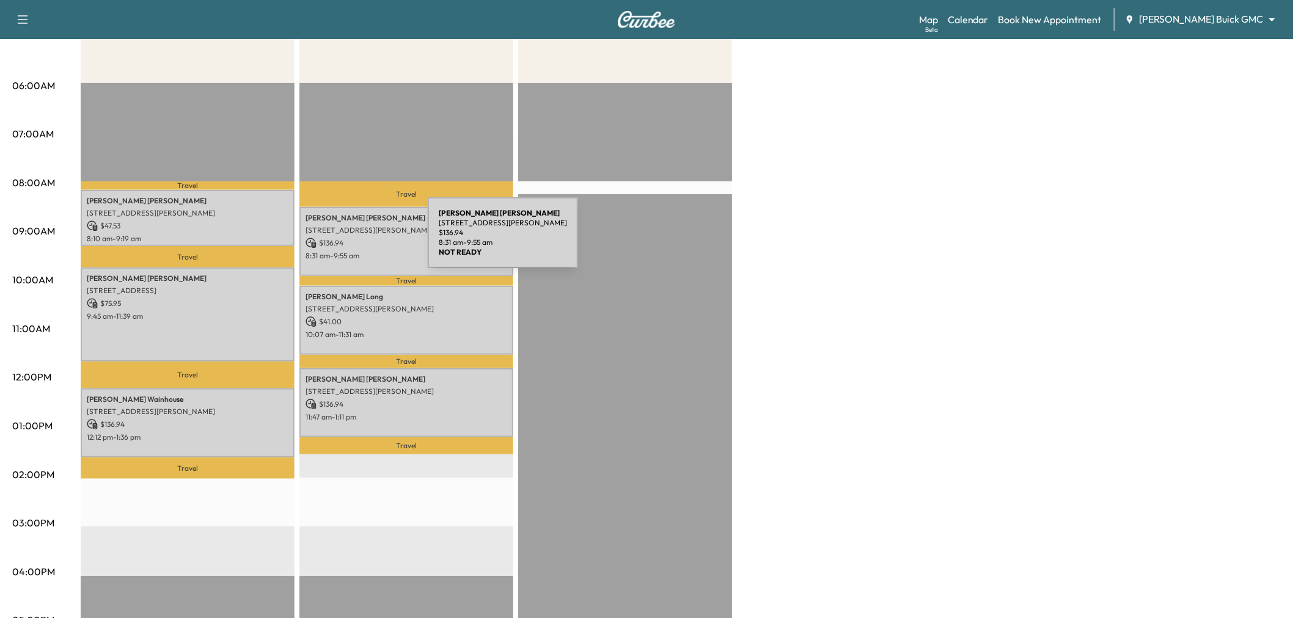
click at [337, 240] on p "$ 136.94" at bounding box center [406, 243] width 202 height 11
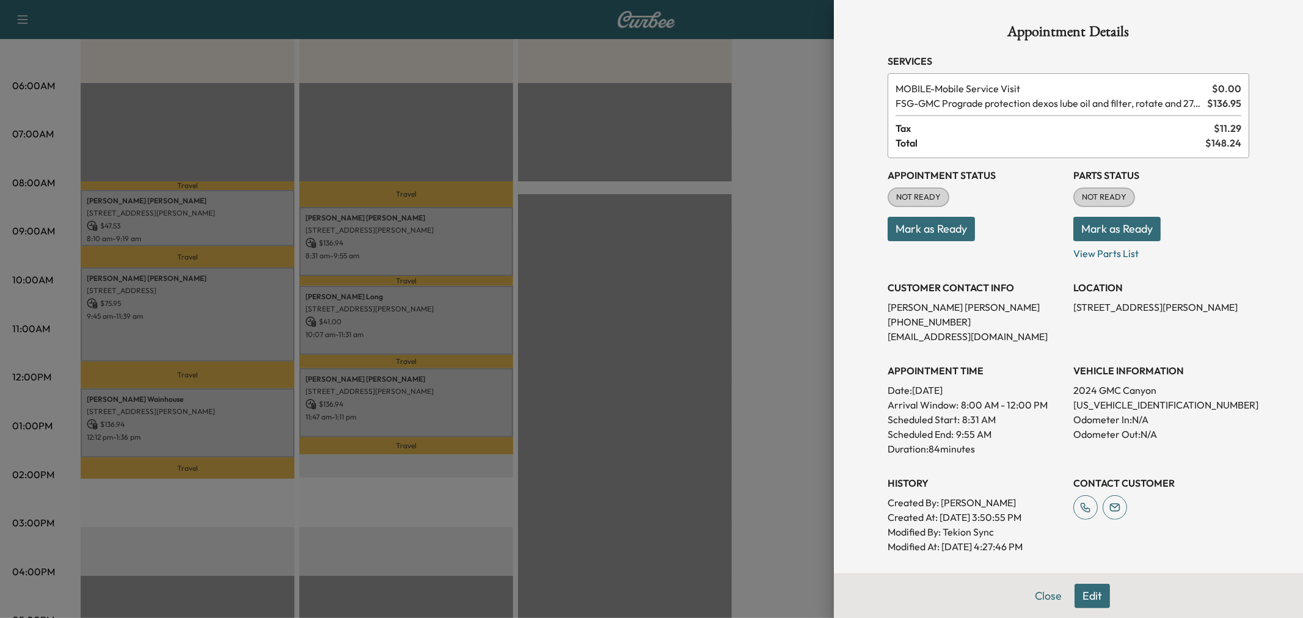
click at [382, 240] on div at bounding box center [651, 309] width 1303 height 618
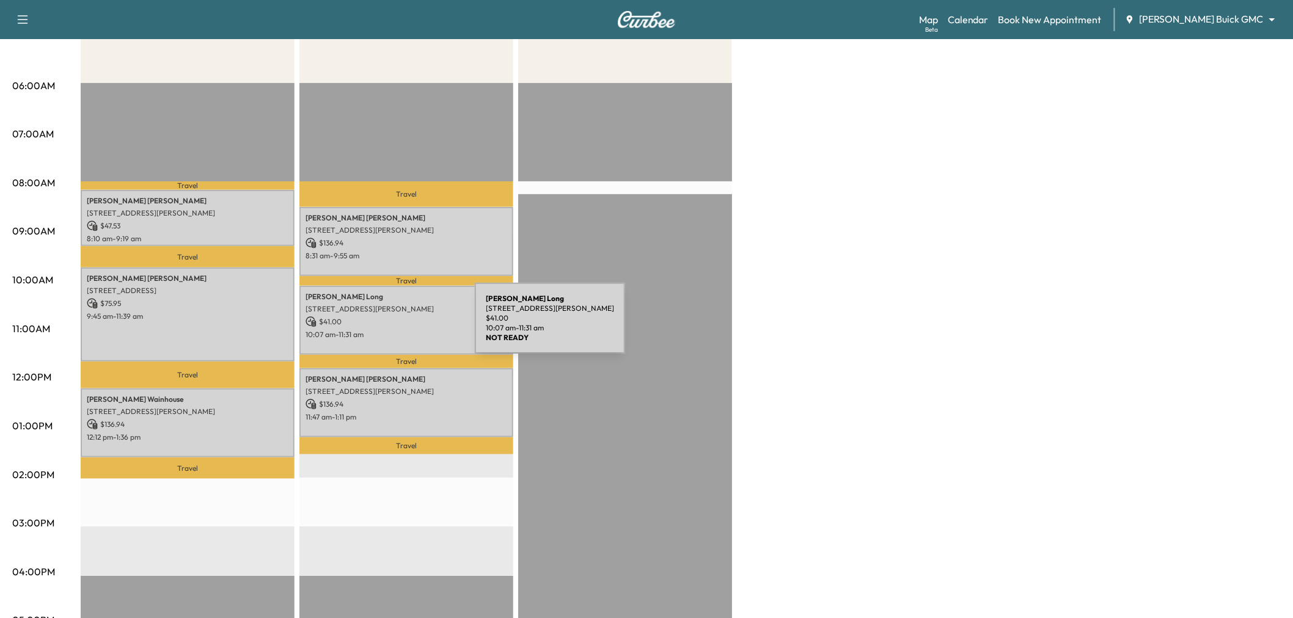
click at [383, 332] on p "10:07 am - 11:31 am" at bounding box center [406, 335] width 202 height 10
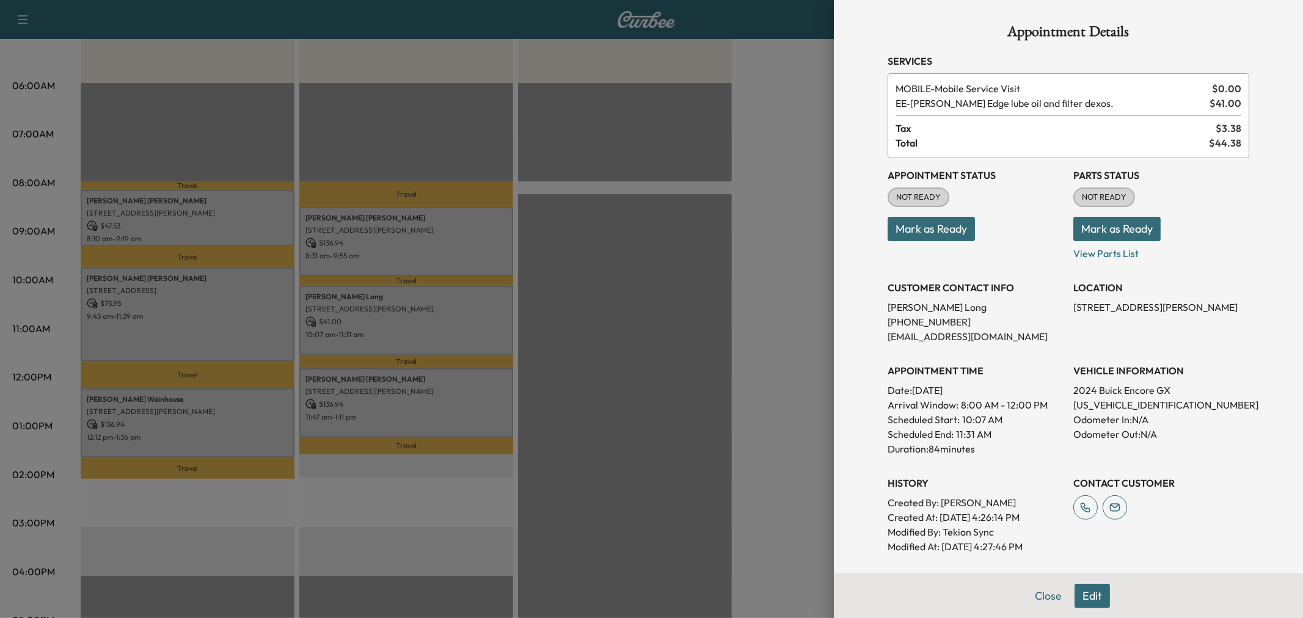
click at [383, 332] on div at bounding box center [651, 309] width 1303 height 618
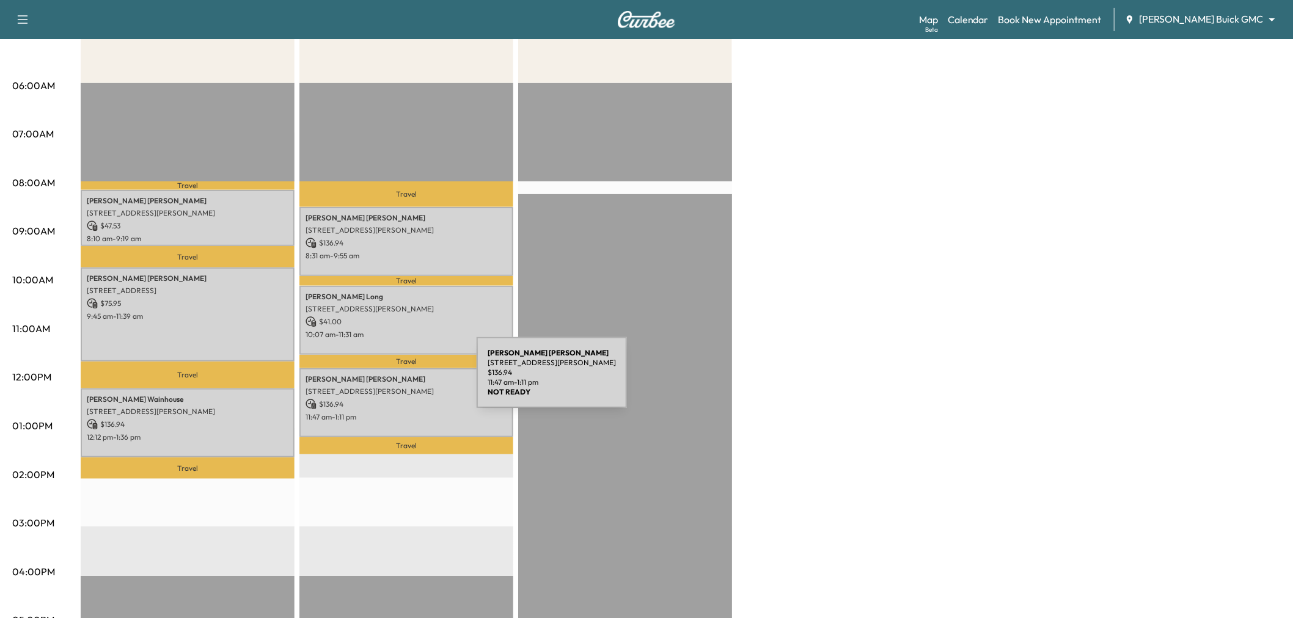
click at [385, 380] on div "Lynn Ballard 1009 Forest Lake Cir, McKinney, TX 75072, USA $ 136.94 11:47 am - …" at bounding box center [406, 402] width 214 height 69
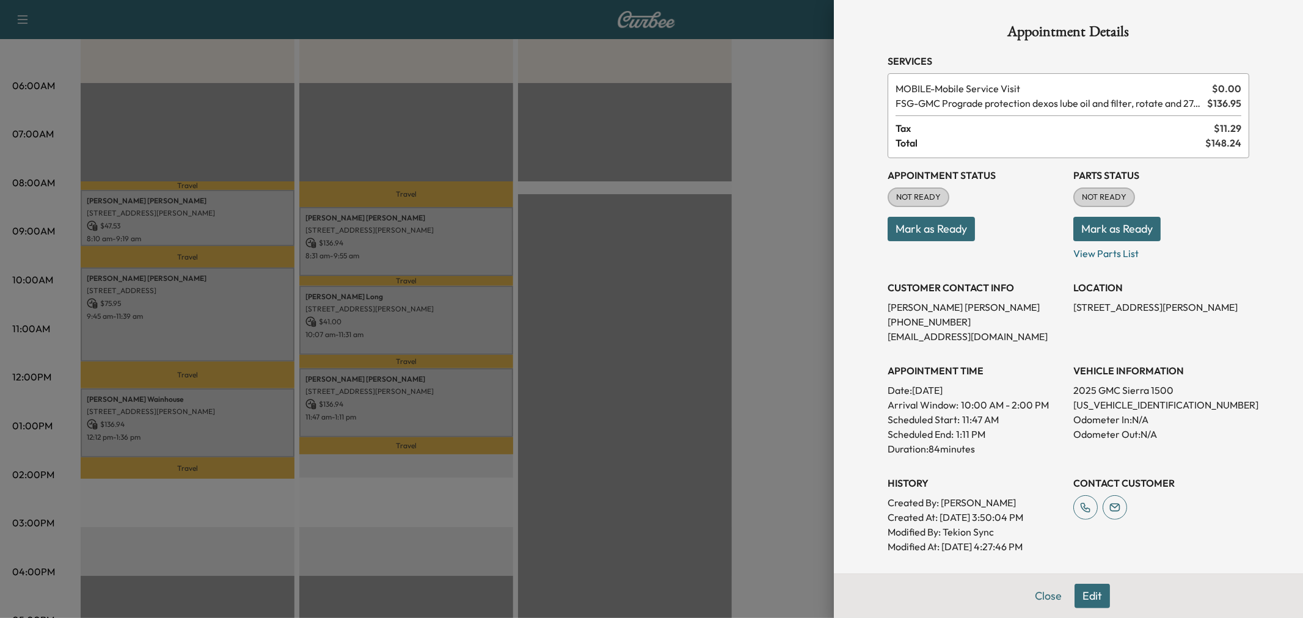
click at [385, 380] on div at bounding box center [651, 309] width 1303 height 618
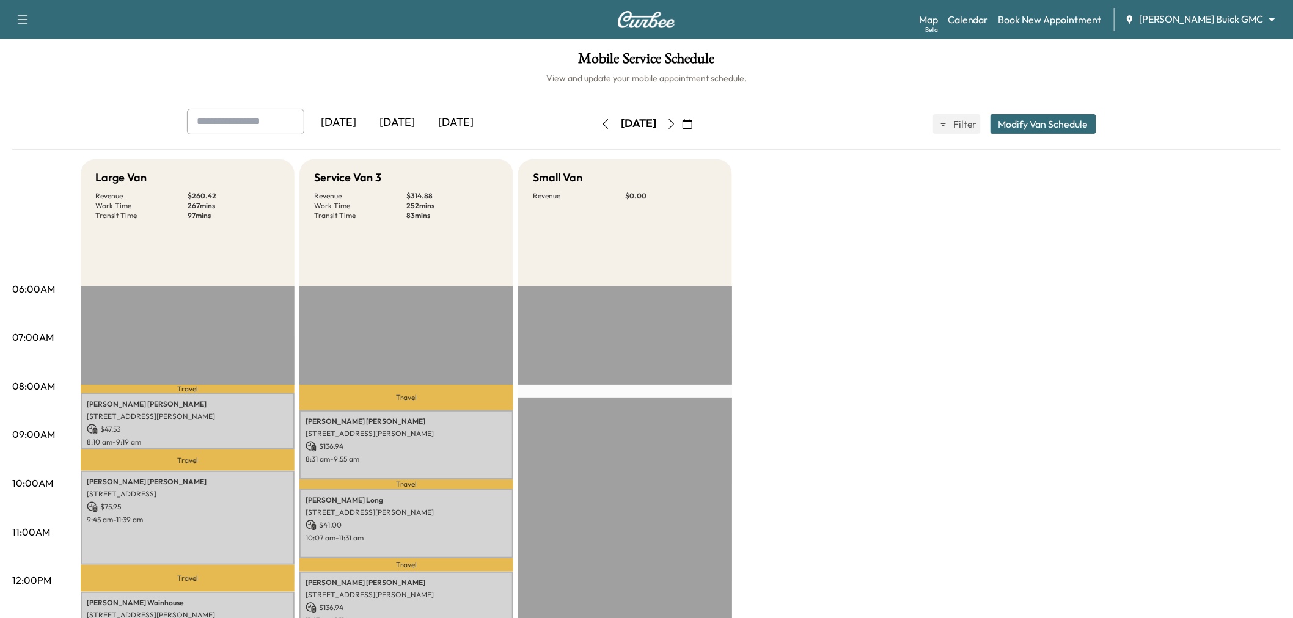
scroll to position [68, 0]
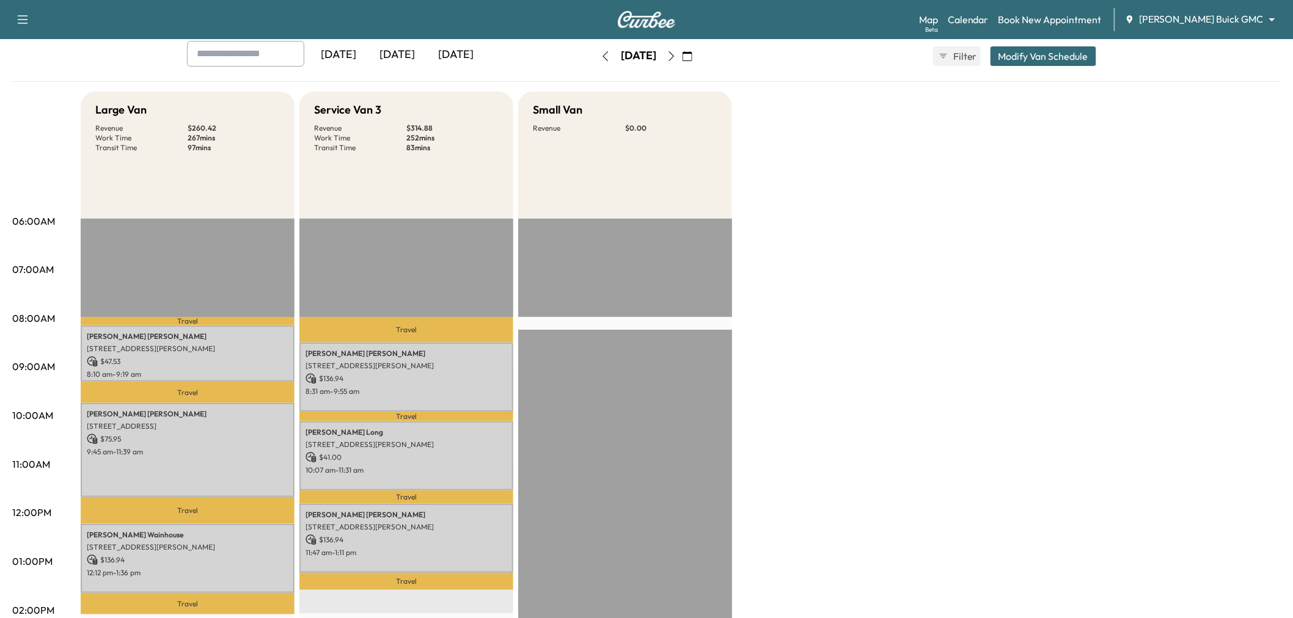
click at [859, 306] on div "Large Van Revenue $ 260.42 Work Time 267 mins Transit Time 97 mins Travel Brian…" at bounding box center [681, 550] width 1200 height 916
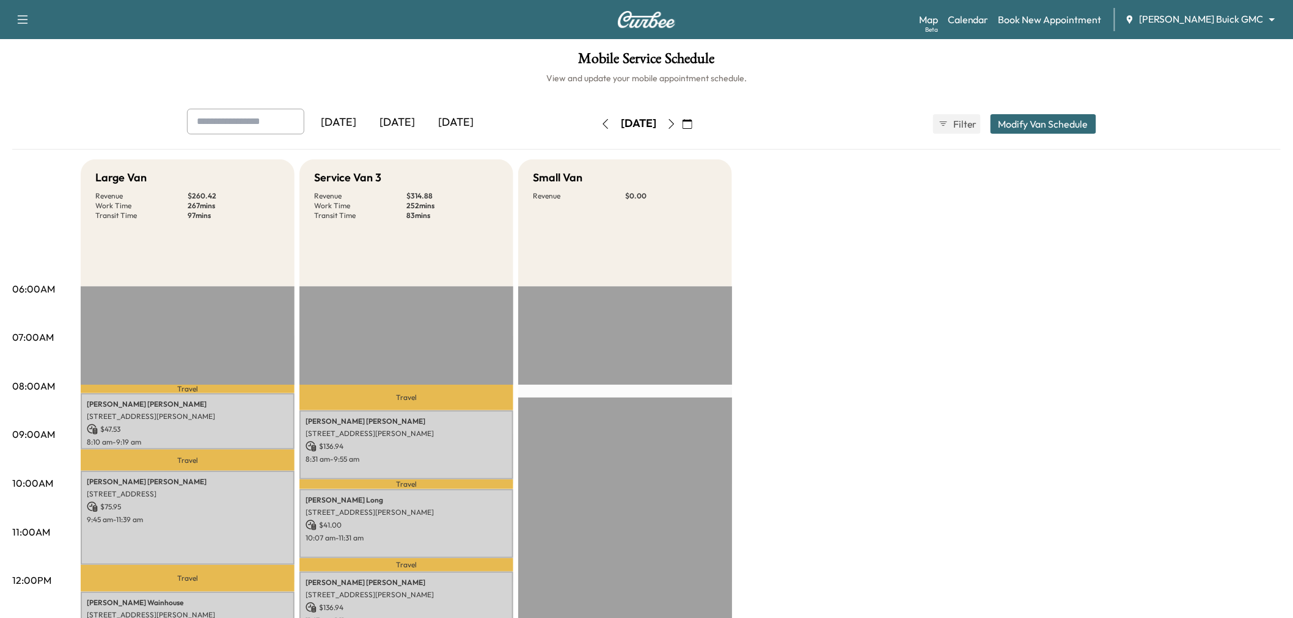
click at [396, 123] on div "[DATE]" at bounding box center [397, 123] width 59 height 28
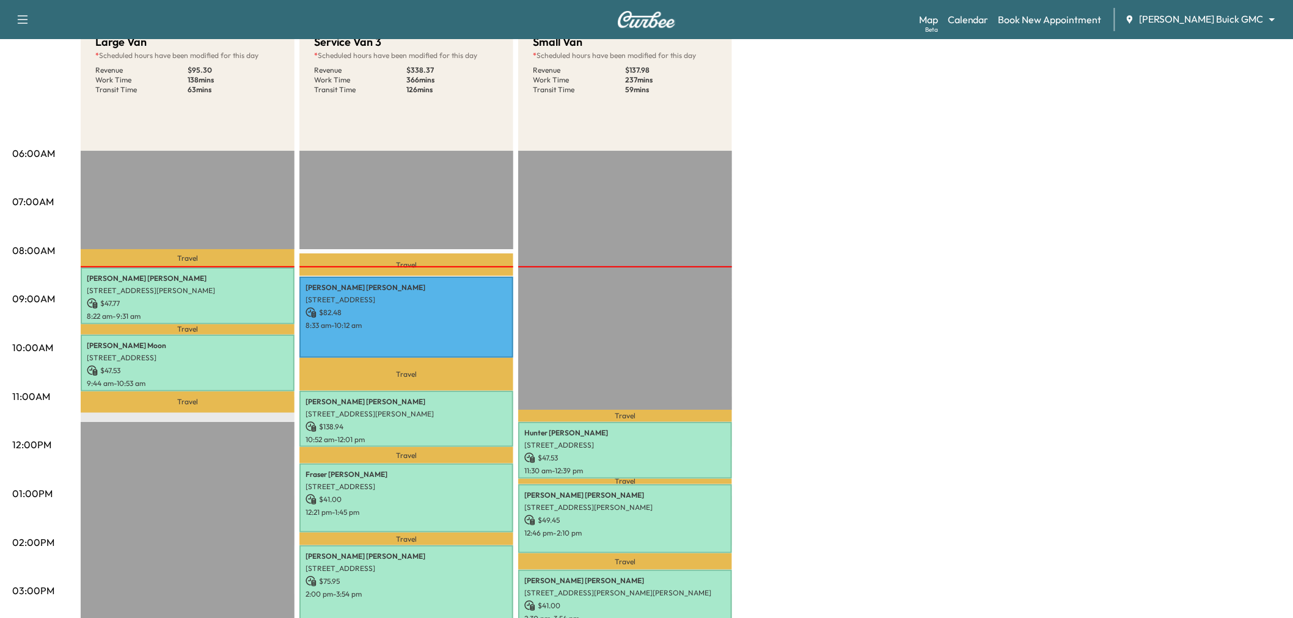
scroll to position [271, 0]
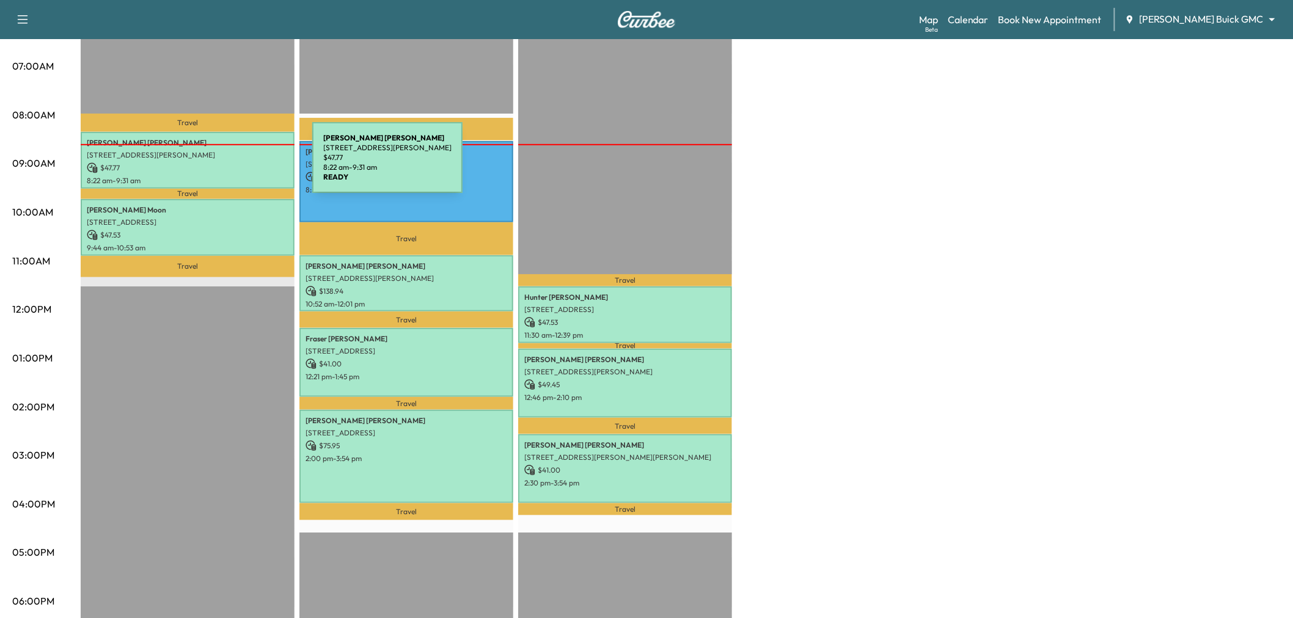
click at [221, 165] on p "$ 47.77" at bounding box center [188, 168] width 202 height 11
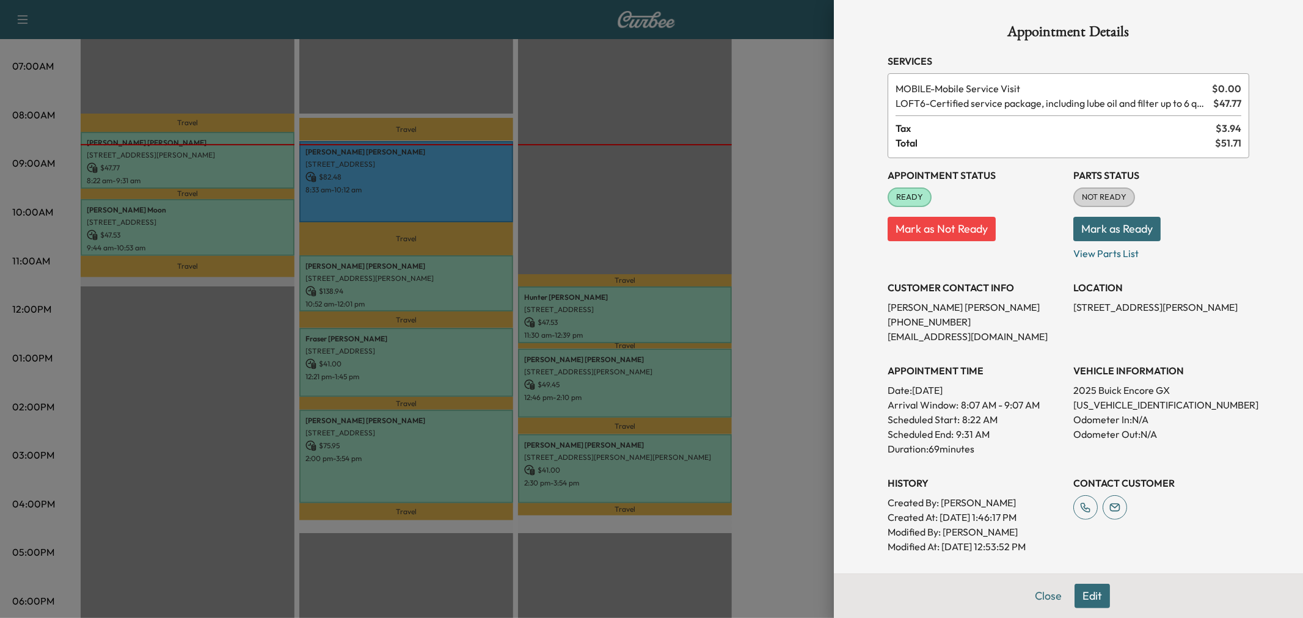
click at [233, 90] on div at bounding box center [651, 309] width 1303 height 618
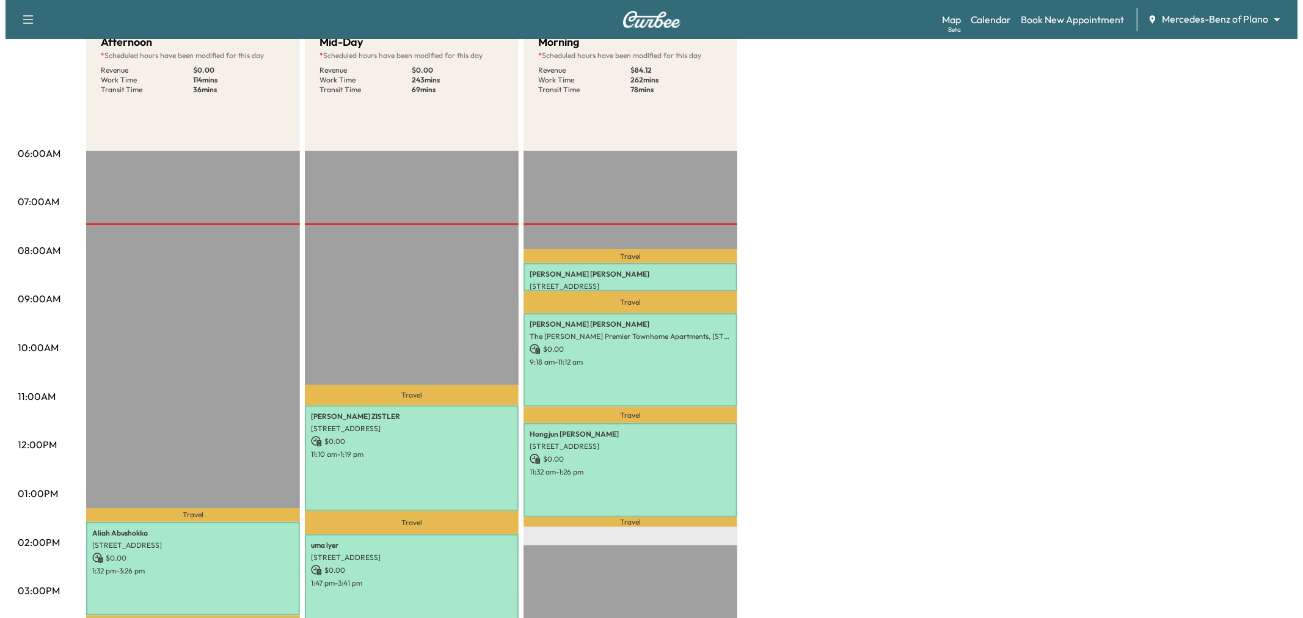
scroll to position [271, 0]
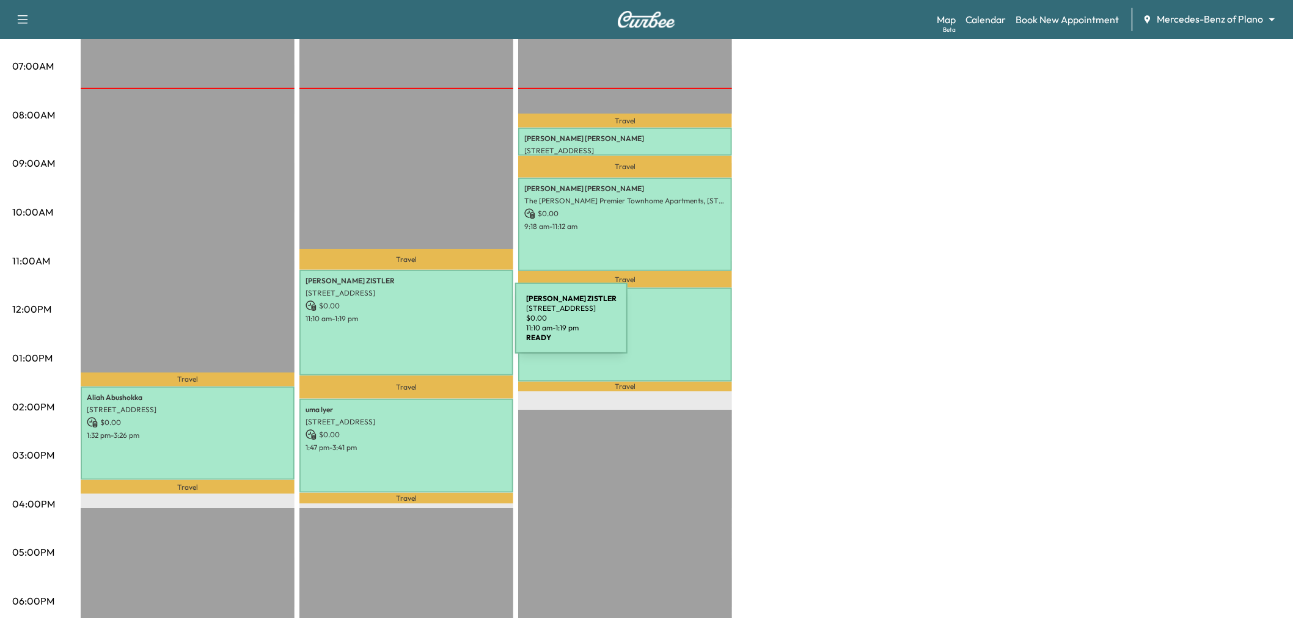
click at [423, 326] on div "Mike ZISTLER 1413 DEVONSHIRE DRIVE, Celina, TX 75009, US $ 0.00 11:10 am - 1:19…" at bounding box center [406, 323] width 214 height 106
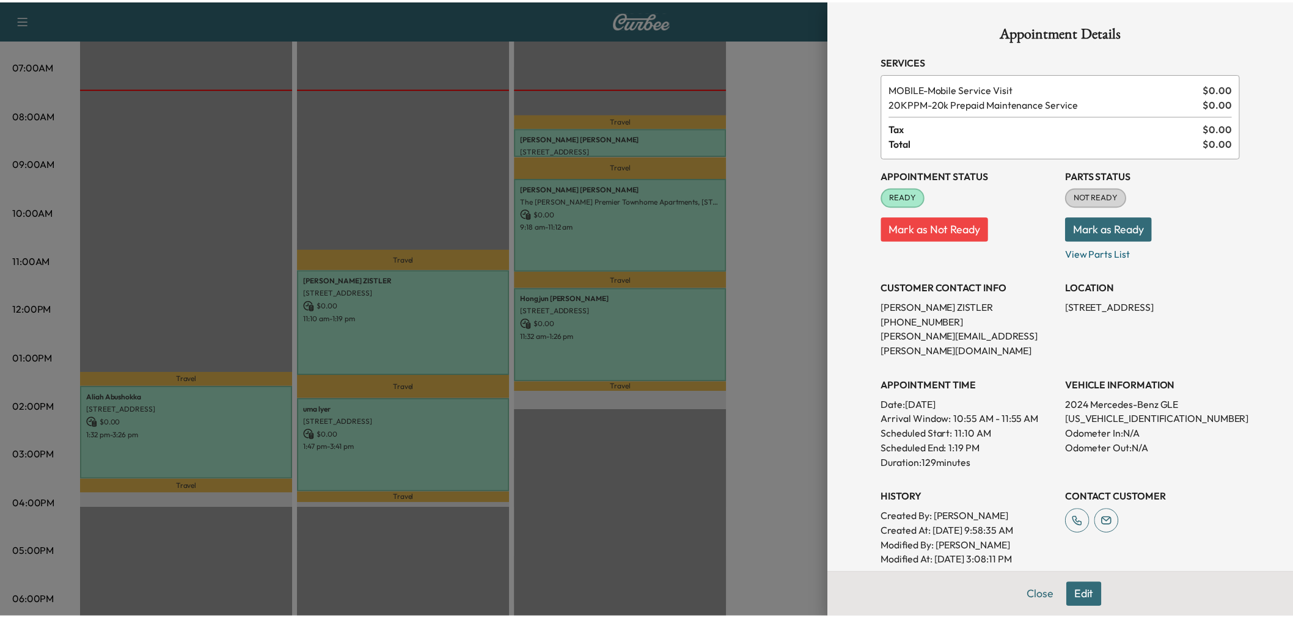
scroll to position [68, 0]
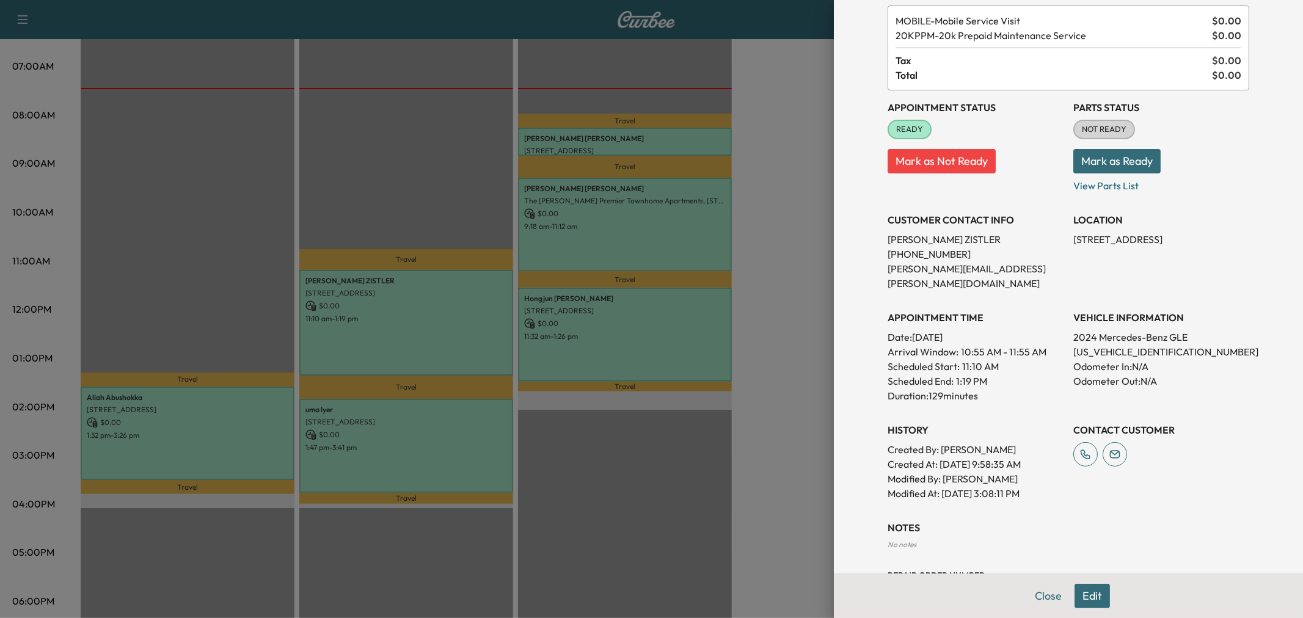
click at [489, 436] on div at bounding box center [651, 309] width 1303 height 618
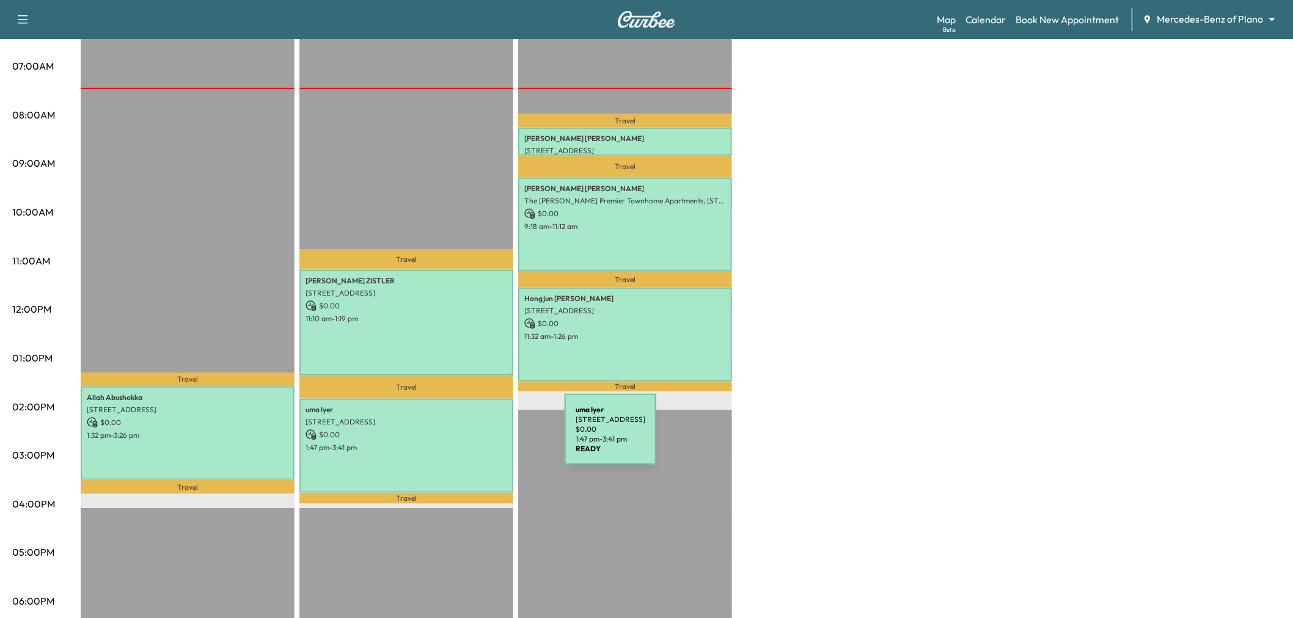
click at [473, 443] on p "1:47 pm - 3:41 pm" at bounding box center [406, 448] width 202 height 10
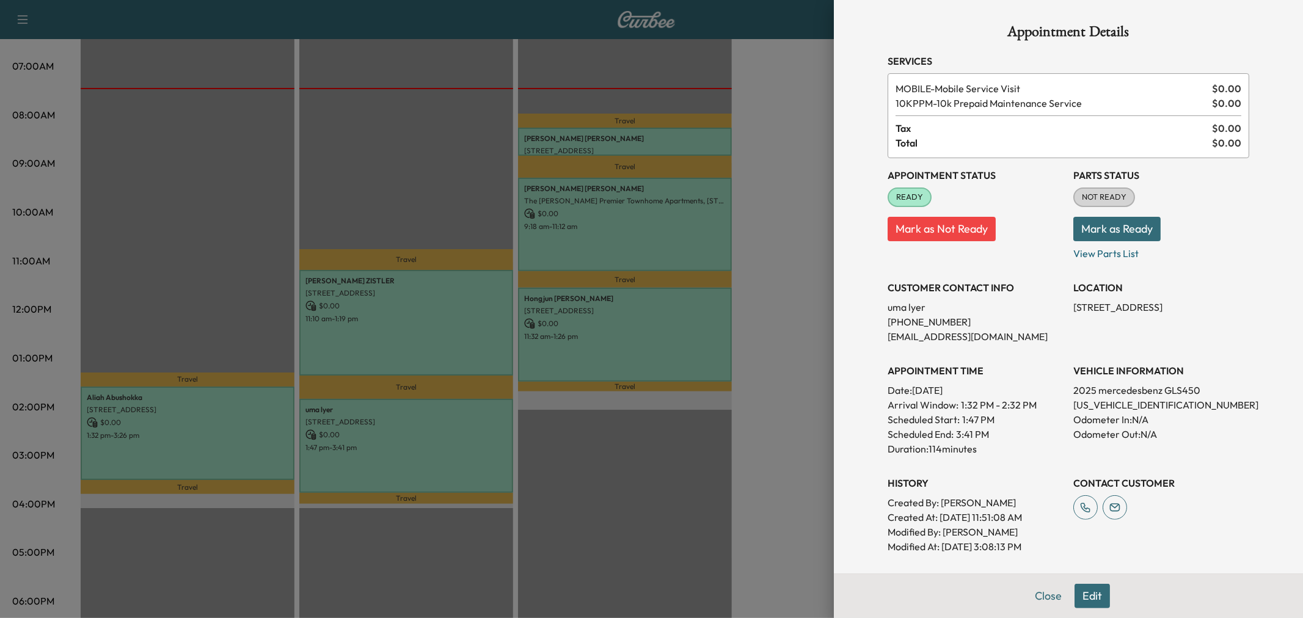
click at [461, 351] on div at bounding box center [651, 309] width 1303 height 618
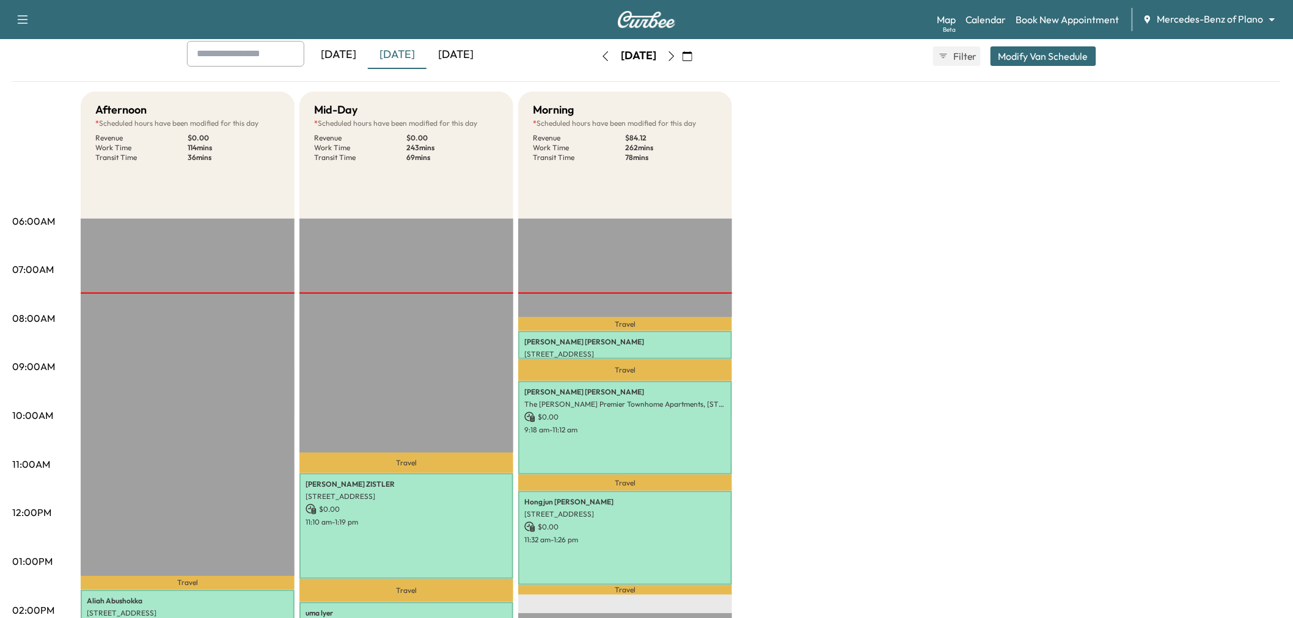
click at [802, 320] on div "Afternoon * Scheduled hours have been modified for this day Revenue $ 0.00 Work…" at bounding box center [681, 550] width 1200 height 916
click at [846, 428] on div "Afternoon * Scheduled hours have been modified for this day Revenue $ 0.00 Work…" at bounding box center [681, 550] width 1200 height 916
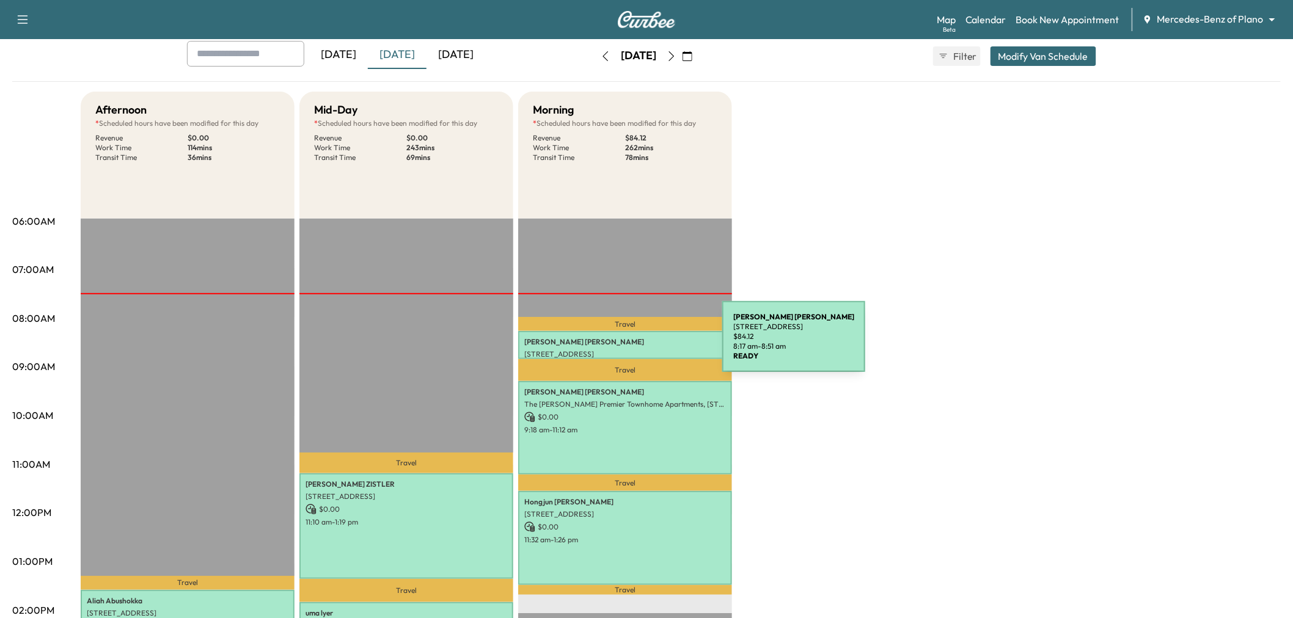
click at [631, 344] on p "SHALISHA WELCH" at bounding box center [625, 342] width 202 height 10
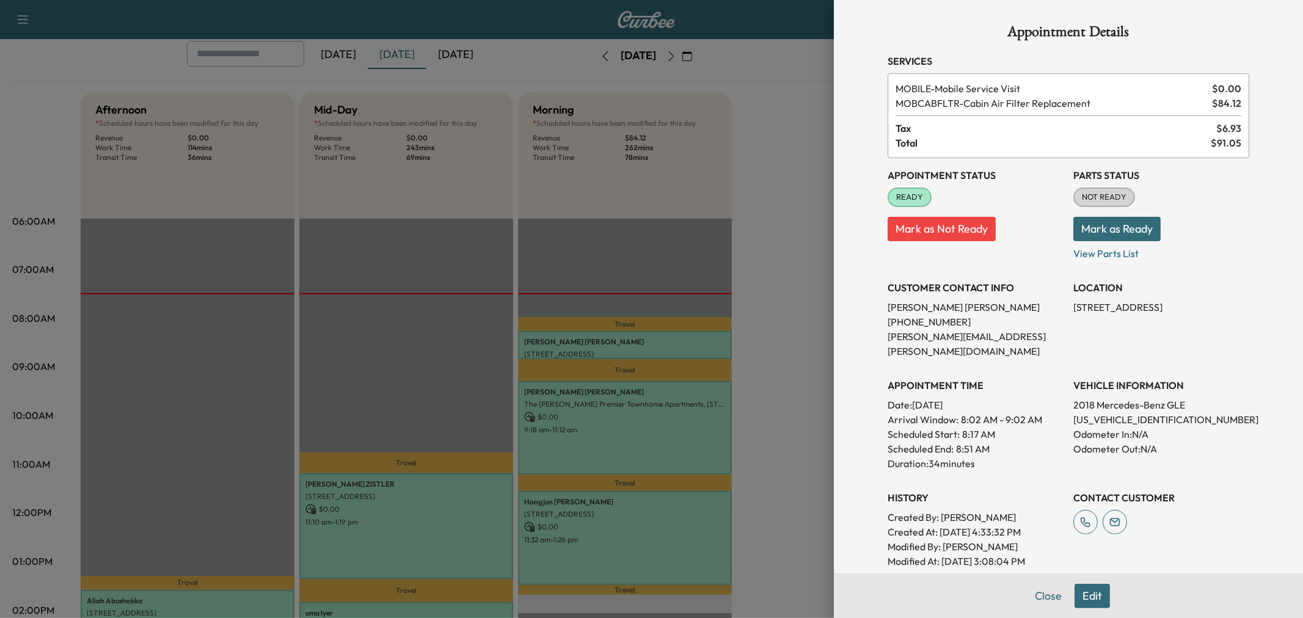
click at [631, 344] on div at bounding box center [651, 309] width 1303 height 618
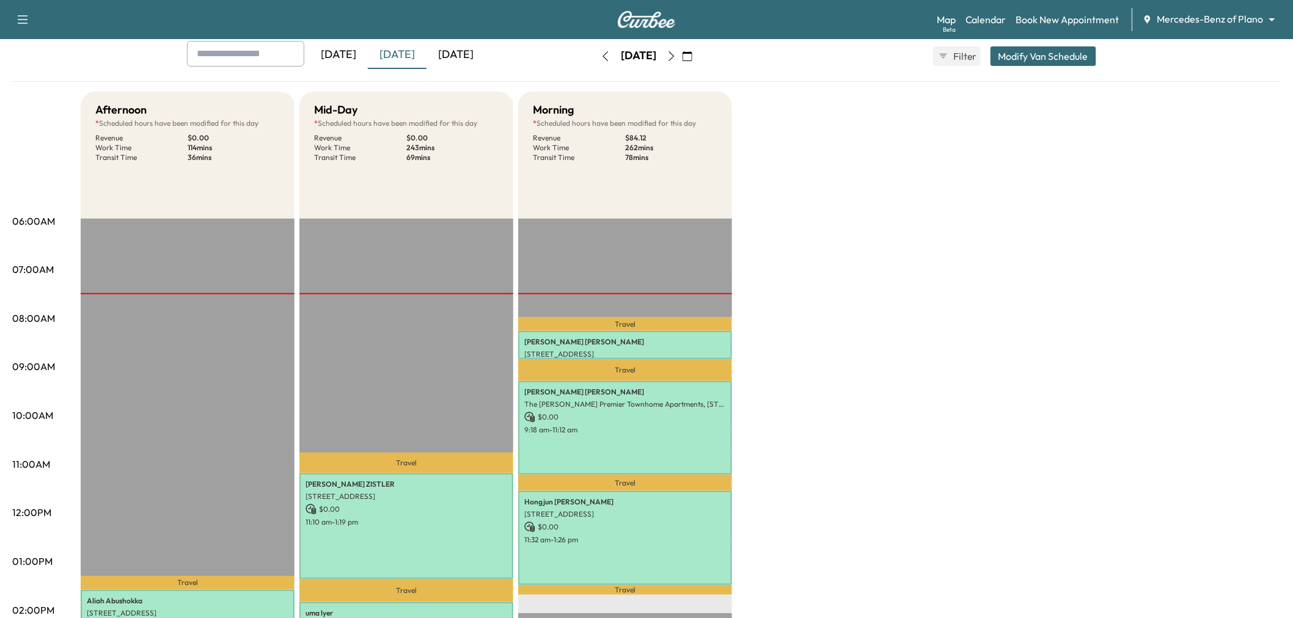
click at [764, 307] on div "Afternoon * Scheduled hours have been modified for this day Revenue $ 0.00 Work…" at bounding box center [681, 550] width 1200 height 916
click at [960, 350] on div "Afternoon * Scheduled hours have been modified for this day Revenue $ 0.00 Work…" at bounding box center [681, 550] width 1200 height 916
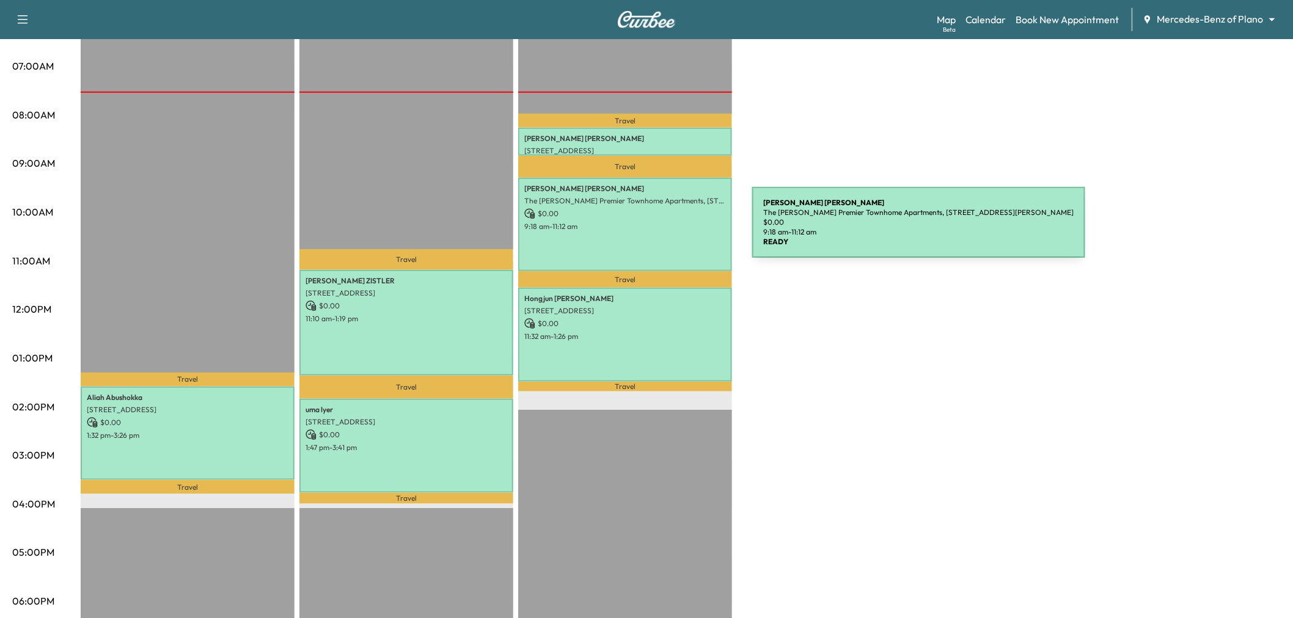
click at [660, 230] on div "Mckenzie Trimble The Caruth Premier Townhome Apartments, 5445 Caruth Haven Ln, …" at bounding box center [625, 224] width 214 height 93
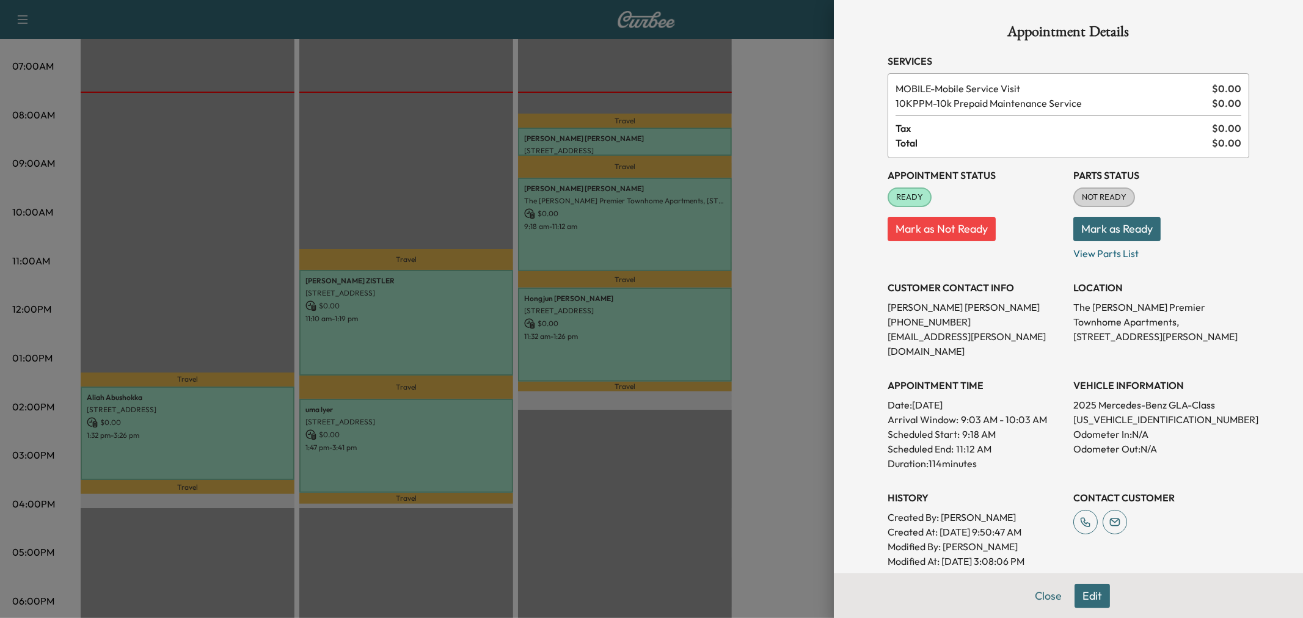
click at [660, 230] on div at bounding box center [651, 309] width 1303 height 618
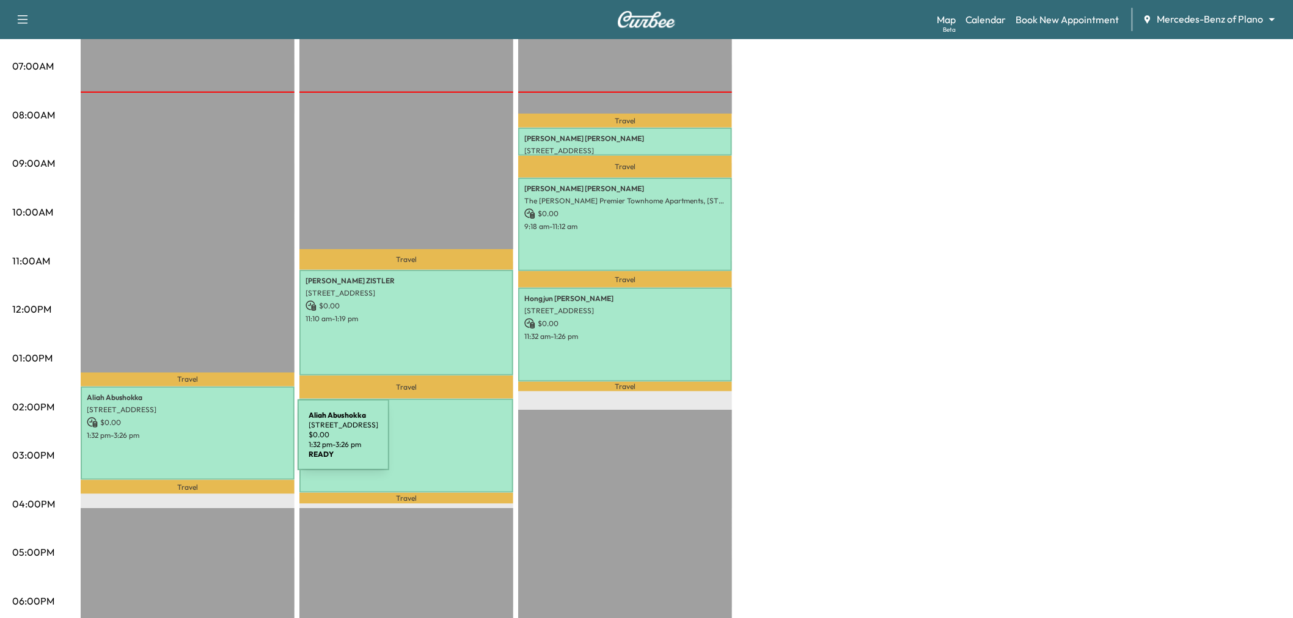
click at [206, 442] on div "Aliah Abushokka 1500 Simsbury Drive, Plano, TX 75025, US $ 0.00 1:32 pm - 3:26 …" at bounding box center [188, 433] width 214 height 93
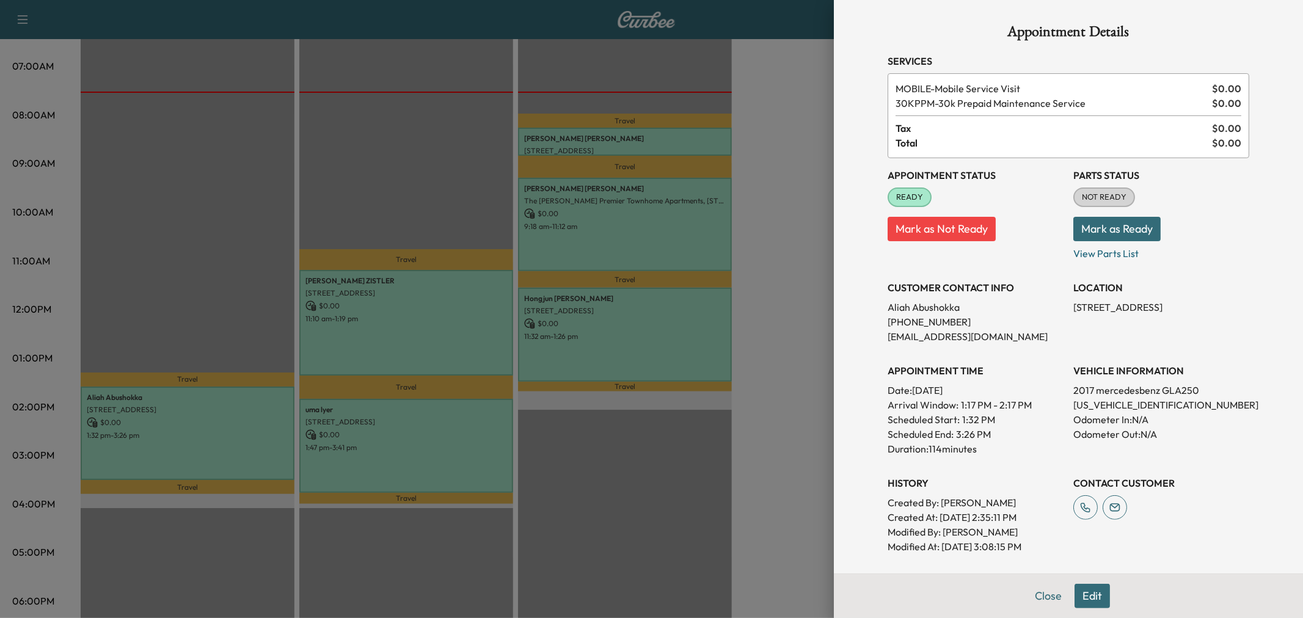
click at [206, 442] on div at bounding box center [651, 309] width 1303 height 618
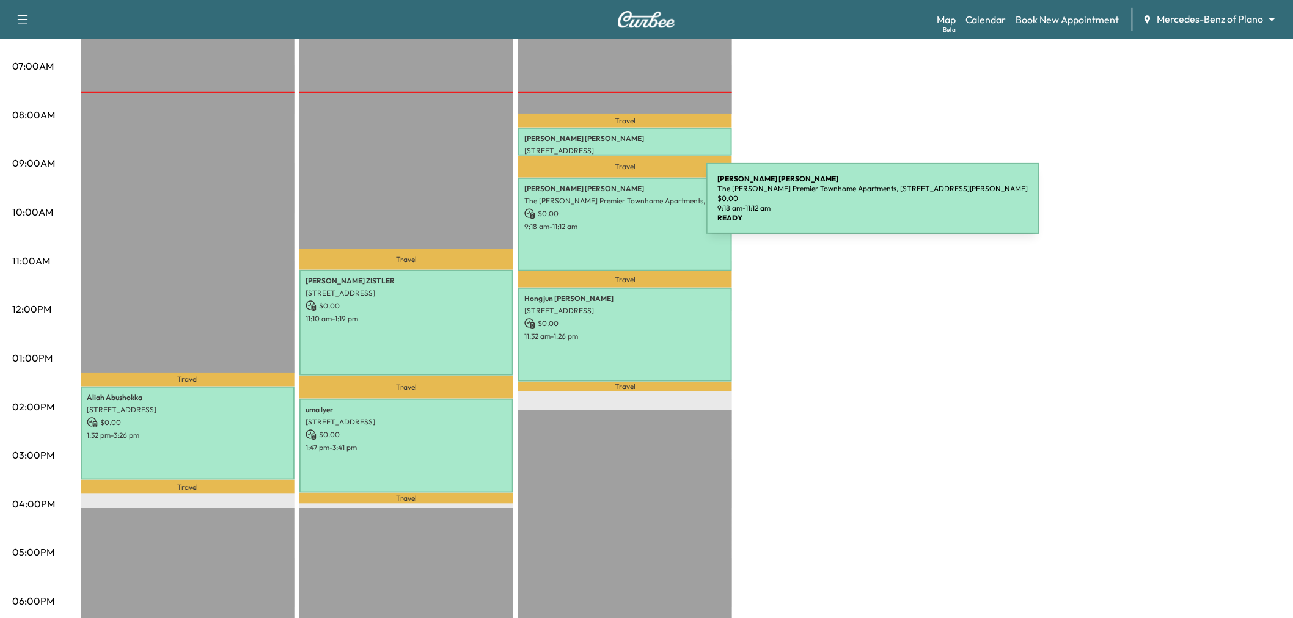
click at [615, 208] on p "$ 0.00" at bounding box center [625, 213] width 202 height 11
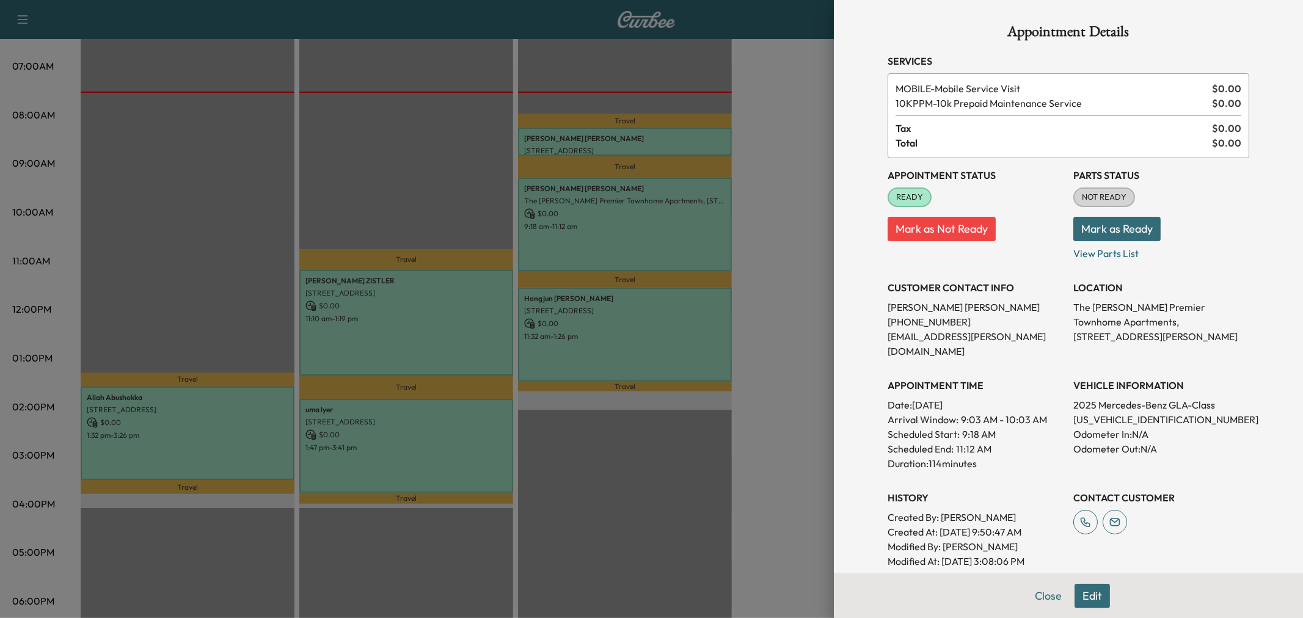
click at [627, 229] on div at bounding box center [651, 309] width 1303 height 618
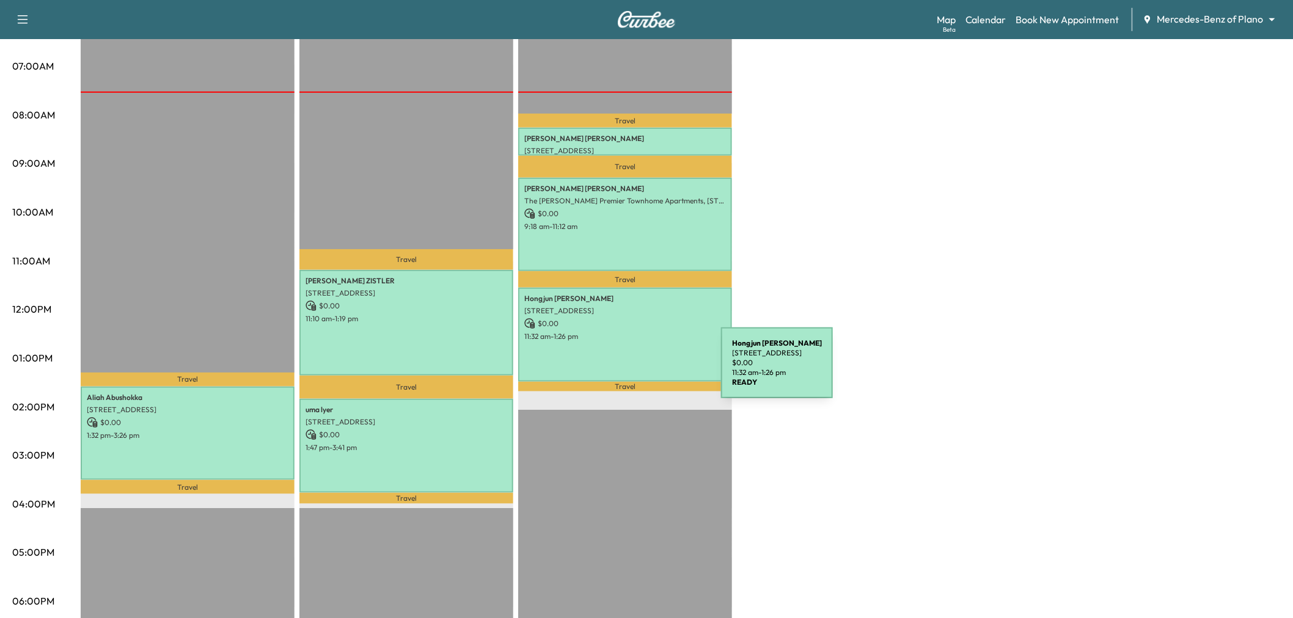
click at [629, 369] on div "Hongjun Yang 5219 Oak Lake Drive, Dallas, TX 75287, US $ 0.00 11:32 am - 1:26 pm" at bounding box center [625, 334] width 214 height 93
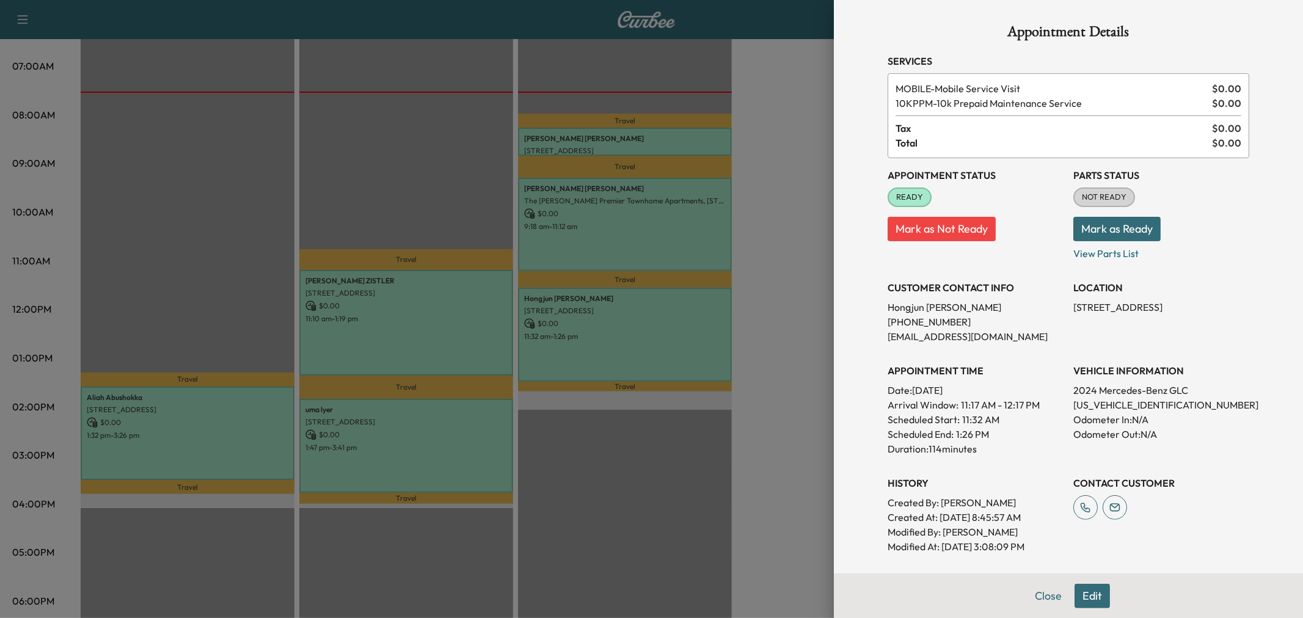
click at [630, 365] on div at bounding box center [651, 309] width 1303 height 618
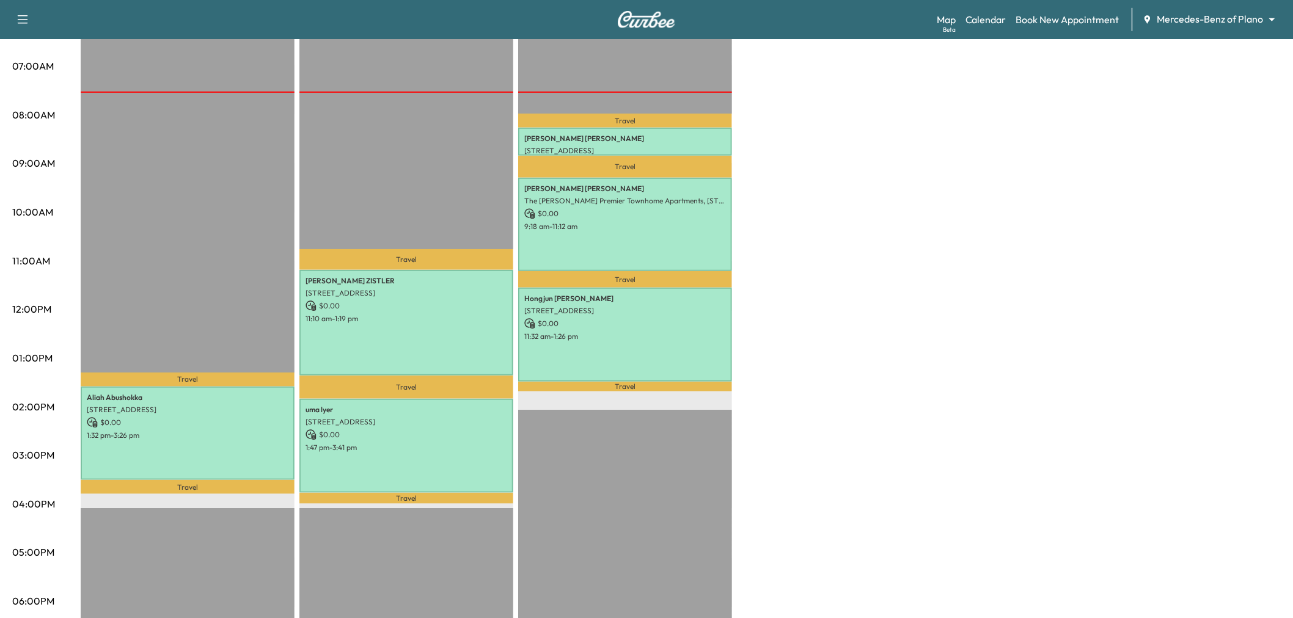
scroll to position [203, 0]
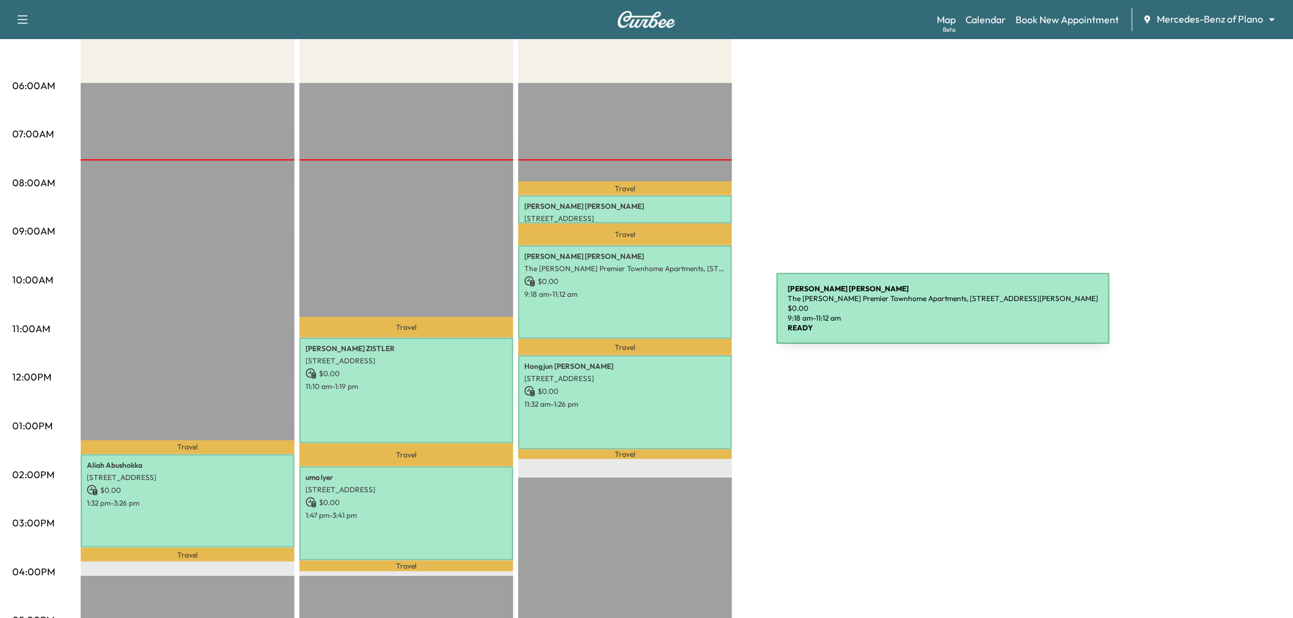
click at [645, 303] on div "Mckenzie Trimble The Caruth Premier Townhome Apartments, 5445 Caruth Haven Ln, …" at bounding box center [625, 292] width 214 height 93
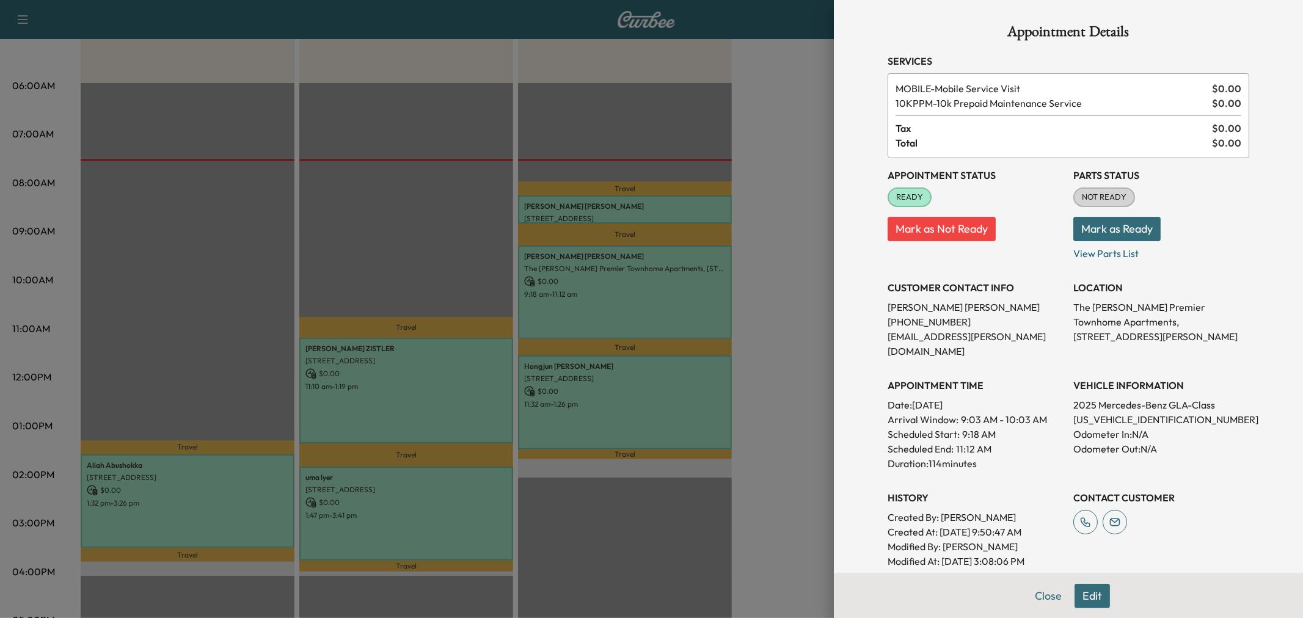
click at [650, 394] on div at bounding box center [651, 309] width 1303 height 618
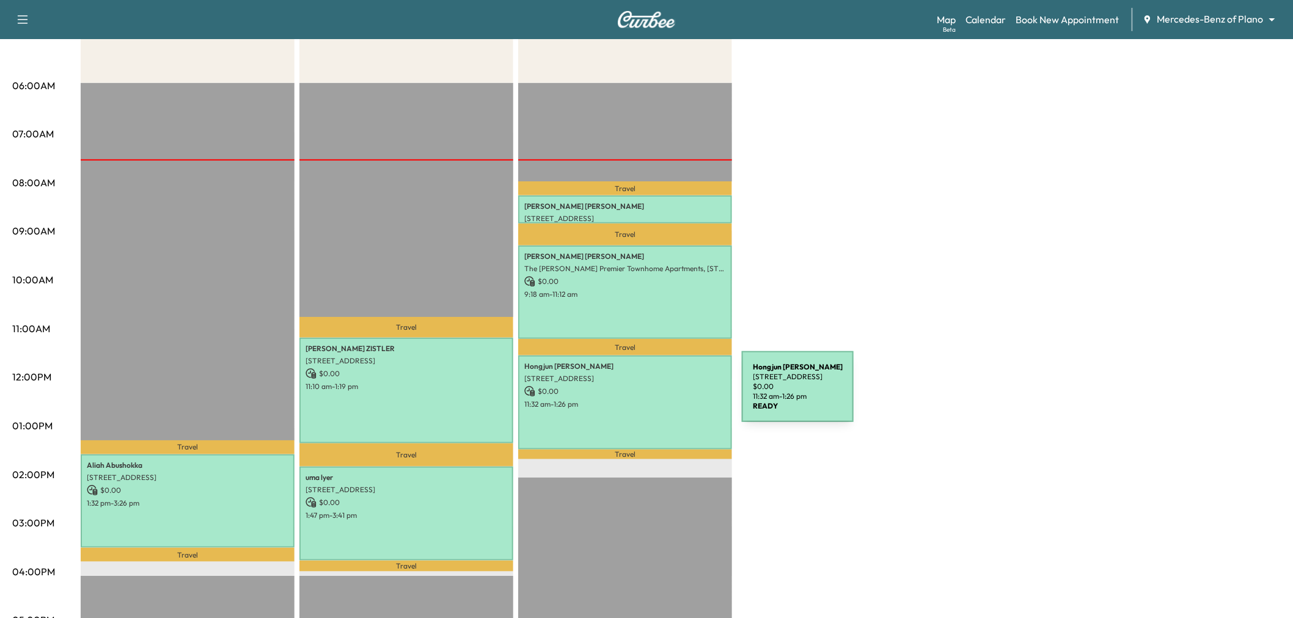
click at [650, 394] on div "Hongjun Yang 5219 Oak Lake Drive, Dallas, TX 75287, US $ 0.00 11:32 am - 1:26 pm" at bounding box center [625, 402] width 214 height 93
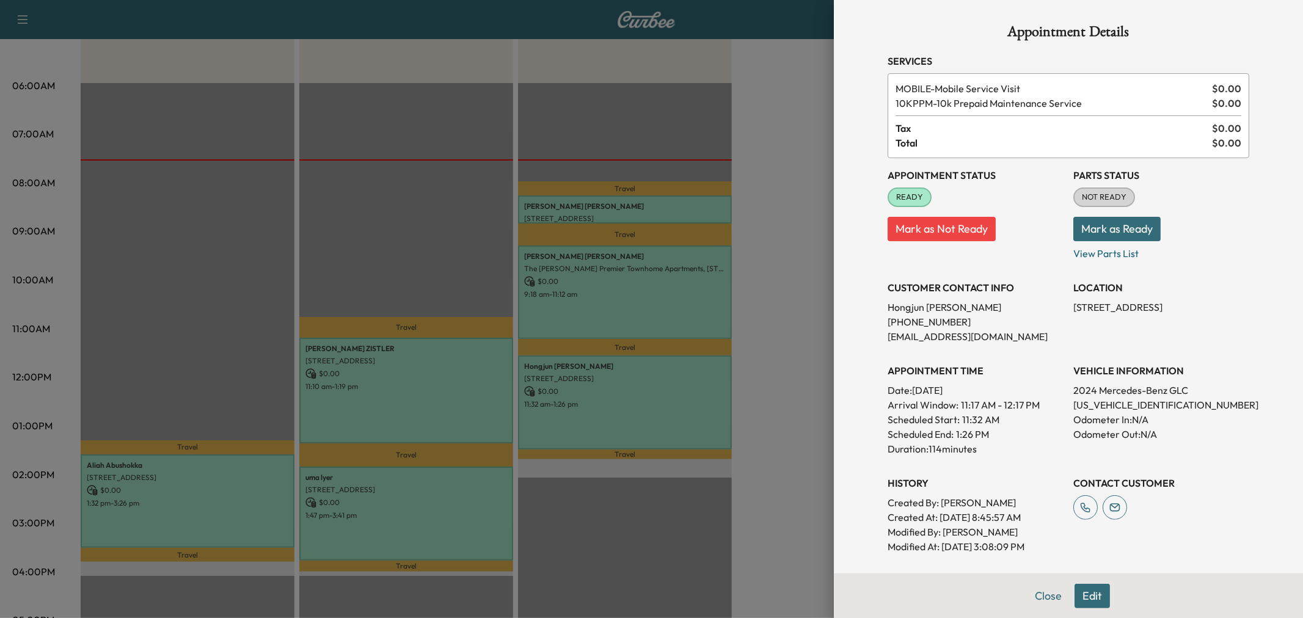
click at [642, 400] on div at bounding box center [651, 309] width 1303 height 618
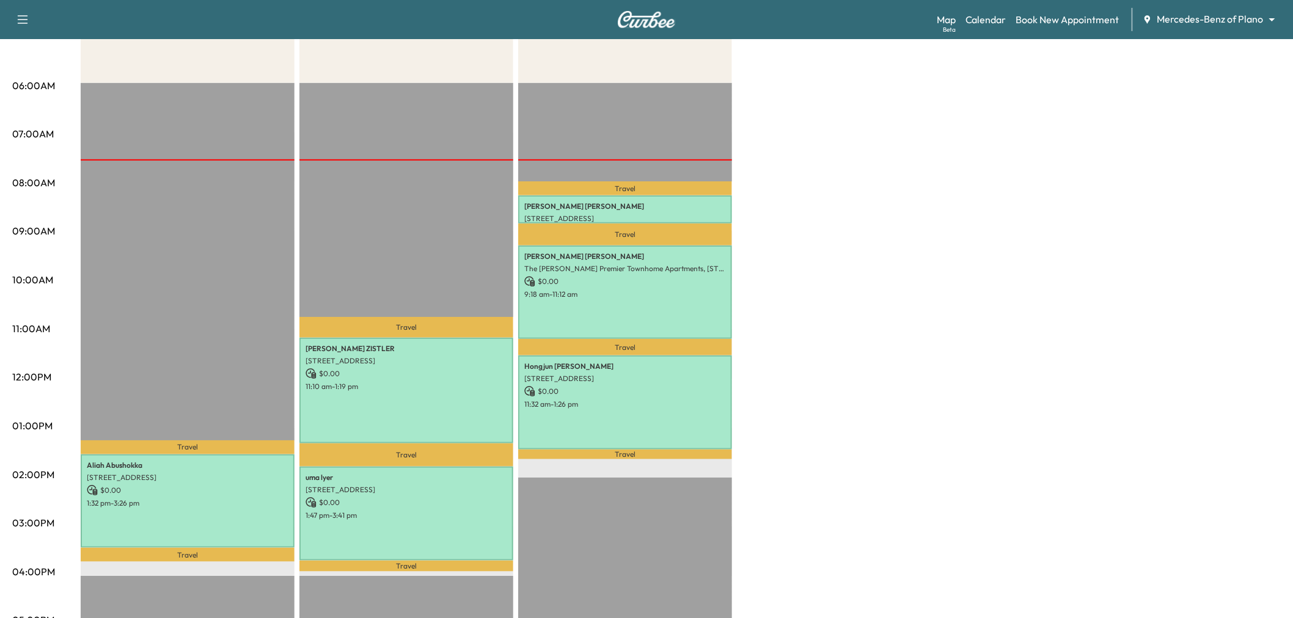
click at [239, 548] on p "Travel" at bounding box center [188, 555] width 214 height 14
click at [227, 524] on div "Aliah Abushokka 1500 Simsbury Drive, Plano, TX 75025, US $ 0.00 1:32 pm - 3:26 …" at bounding box center [188, 501] width 214 height 93
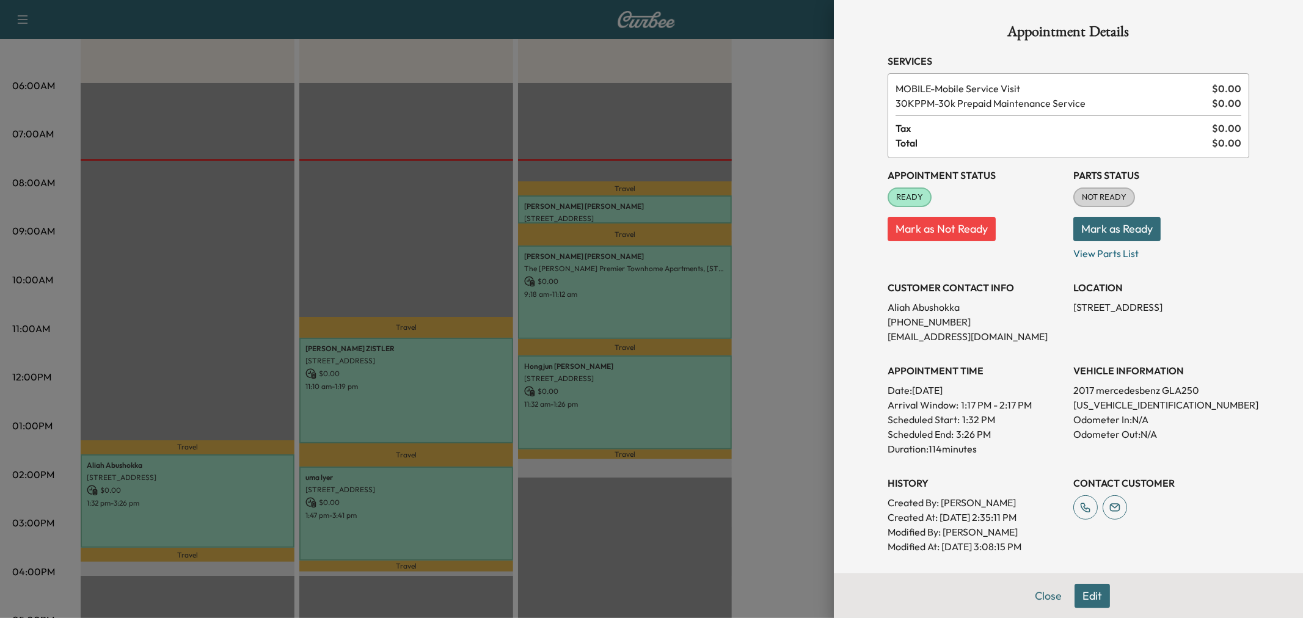
click at [674, 268] on div at bounding box center [651, 309] width 1303 height 618
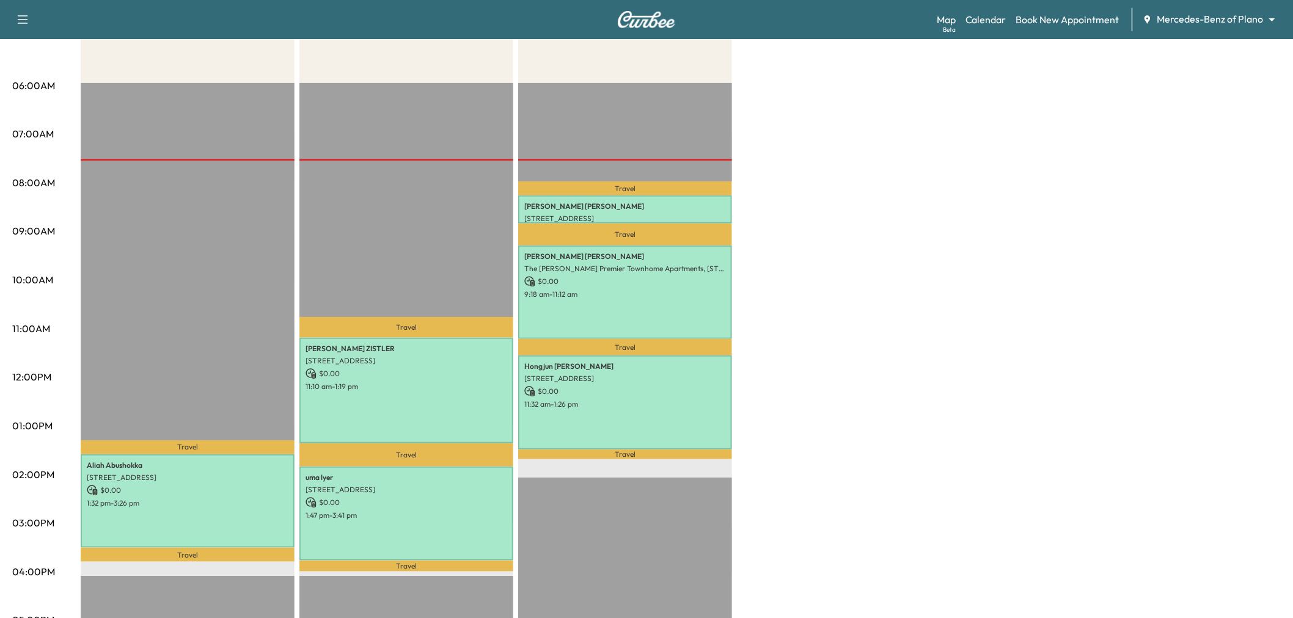
click at [770, 281] on div "Afternoon * Scheduled hours have been modified for this day Revenue $ 0.00 Work…" at bounding box center [681, 414] width 1200 height 916
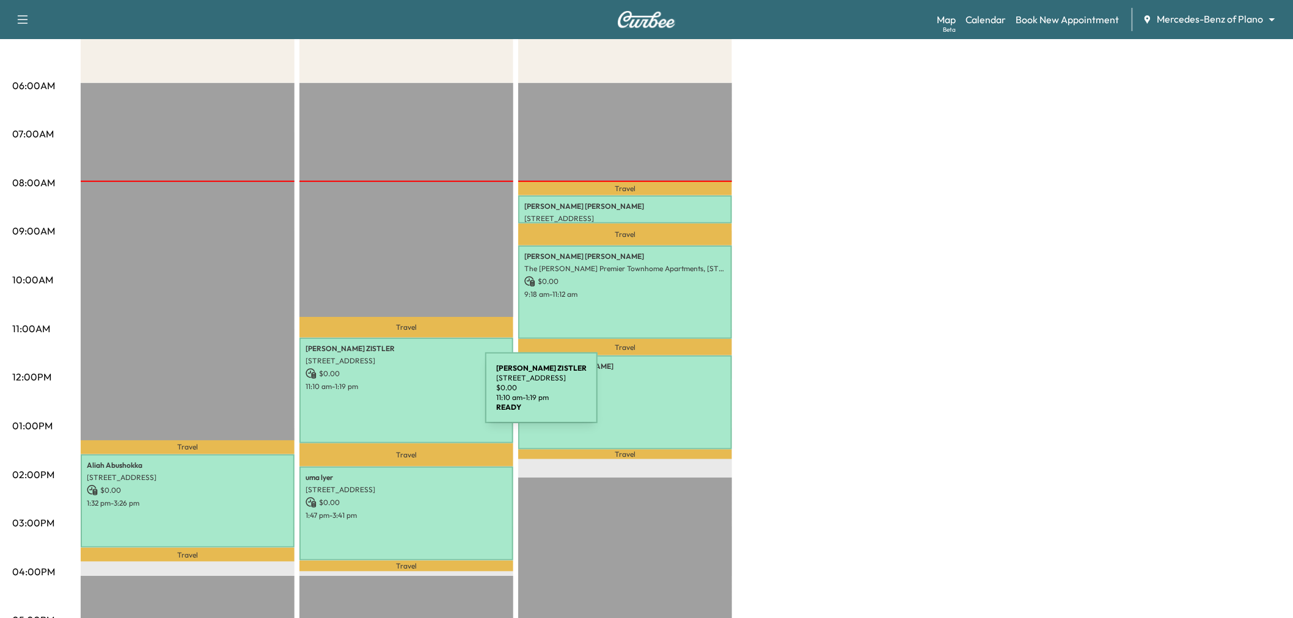
click at [393, 395] on div "Mike ZISTLER 1413 DEVONSHIRE DRIVE, Celina, TX 75009, US $ 0.00 11:10 am - 1:19…" at bounding box center [406, 391] width 214 height 106
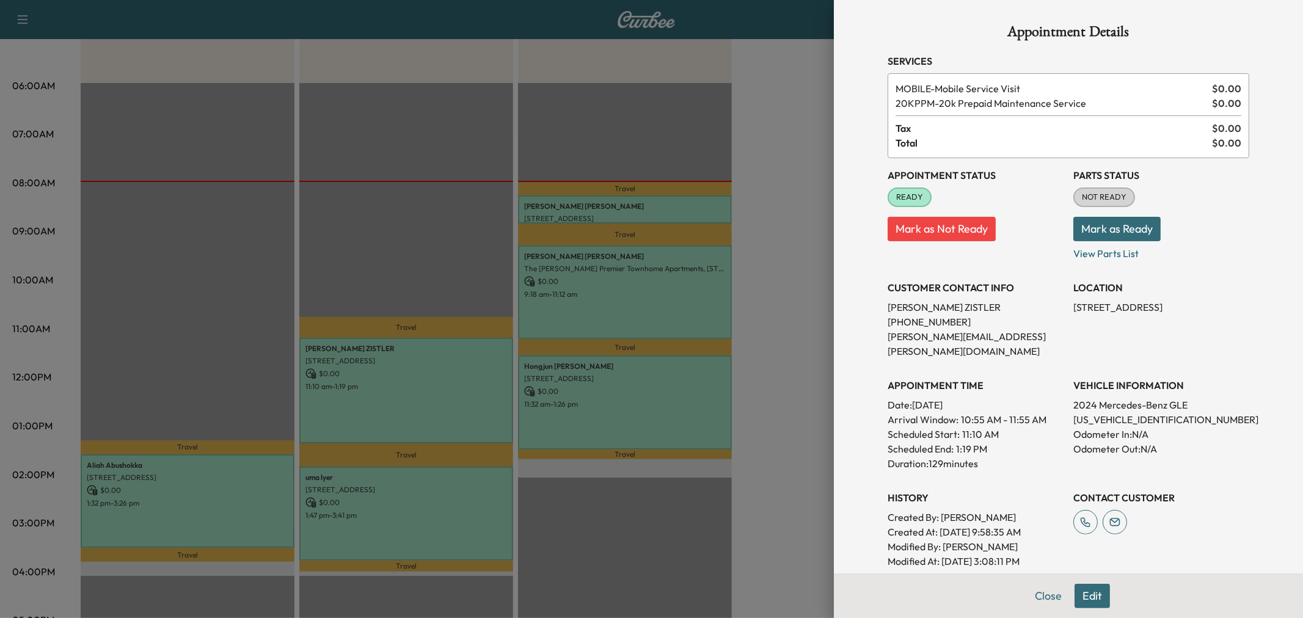
click at [386, 247] on div at bounding box center [651, 309] width 1303 height 618
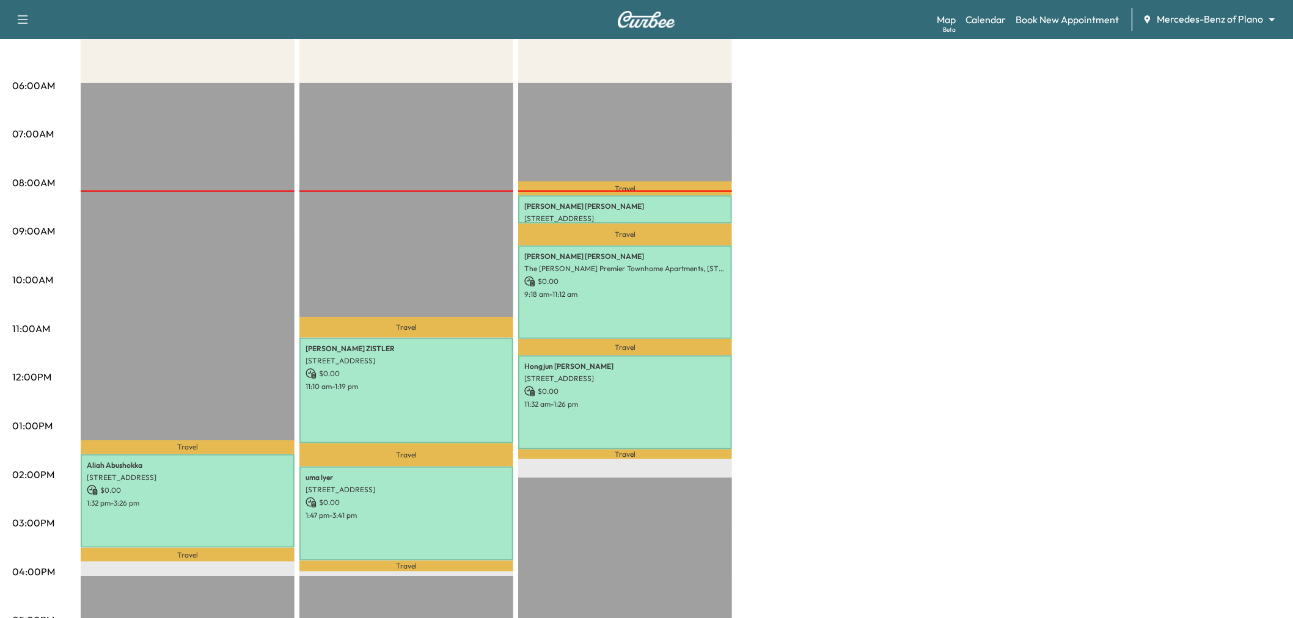
scroll to position [0, 0]
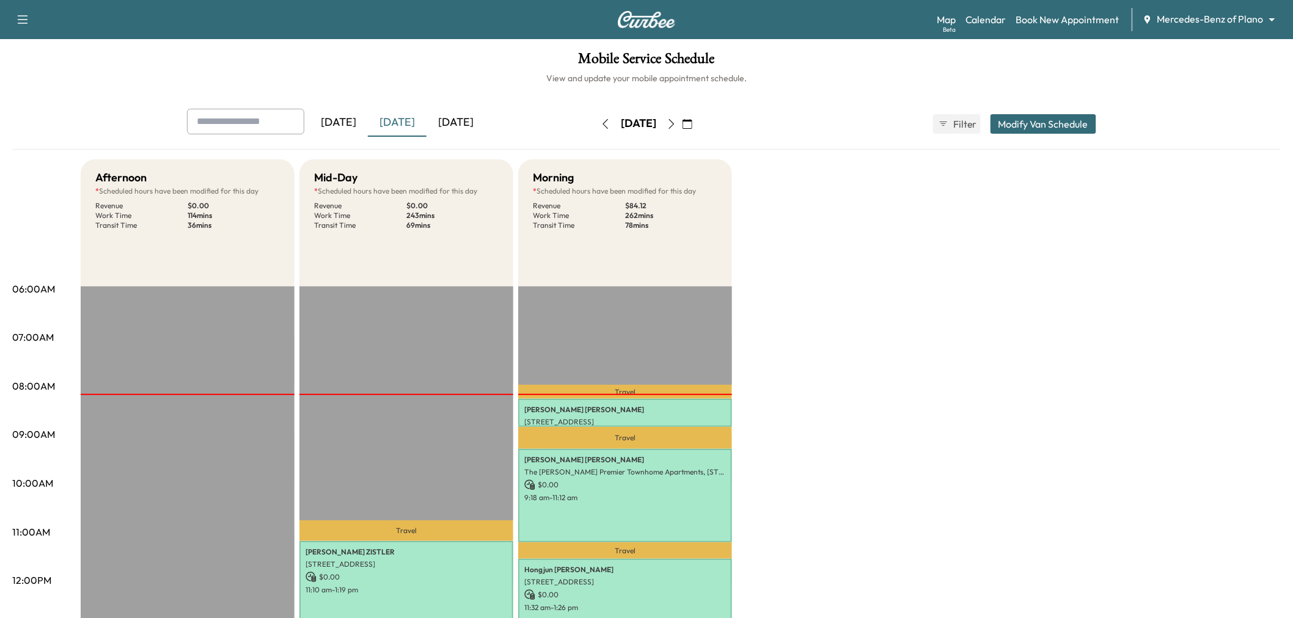
click at [698, 126] on button "button" at bounding box center [687, 124] width 21 height 20
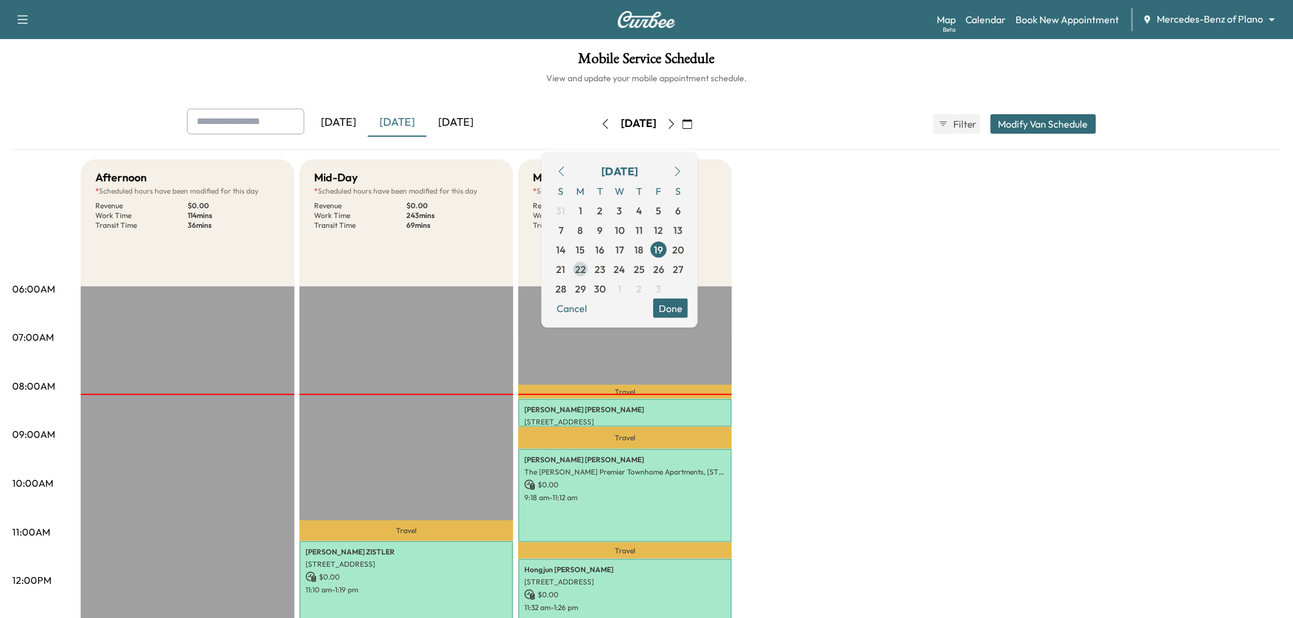
click at [586, 266] on span "22" at bounding box center [580, 268] width 11 height 15
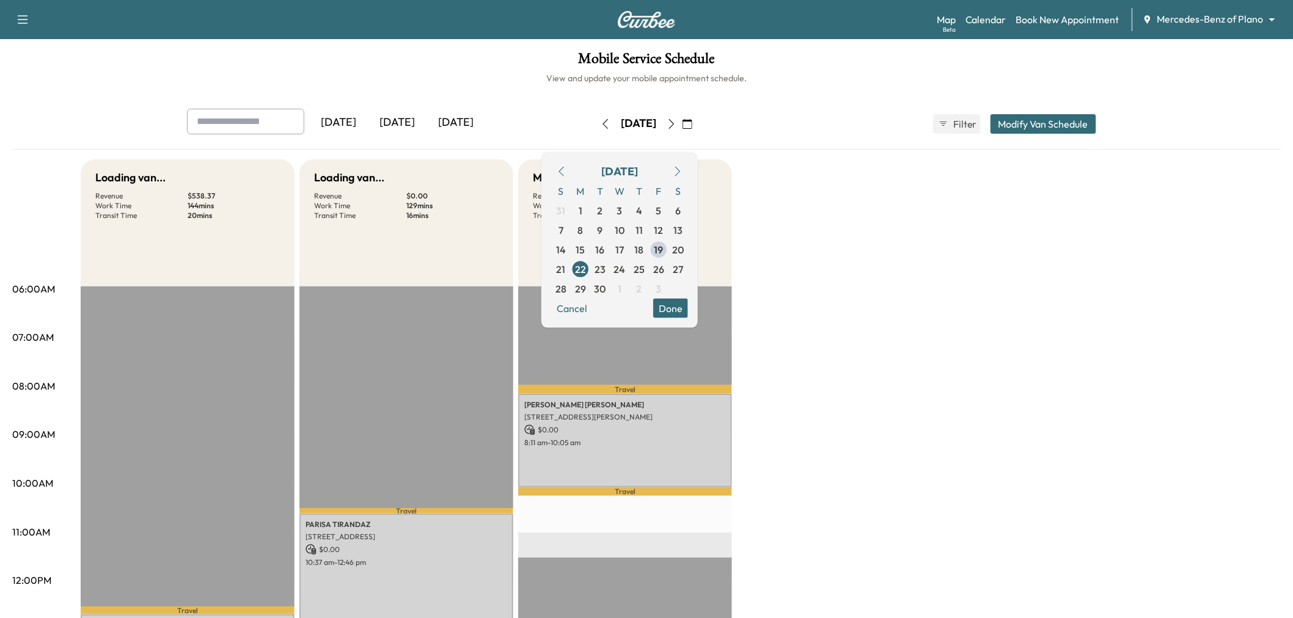
click at [688, 313] on button "Done" at bounding box center [670, 308] width 35 height 20
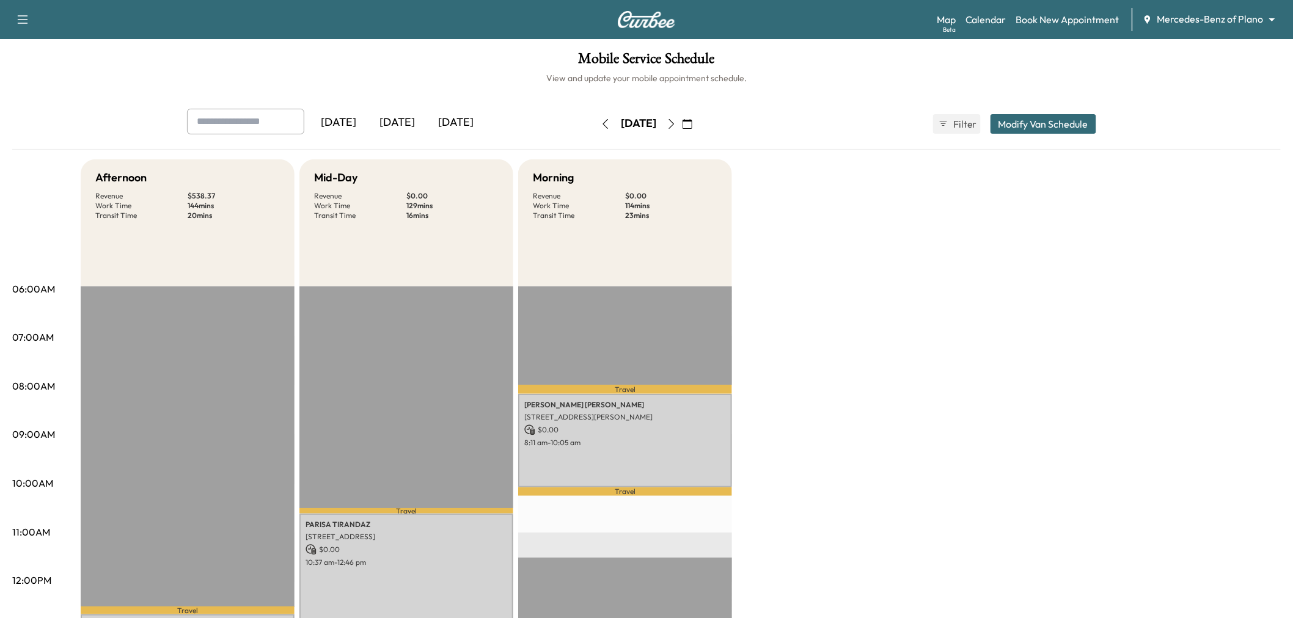
click at [676, 121] on icon "button" at bounding box center [672, 124] width 10 height 10
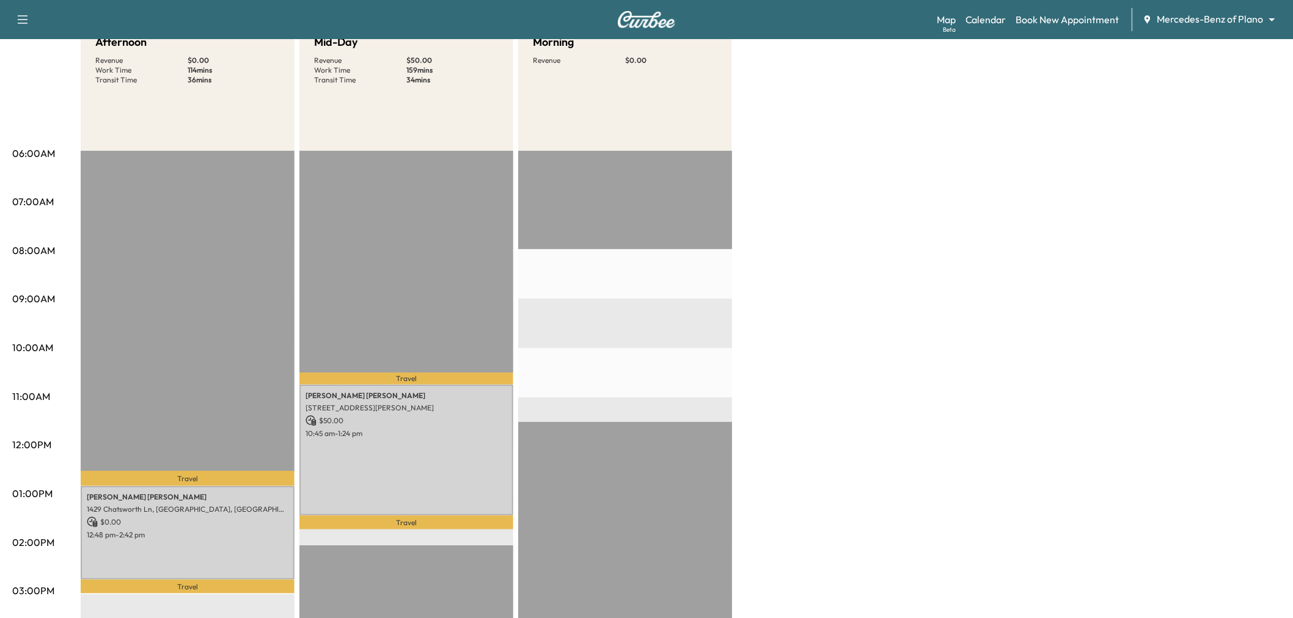
scroll to position [203, 0]
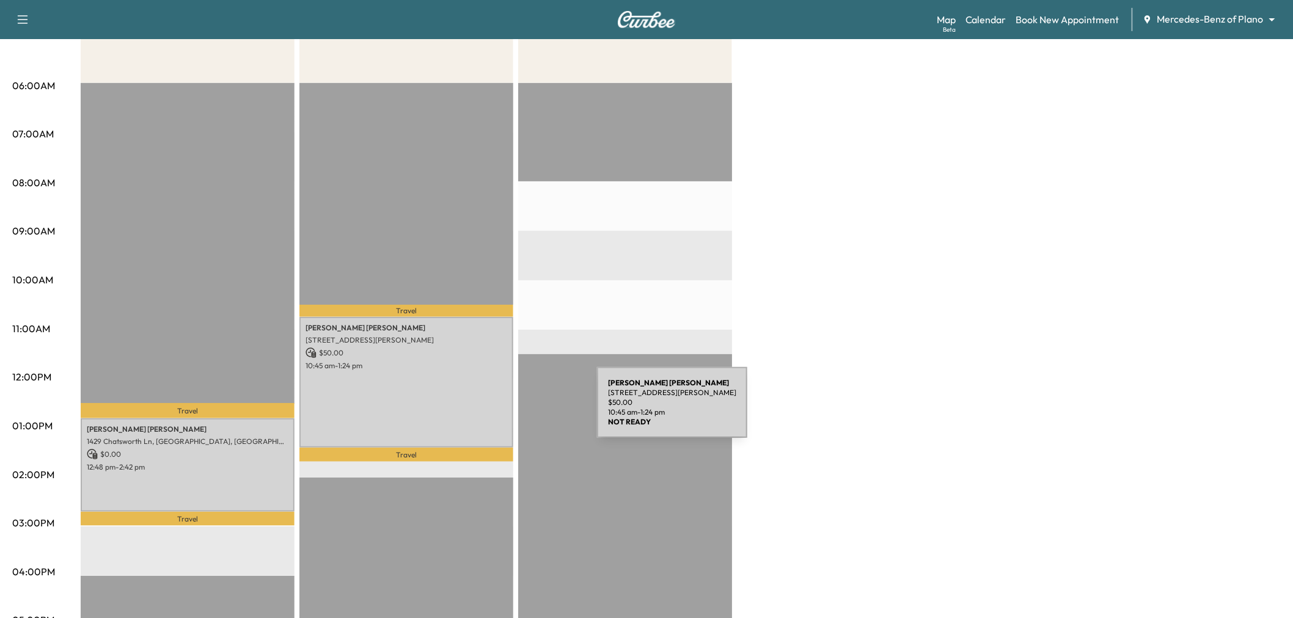
click at [463, 408] on div "mason seesing 4025 Winsor Dr, Farmers Branch, TX 75244, USA $ 50.00 10:45 am - …" at bounding box center [406, 382] width 214 height 131
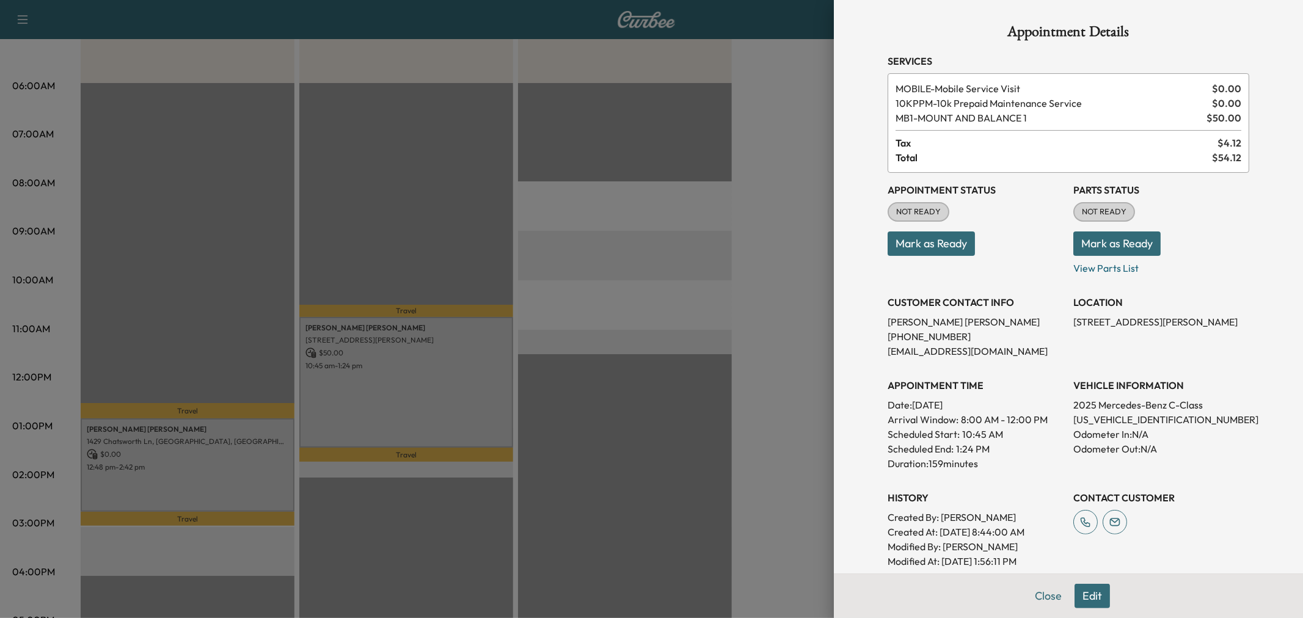
click at [463, 408] on div at bounding box center [651, 309] width 1303 height 618
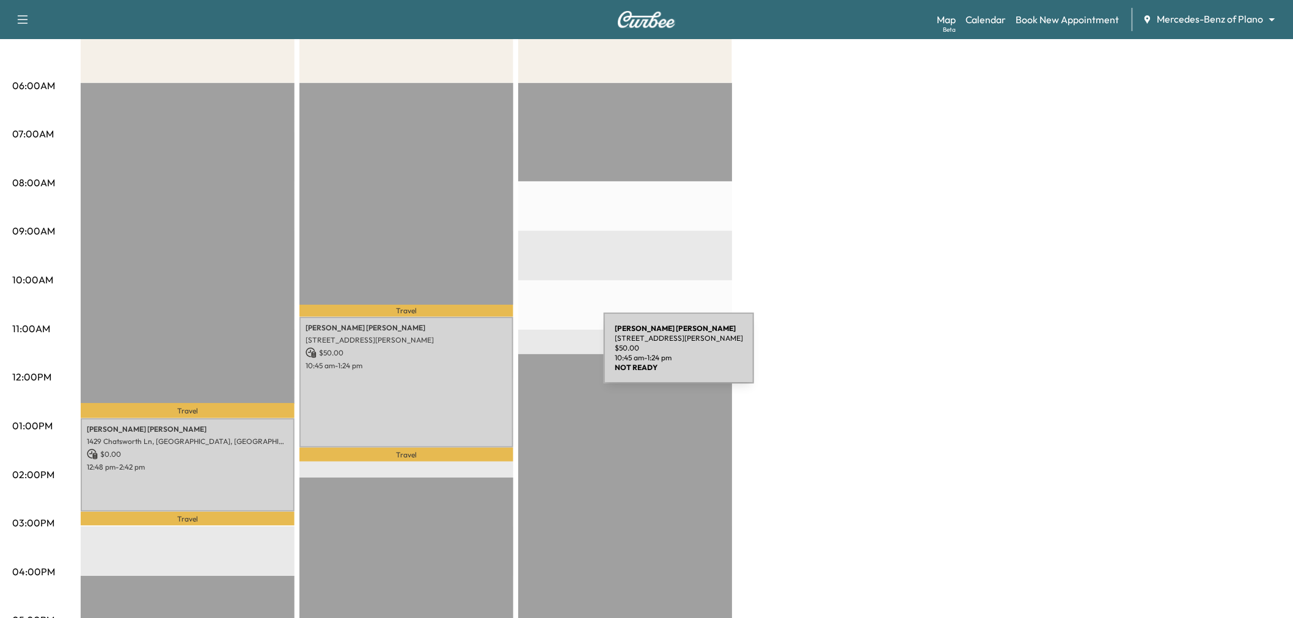
scroll to position [0, 0]
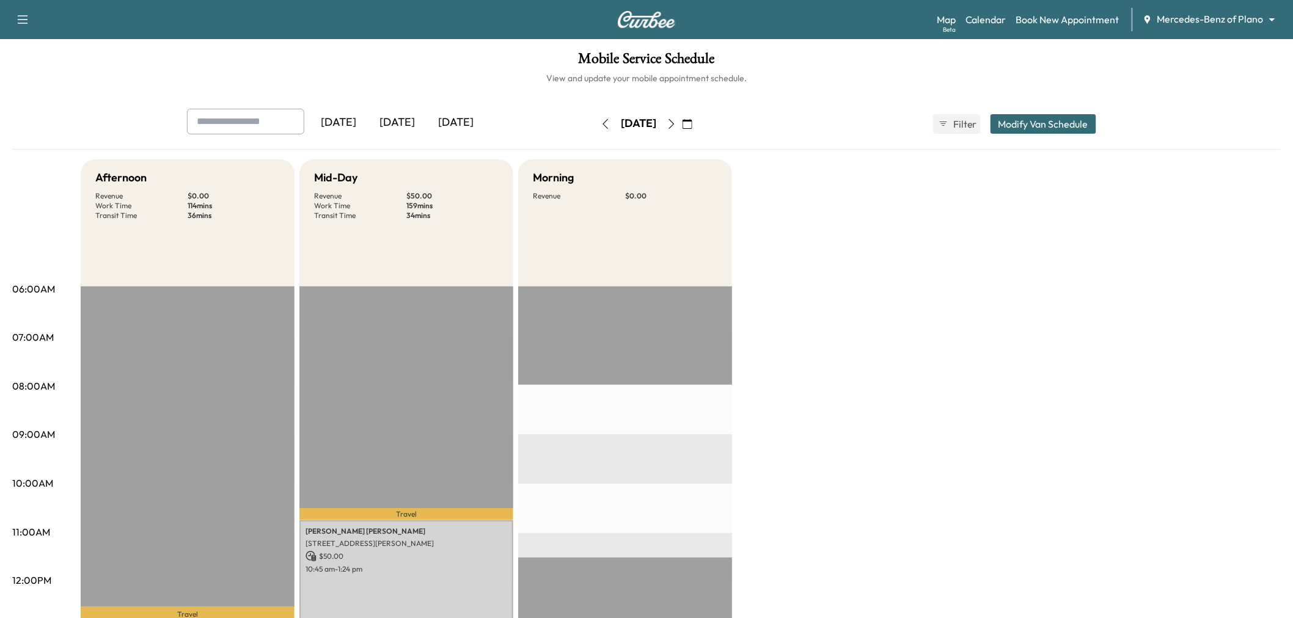
click at [601, 126] on icon "button" at bounding box center [606, 124] width 10 height 10
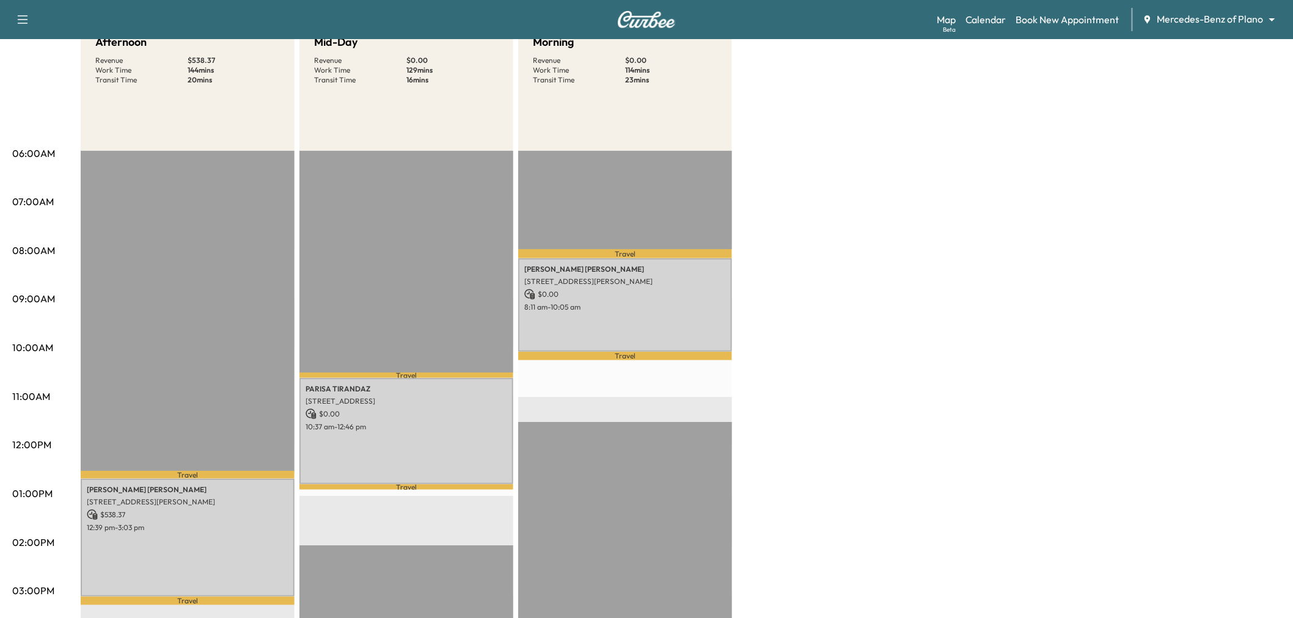
scroll to position [68, 0]
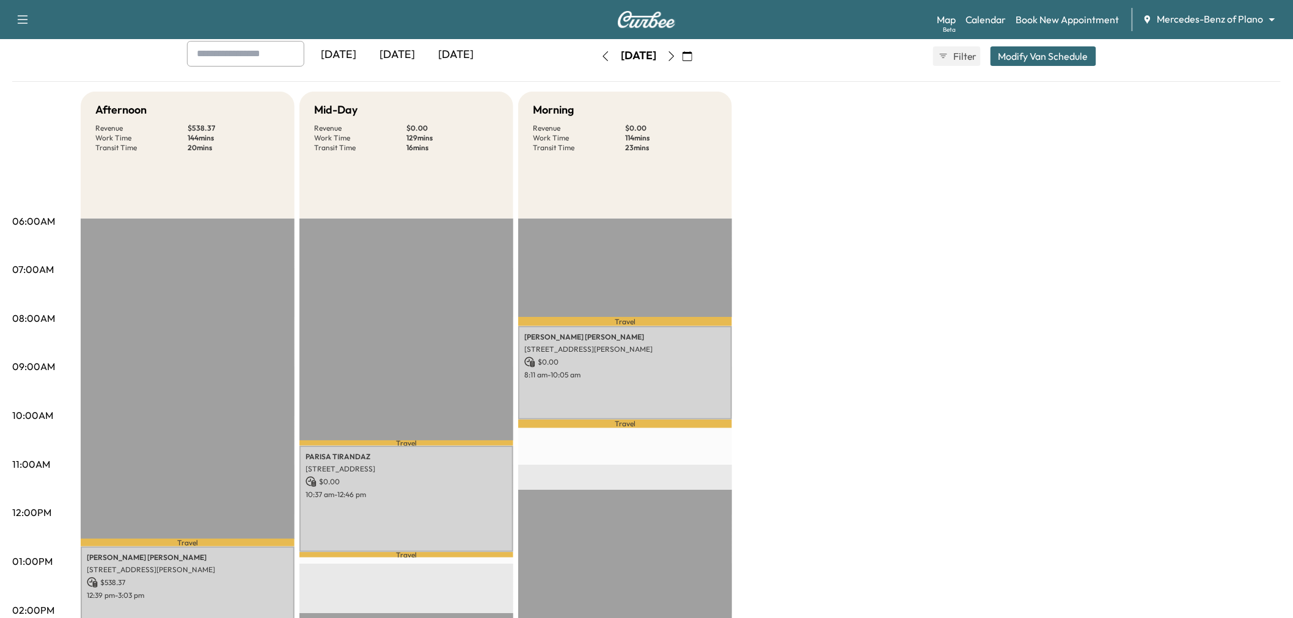
click at [870, 301] on div "Afternoon Revenue $ 538.37 Work Time 144 mins Transit Time 20 mins Travel Micha…" at bounding box center [681, 550] width 1200 height 916
click at [676, 56] on icon "button" at bounding box center [672, 56] width 10 height 10
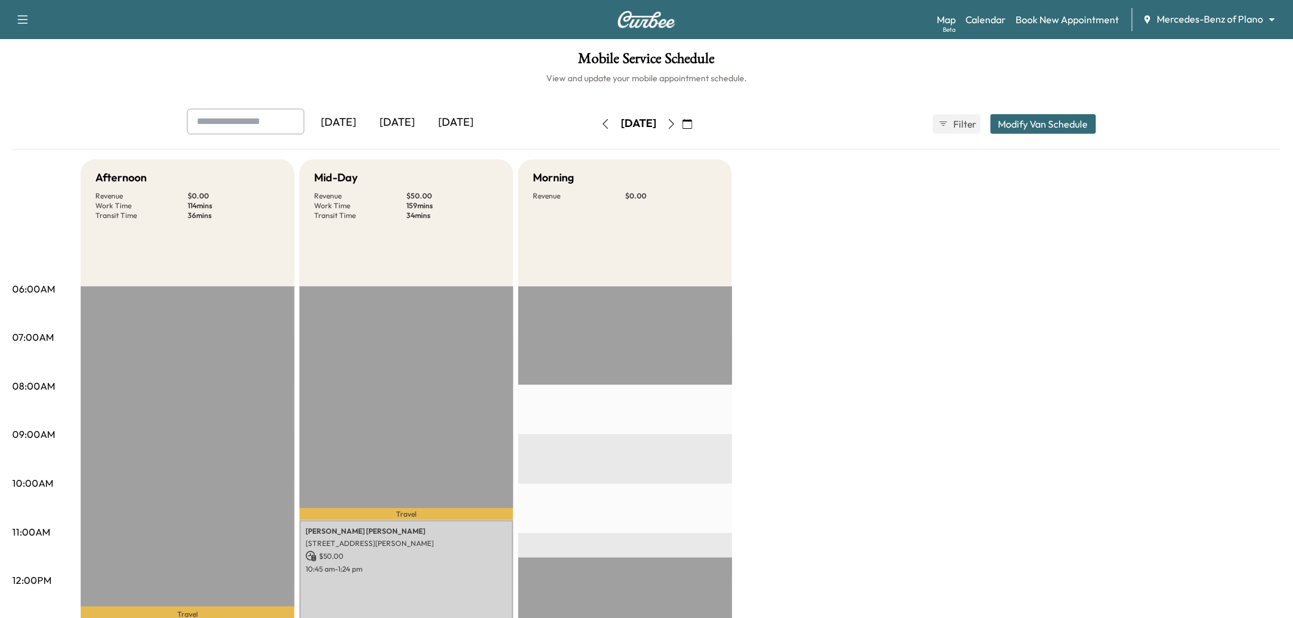
click at [682, 129] on button "button" at bounding box center [671, 124] width 21 height 20
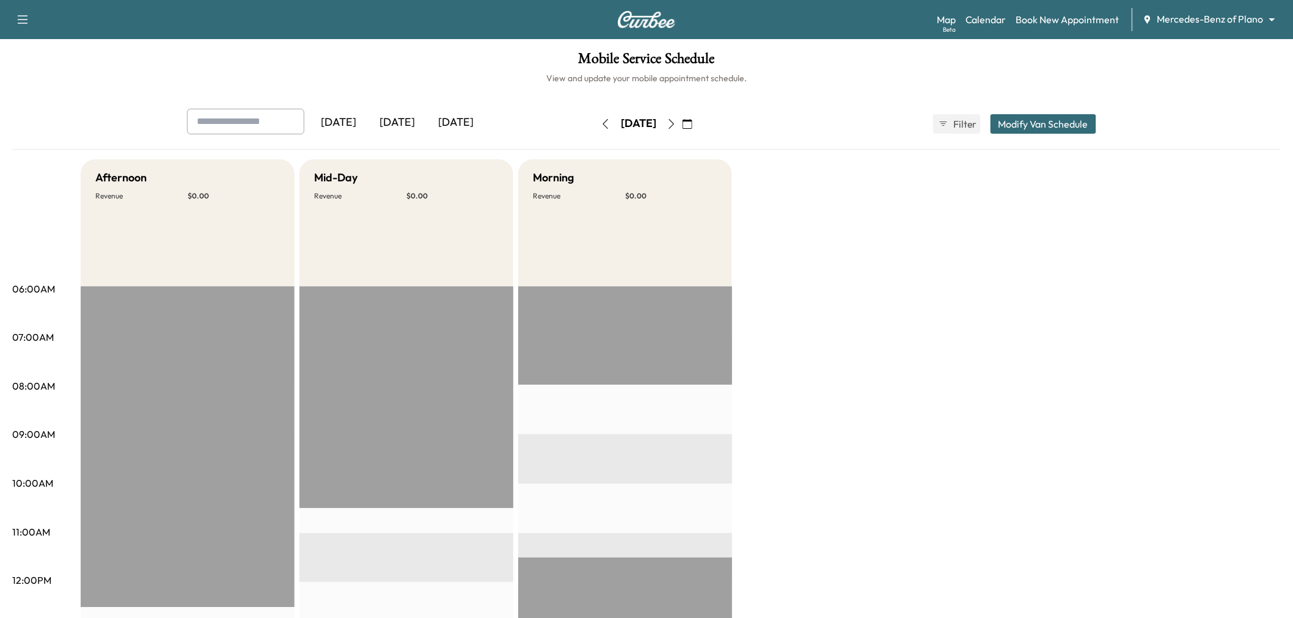
click at [603, 126] on icon "button" at bounding box center [605, 124] width 5 height 10
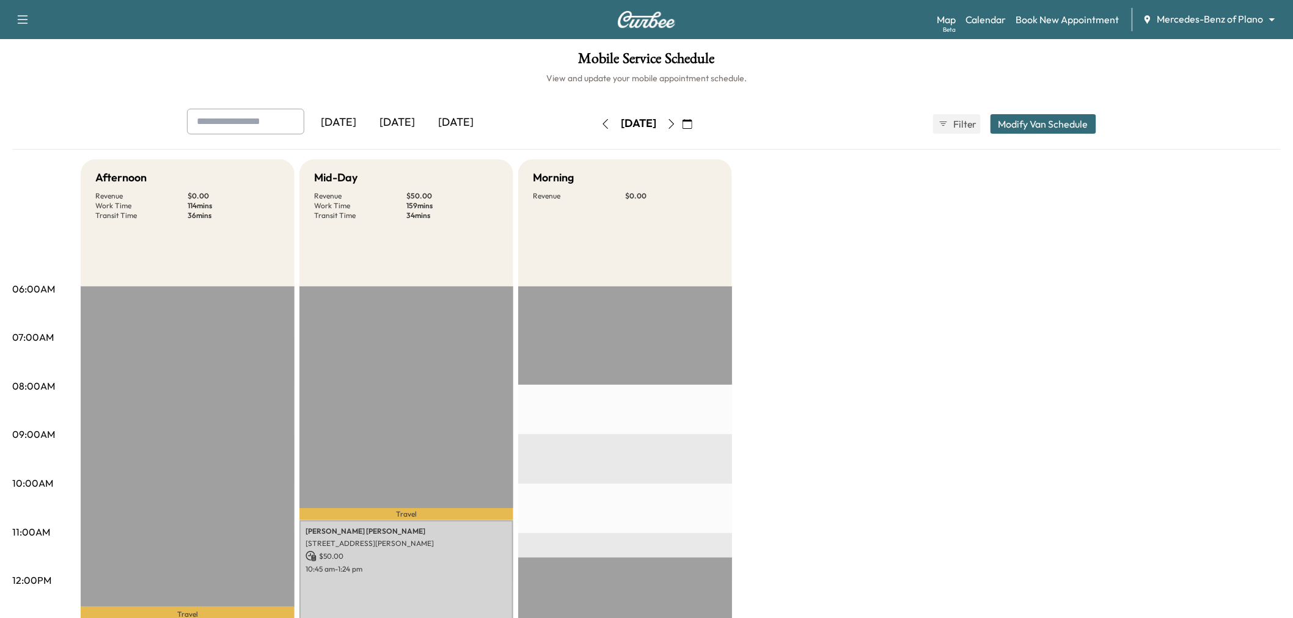
click at [601, 123] on icon "button" at bounding box center [606, 124] width 10 height 10
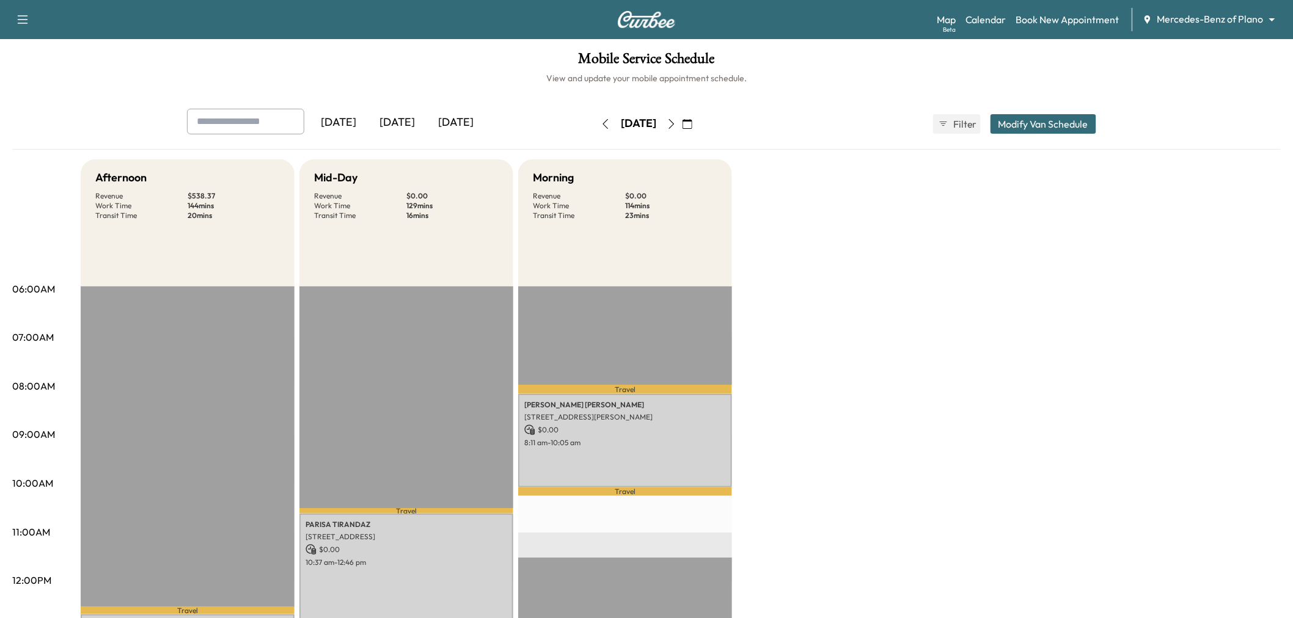
click at [368, 121] on div "[DATE]" at bounding box center [338, 123] width 59 height 28
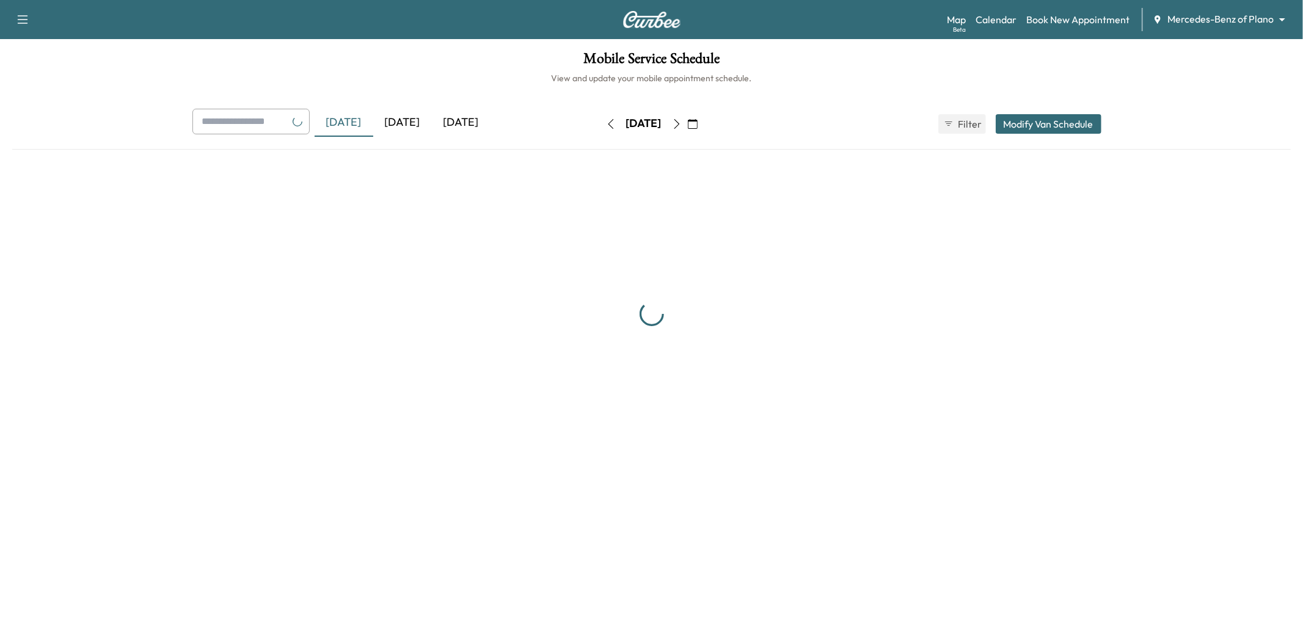
click at [410, 122] on div "[DATE]" at bounding box center [402, 123] width 59 height 28
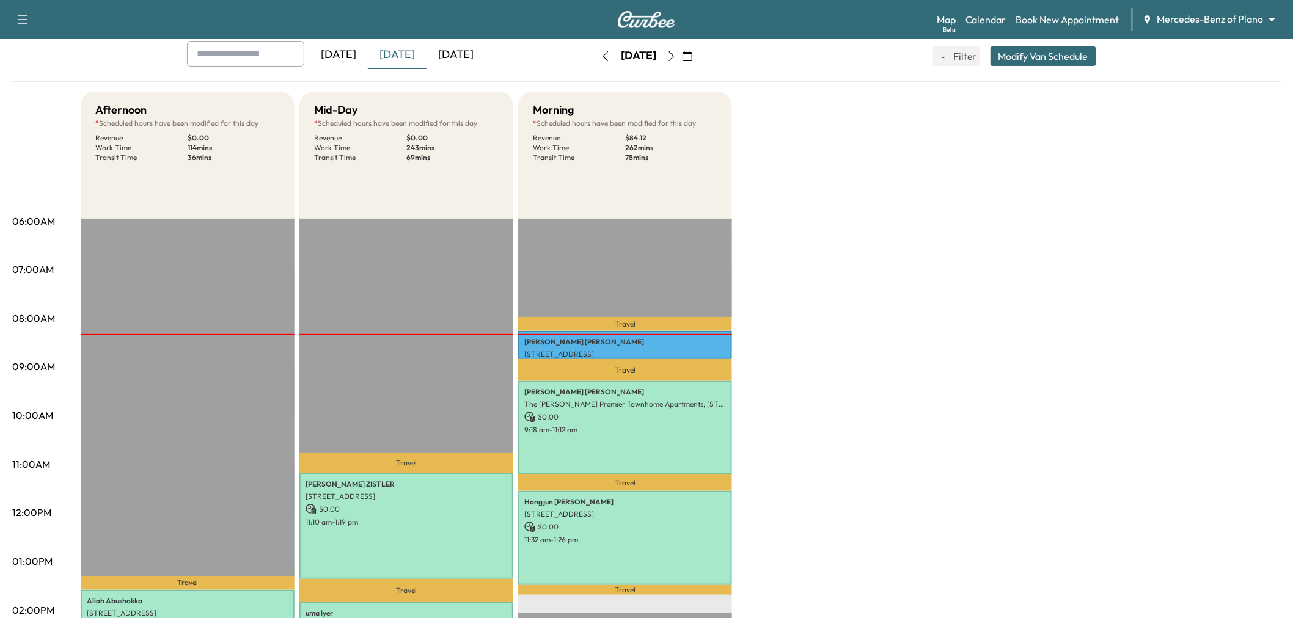
scroll to position [271, 0]
